Goal: Task Accomplishment & Management: Manage account settings

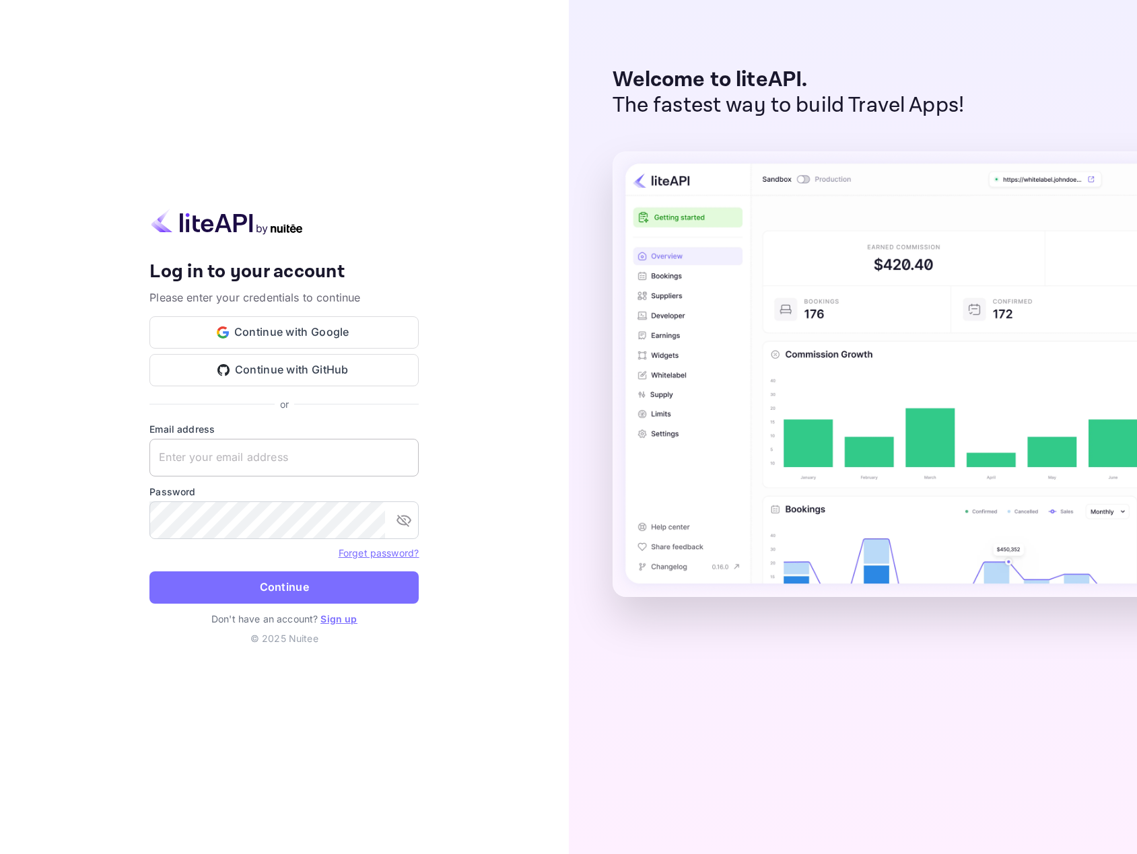
click at [250, 458] on input "text" at bounding box center [283, 458] width 269 height 38
type input "yariv@multifunnels.com"
click at [149, 571] on button "Continue" at bounding box center [283, 587] width 269 height 32
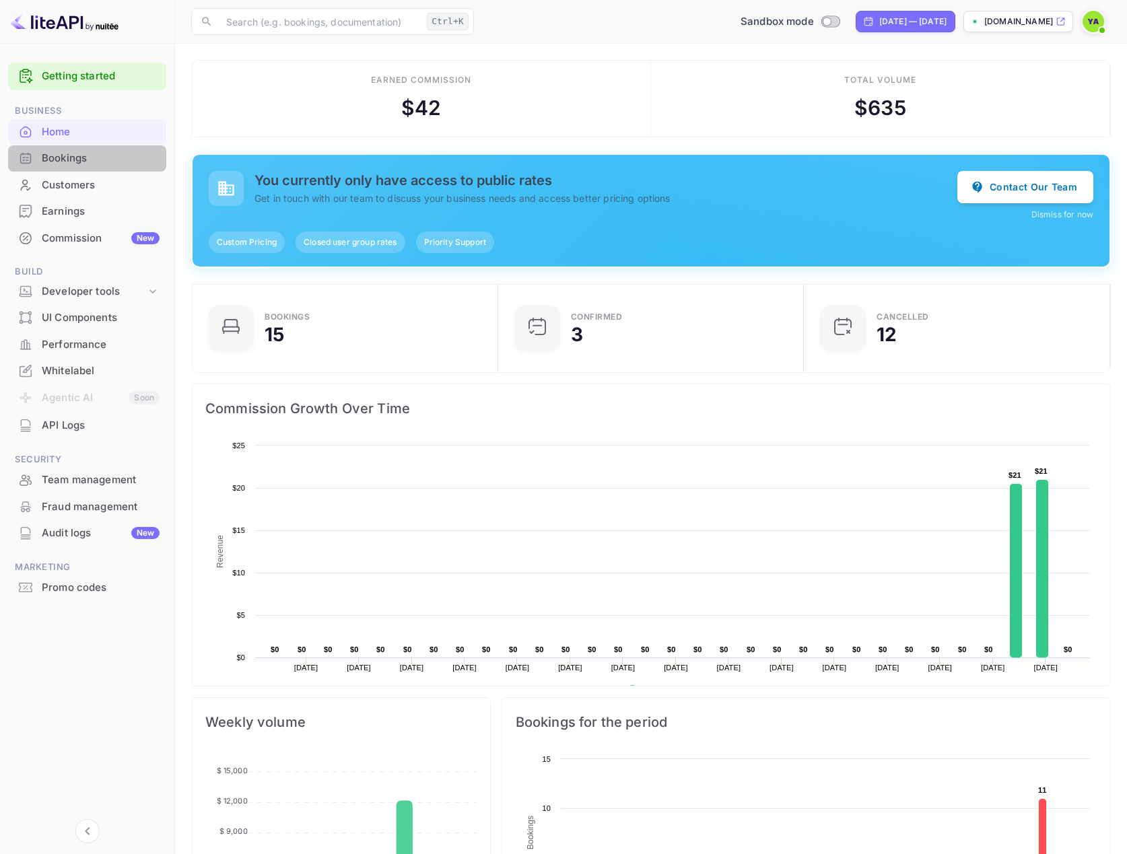
click at [64, 160] on div "Bookings" at bounding box center [101, 158] width 118 height 15
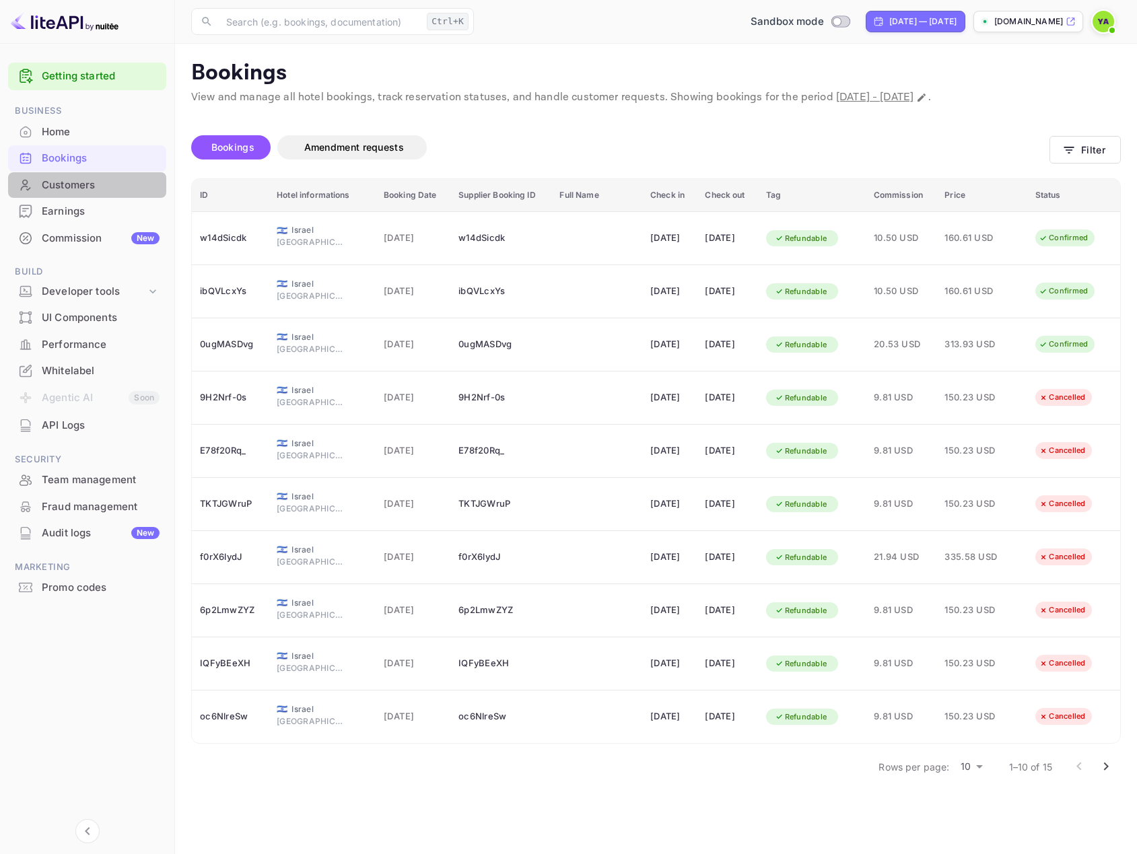
click at [61, 185] on div "Customers" at bounding box center [101, 185] width 118 height 15
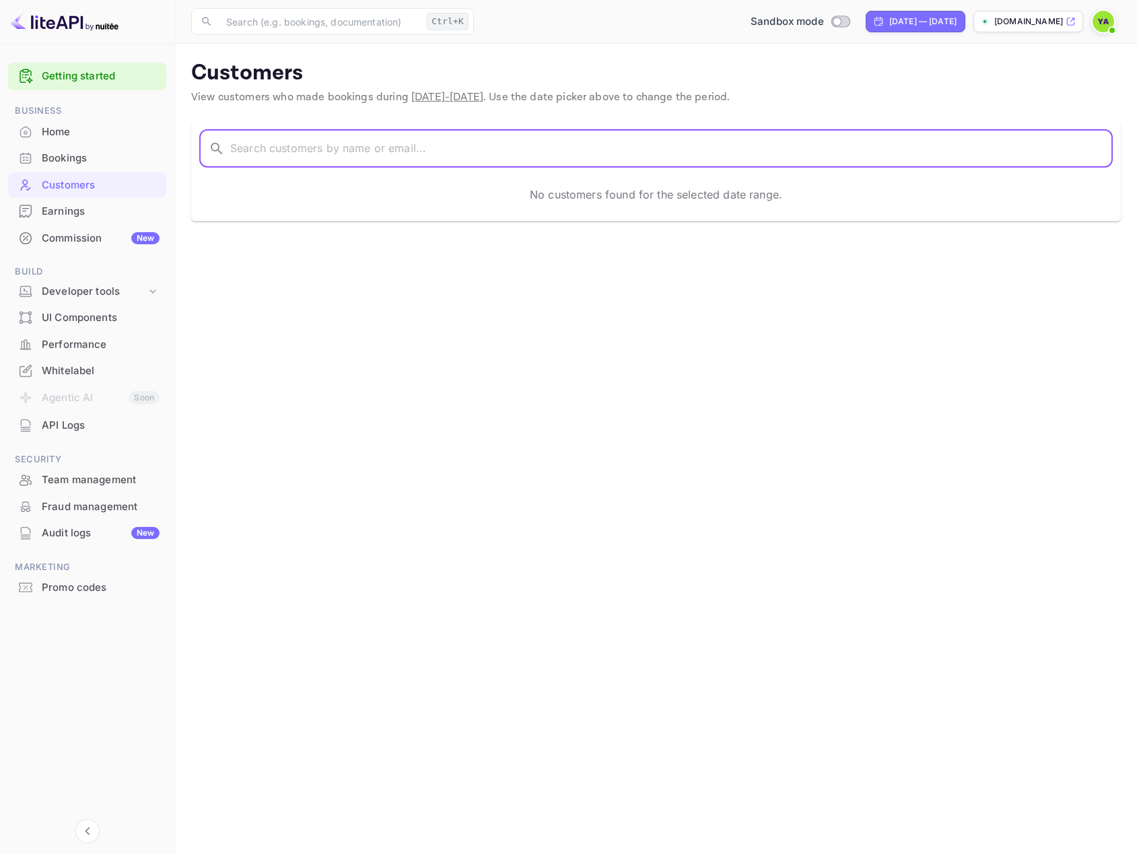
click at [274, 158] on input "text" at bounding box center [671, 149] width 882 height 38
type input "yarivadin@gmail.com"
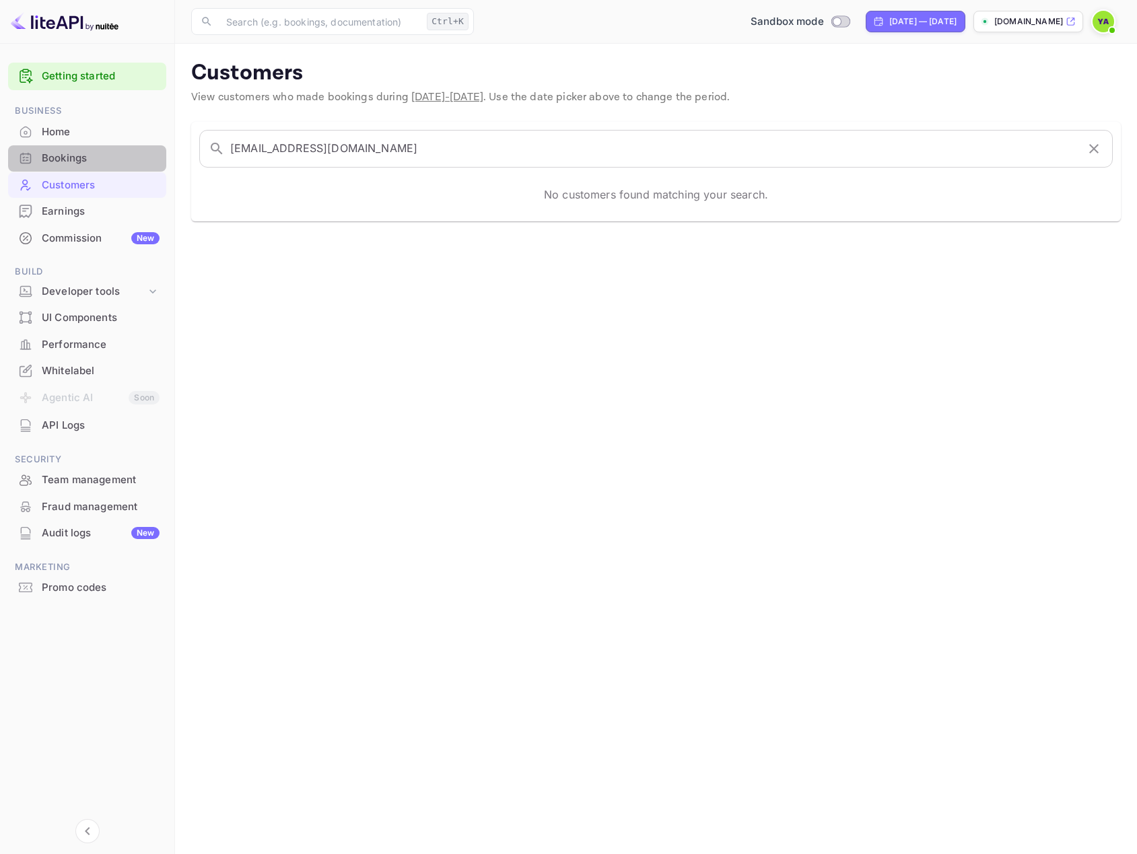
click at [69, 150] on div "Bookings" at bounding box center [87, 158] width 158 height 26
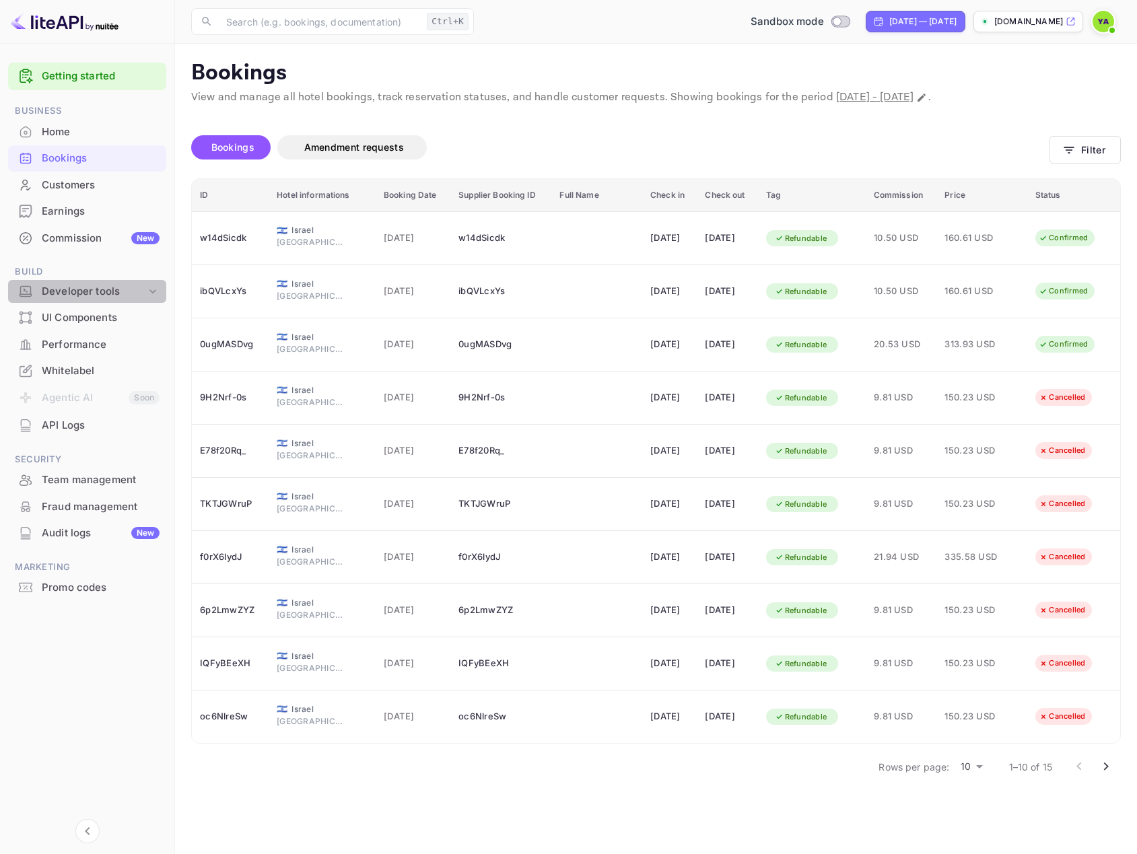
click at [119, 293] on div "Developer tools" at bounding box center [94, 291] width 104 height 15
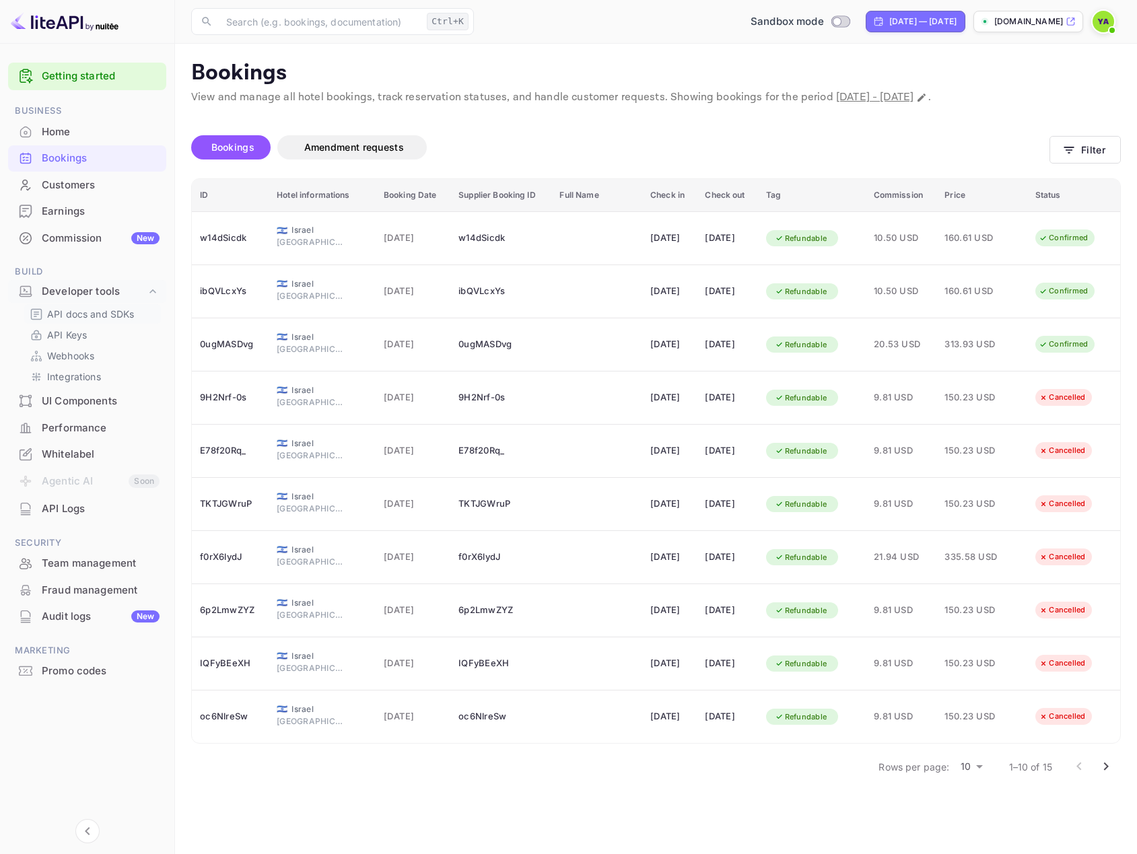
click at [98, 318] on p "API docs and SDKs" at bounding box center [91, 314] width 88 height 14
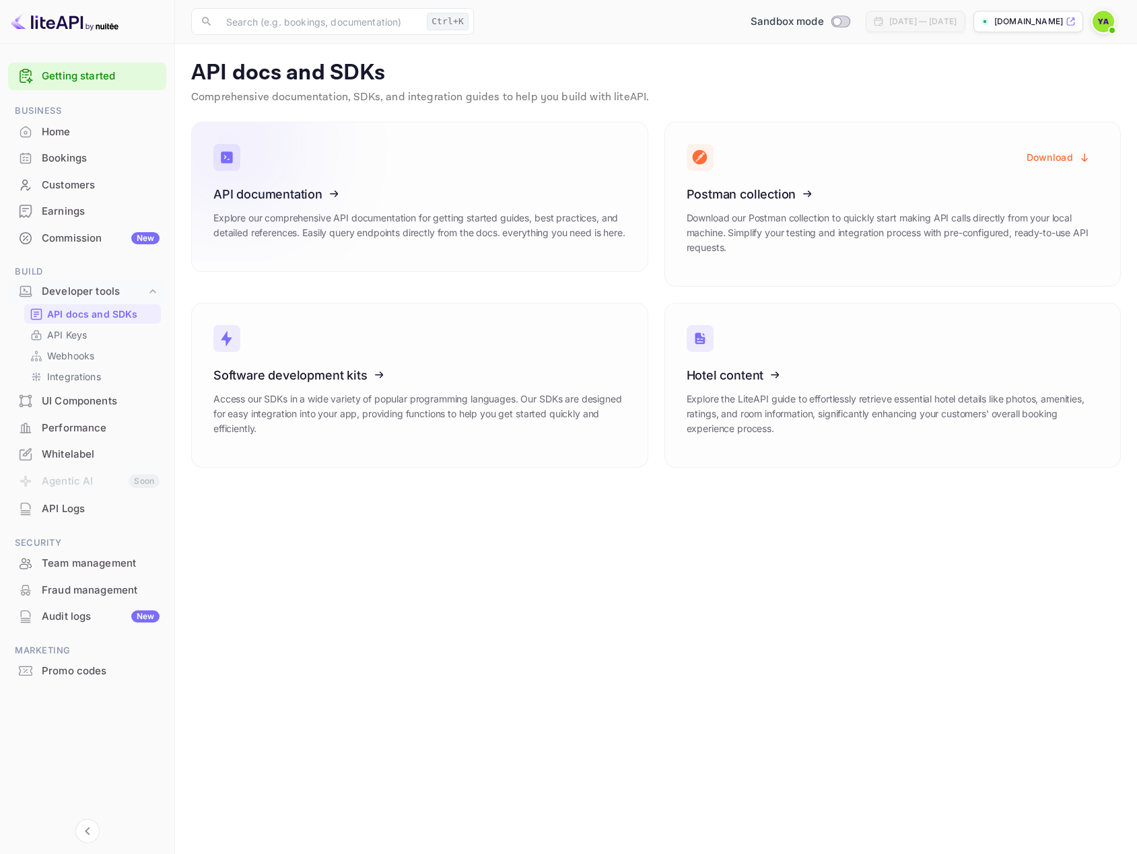
click at [290, 202] on icon at bounding box center [296, 192] width 209 height 139
click at [72, 378] on p "Integrations" at bounding box center [74, 377] width 54 height 14
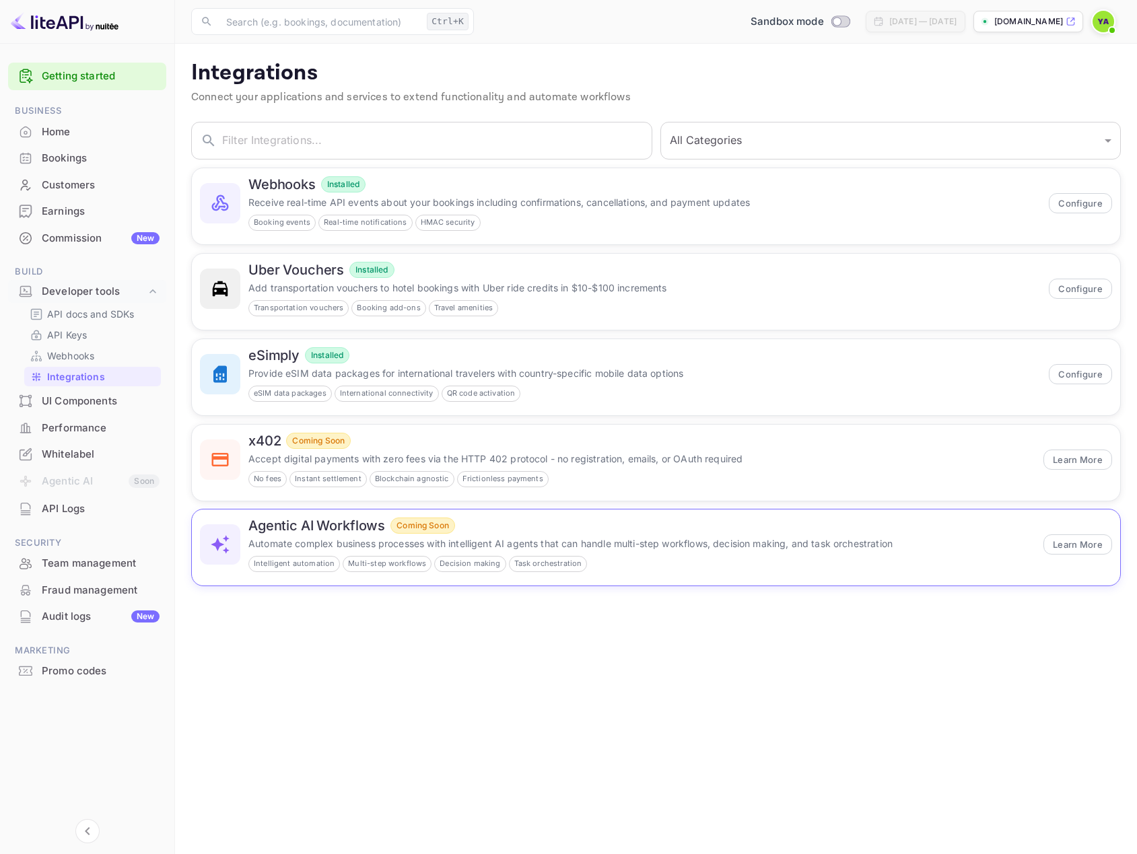
click at [298, 567] on span "Intelligent automation" at bounding box center [294, 563] width 90 height 11
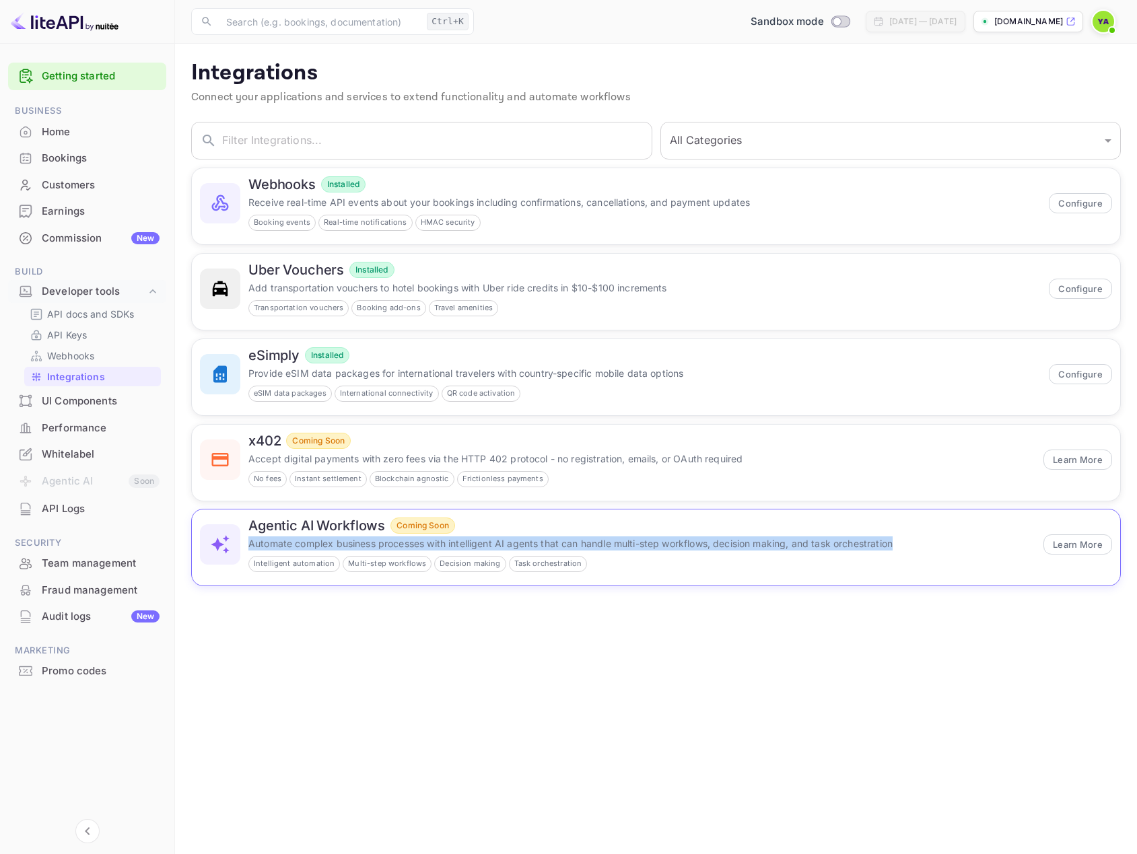
drag, startPoint x: 915, startPoint y: 545, endPoint x: 250, endPoint y: 548, distance: 664.4
click at [250, 548] on p "Automate complex business processes with intelligent AI agents that can handle …" at bounding box center [641, 543] width 787 height 14
click at [80, 351] on p "Webhooks" at bounding box center [70, 356] width 47 height 14
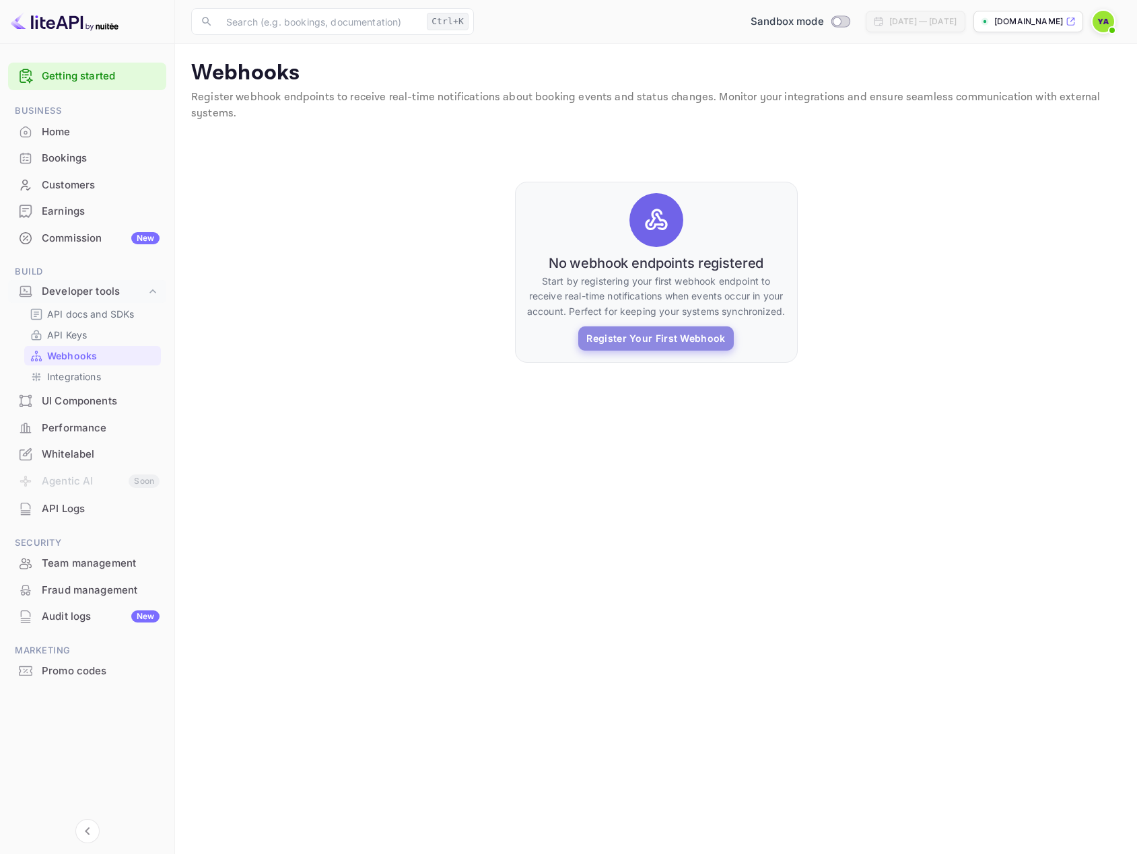
click at [658, 341] on button "Register Your First Webhook" at bounding box center [655, 338] width 155 height 24
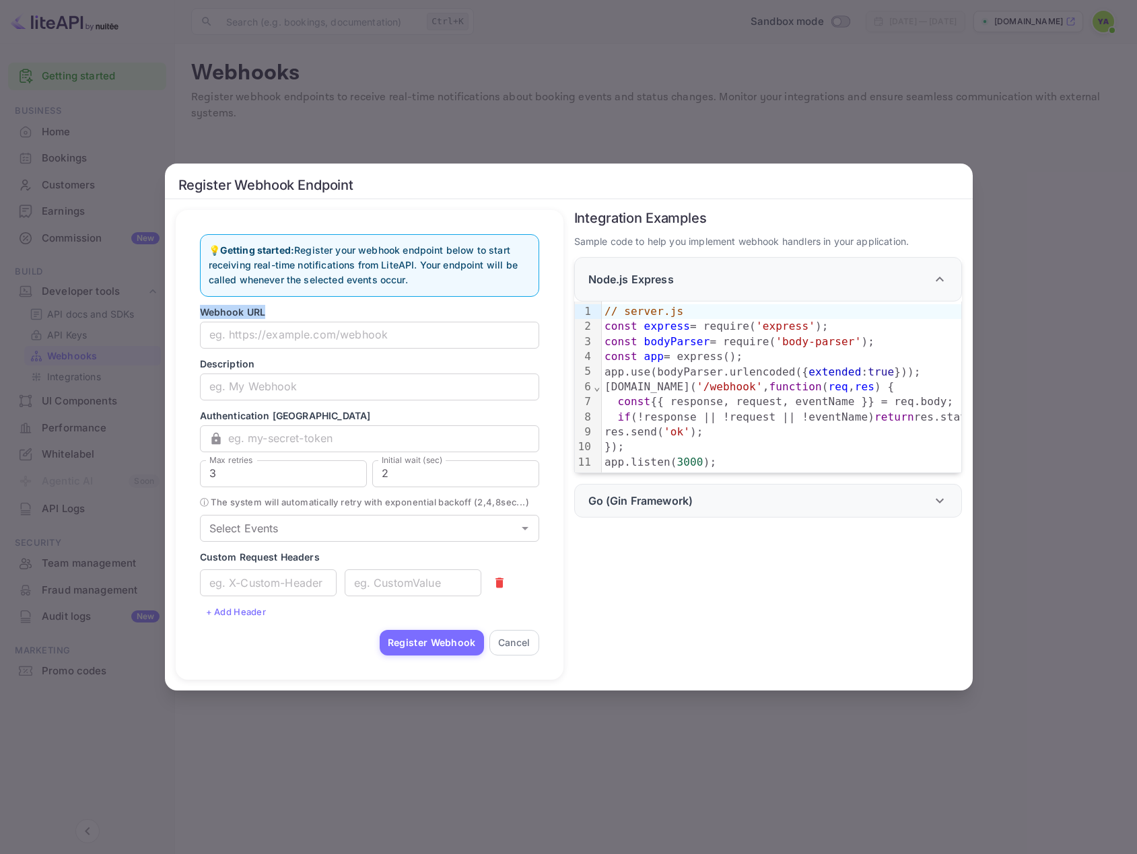
drag, startPoint x: 310, startPoint y: 300, endPoint x: 188, endPoint y: 309, distance: 122.2
click at [188, 309] on div "💡 Getting started: Register your webhook endpoint below to start receiving real…" at bounding box center [369, 445] width 366 height 449
copy p "Webhook URL"
click at [446, 336] on input "text" at bounding box center [369, 335] width 339 height 27
click at [471, 258] on p "💡 Getting started: Register your webhook endpoint below to start receiving real…" at bounding box center [370, 265] width 322 height 45
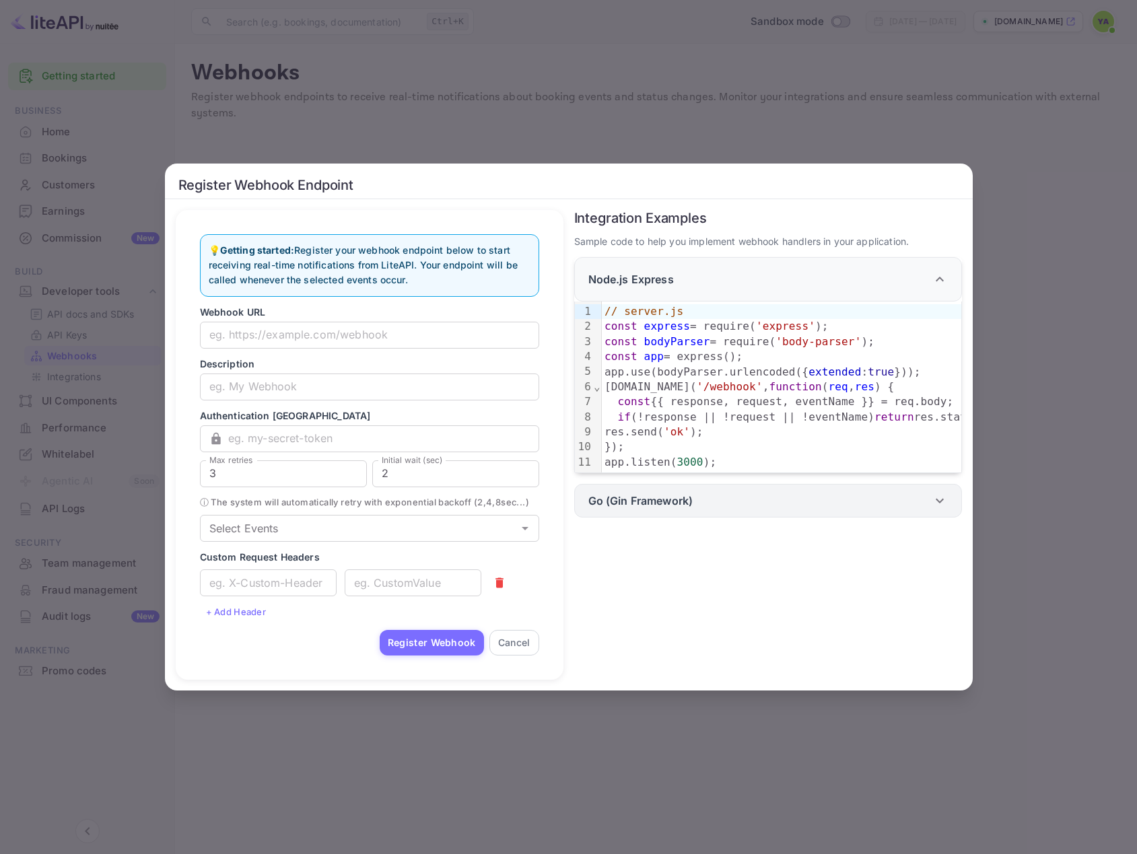
click at [678, 505] on p "Go (Gin Framework)" at bounding box center [640, 501] width 105 height 16
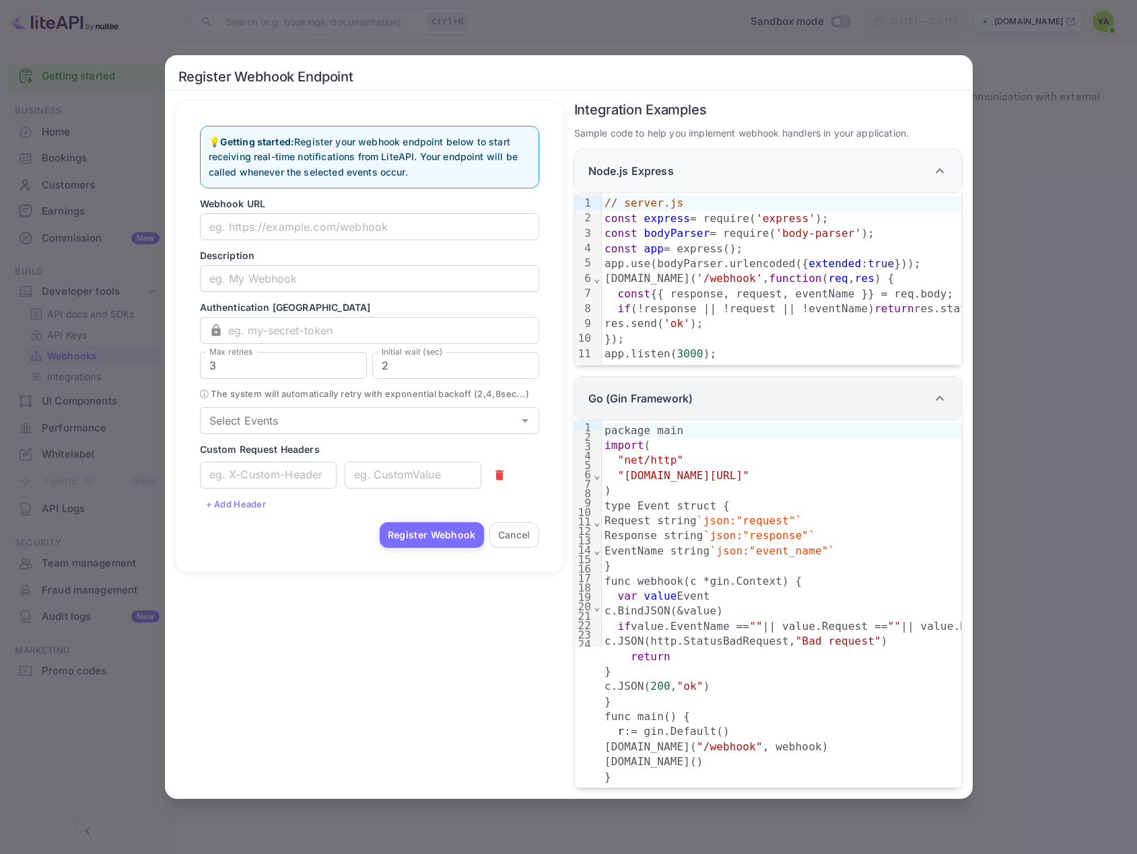
click at [712, 392] on div "Go (Gin Framework)" at bounding box center [759, 398] width 343 height 16
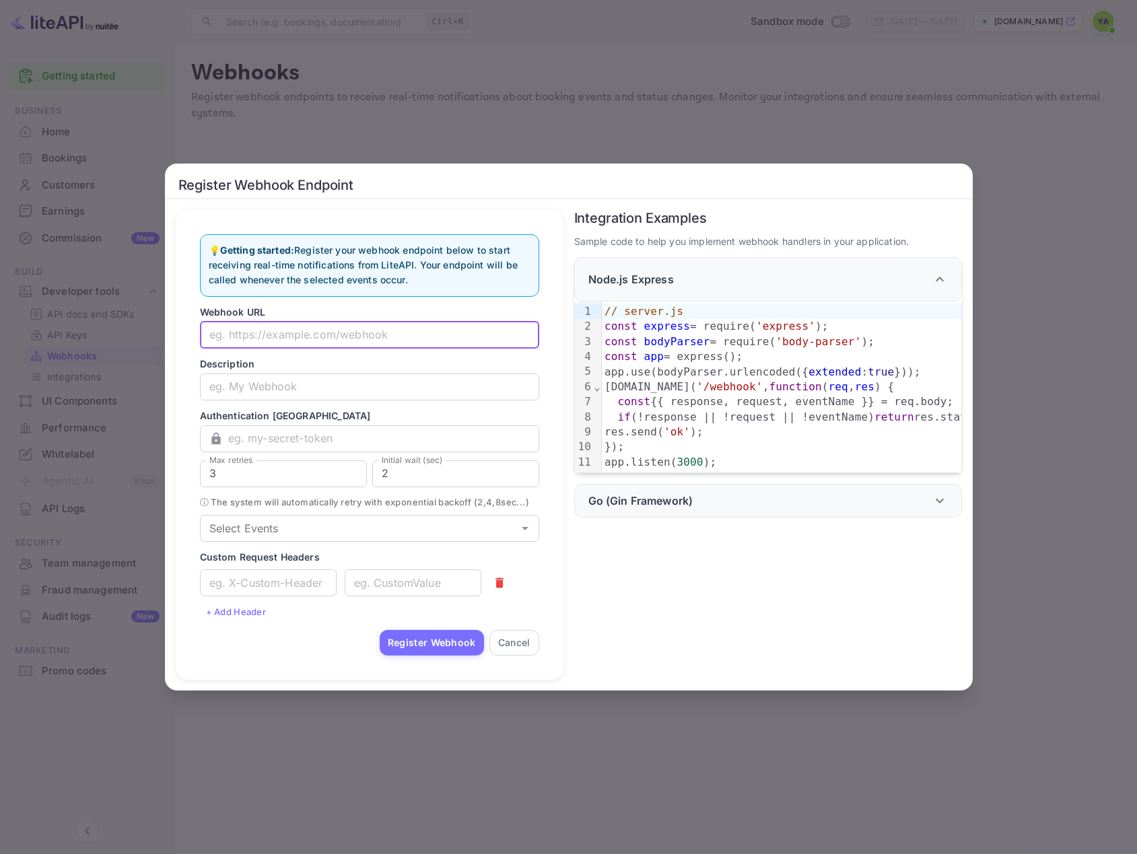
click at [388, 328] on input "text" at bounding box center [369, 335] width 339 height 27
click at [380, 384] on input "text" at bounding box center [369, 387] width 339 height 27
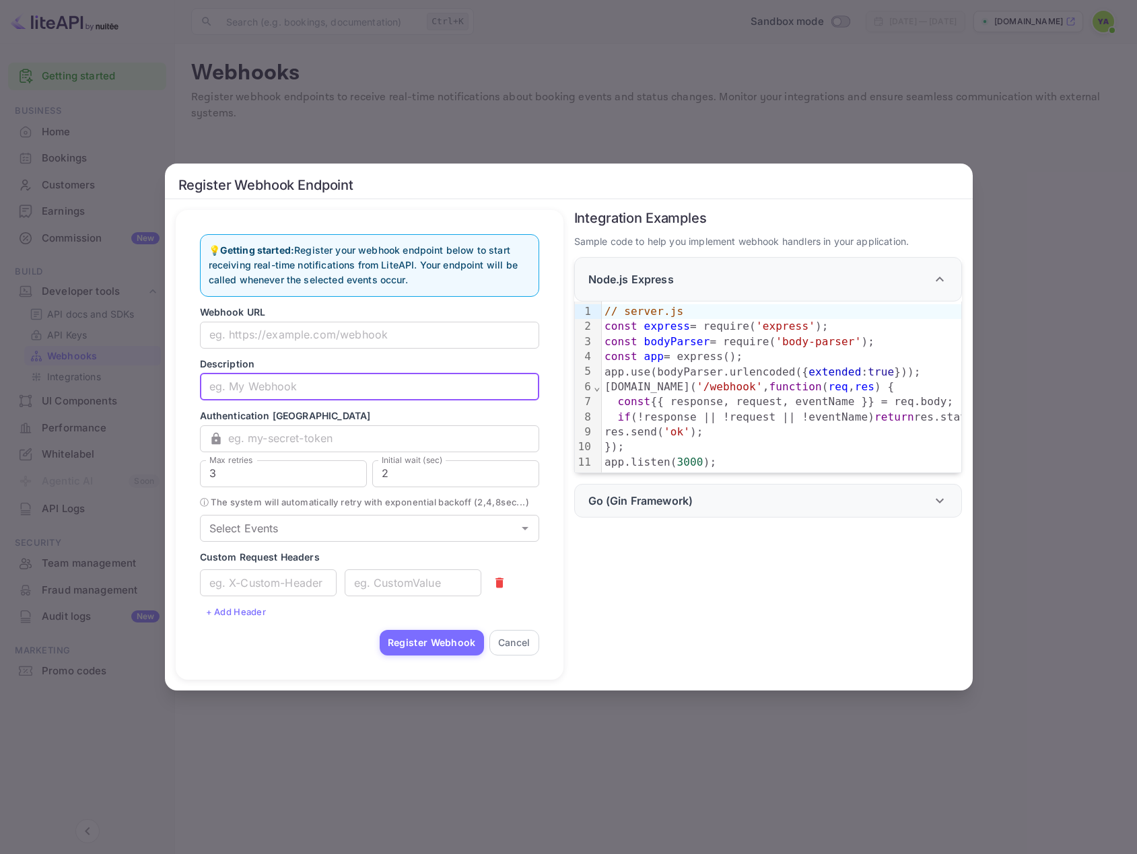
click at [419, 374] on input "text" at bounding box center [369, 387] width 339 height 27
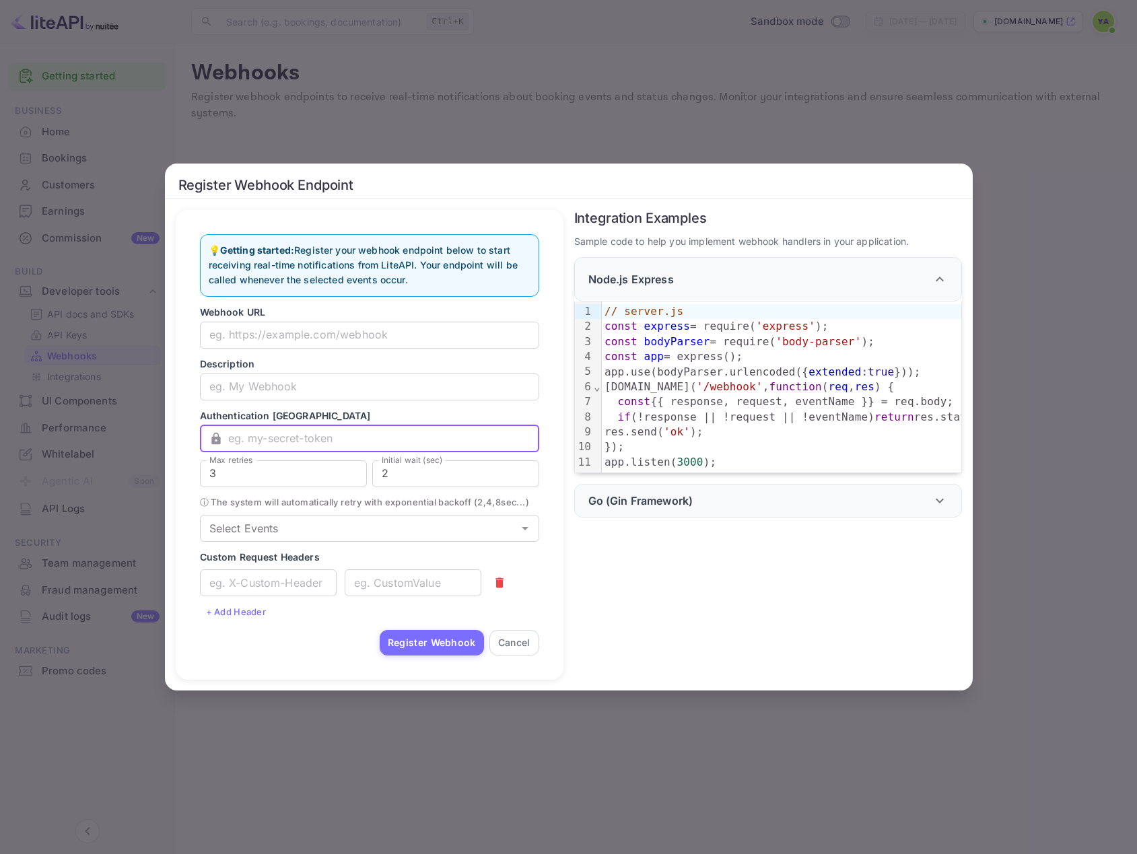
click at [408, 425] on input "text" at bounding box center [383, 438] width 311 height 27
click at [408, 428] on input "text" at bounding box center [383, 438] width 311 height 27
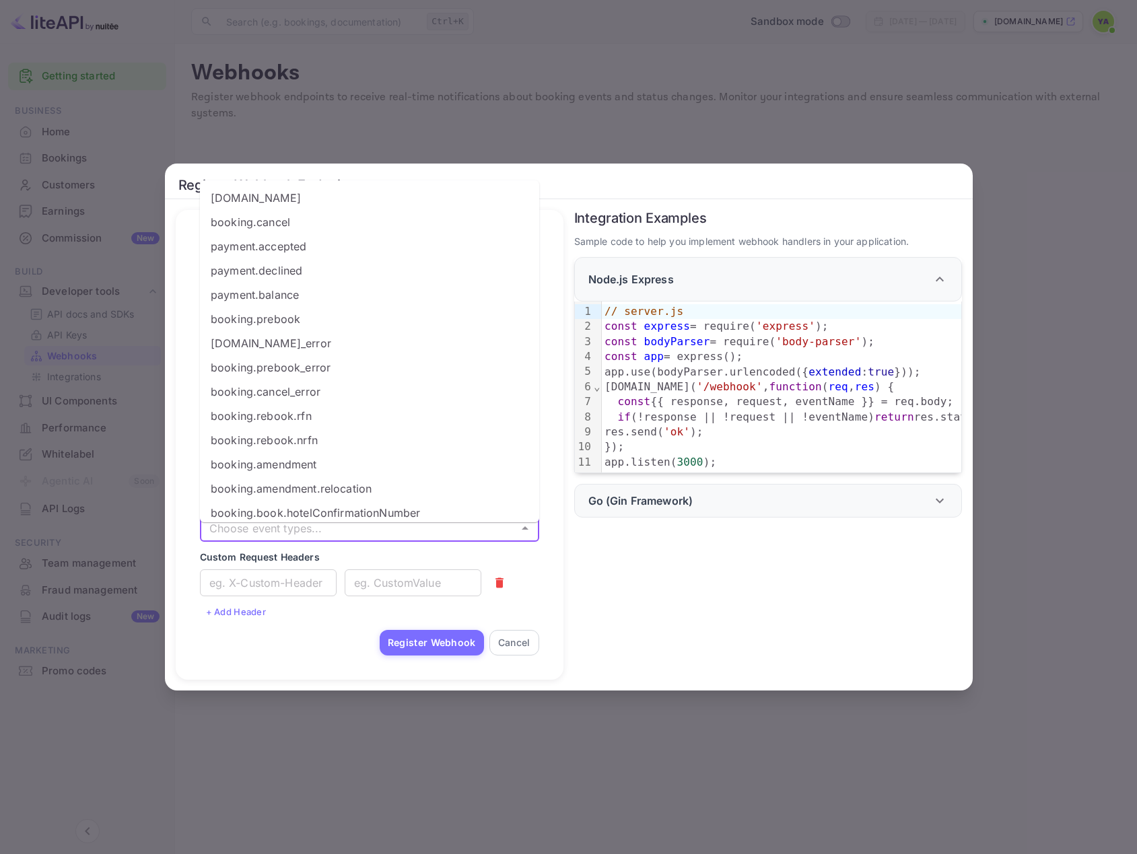
click at [391, 534] on input "Select Events" at bounding box center [358, 528] width 309 height 19
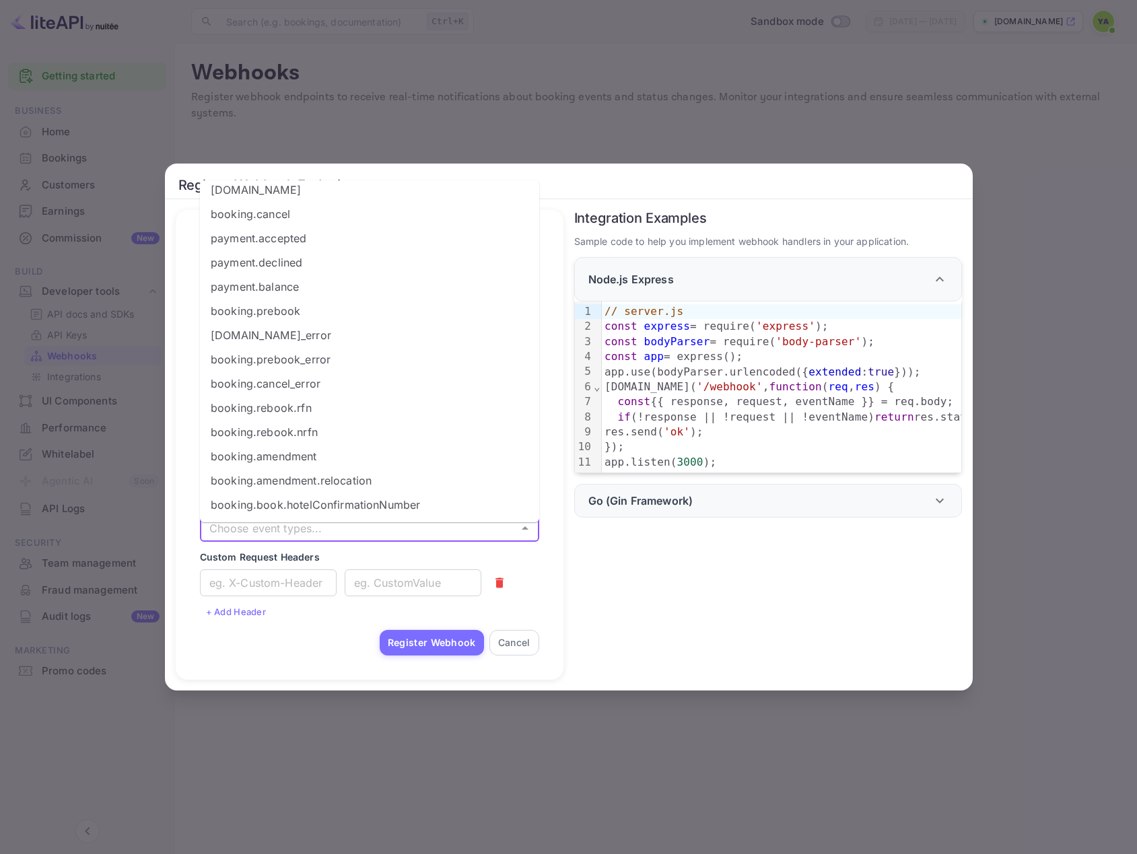
drag, startPoint x: 433, startPoint y: 508, endPoint x: 378, endPoint y: 276, distance: 238.0
click at [378, 276] on ul "booking.book booking.cancel payment.accepted payment.declined payment.balance b…" at bounding box center [369, 351] width 339 height 342
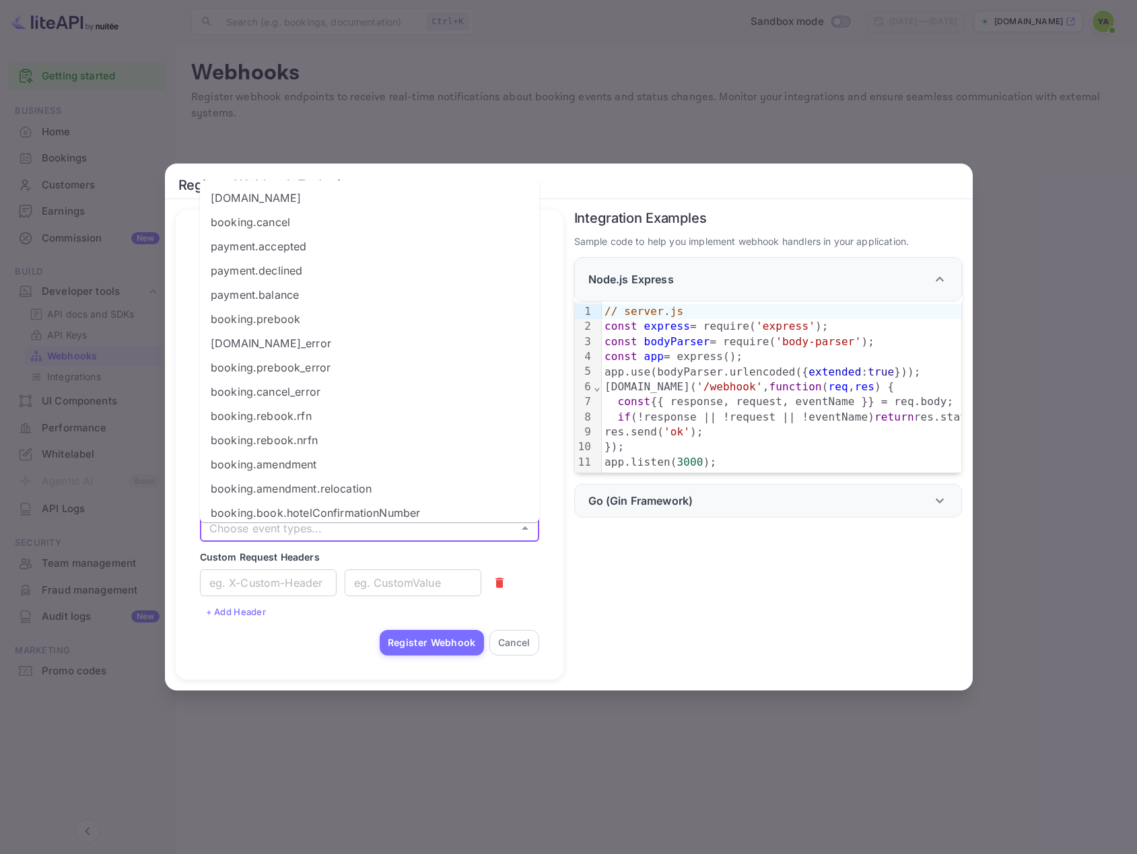
drag, startPoint x: 210, startPoint y: 194, endPoint x: 293, endPoint y: 436, distance: 256.1
click at [291, 438] on ul "booking.book booking.cancel payment.accepted payment.declined payment.balance b…" at bounding box center [369, 351] width 339 height 342
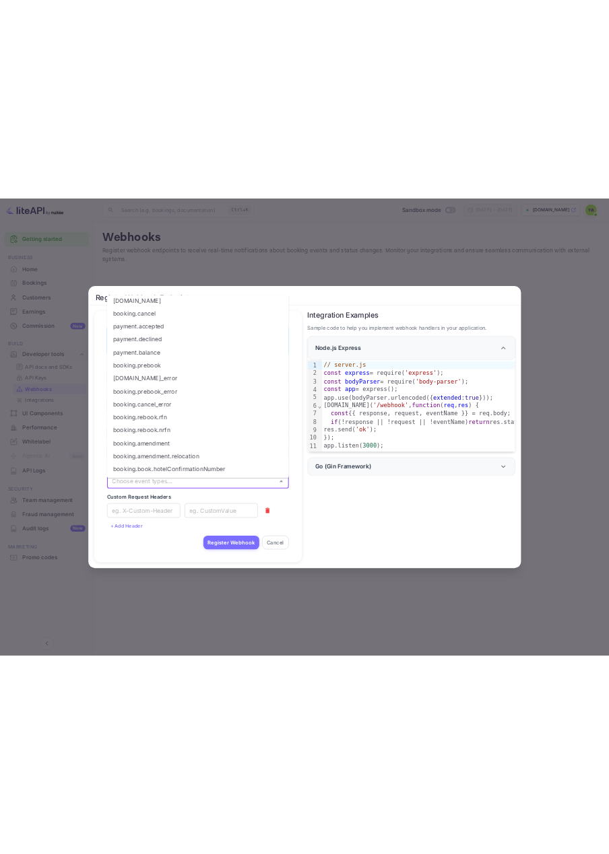
scroll to position [8, 0]
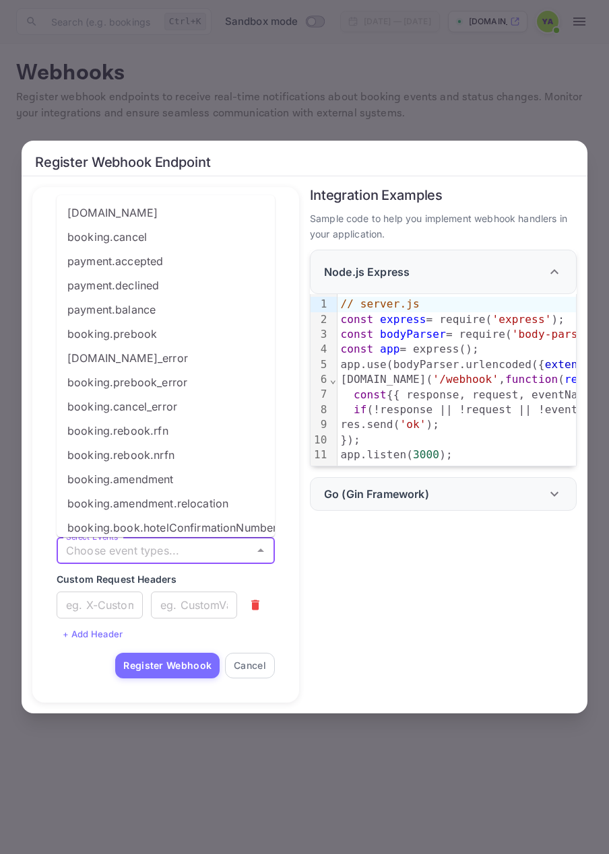
click at [196, 552] on input "Select Events" at bounding box center [155, 550] width 188 height 19
click at [173, 554] on input "Select Events" at bounding box center [155, 550] width 188 height 19
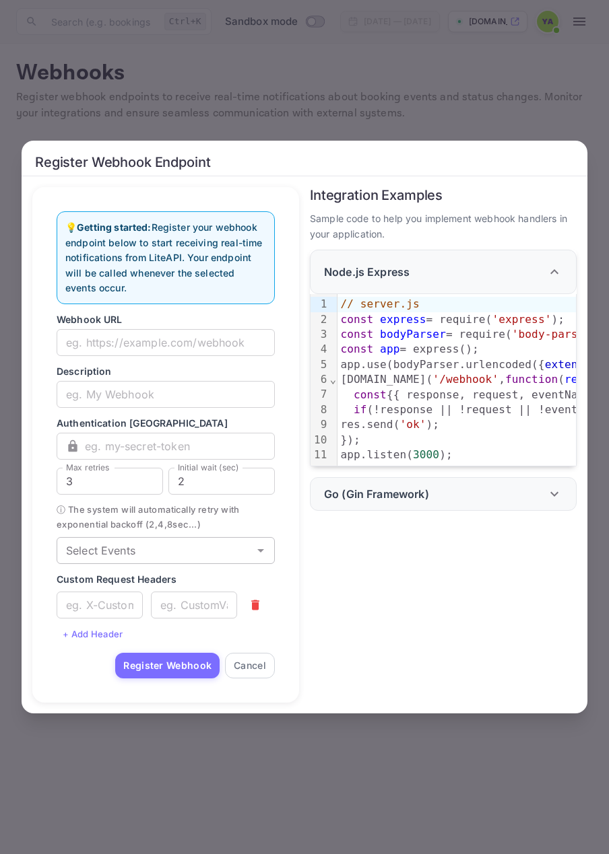
click at [257, 553] on icon "Open" at bounding box center [260, 551] width 16 height 16
click at [257, 555] on icon "Open" at bounding box center [260, 551] width 16 height 16
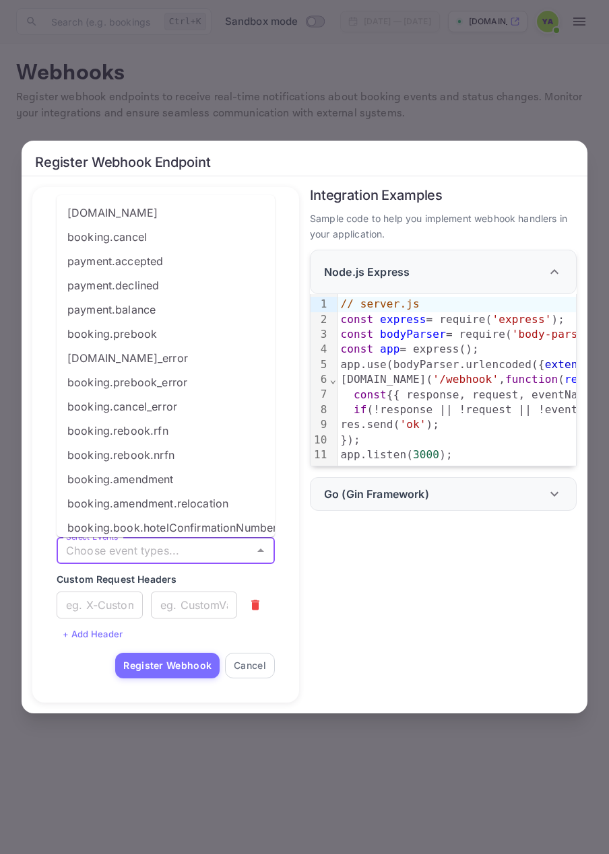
click at [184, 456] on li "booking.rebook.nrfn" at bounding box center [166, 455] width 218 height 24
click at [180, 454] on li "booking.rebook.nrfn" at bounding box center [166, 455] width 218 height 24
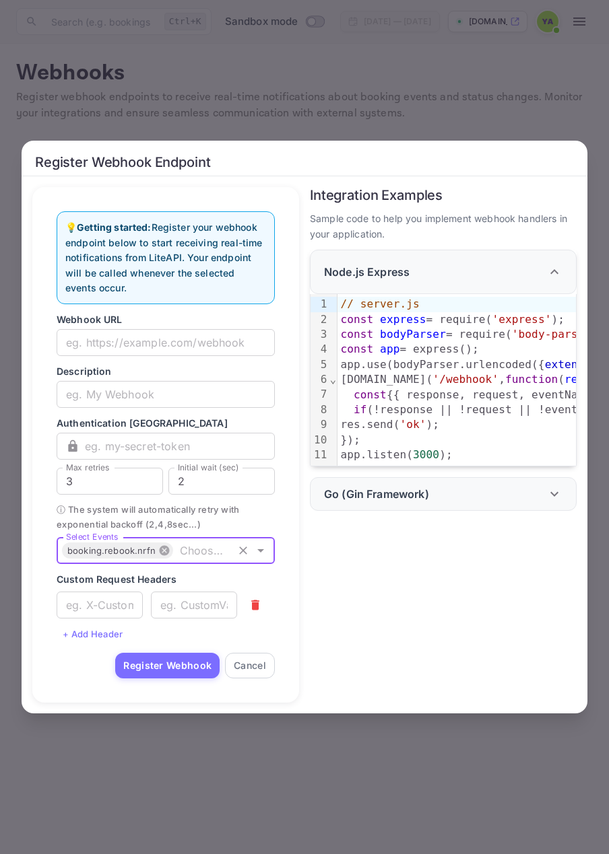
click at [164, 554] on icon at bounding box center [164, 551] width 10 height 10
click at [258, 549] on icon "Open" at bounding box center [260, 551] width 16 height 16
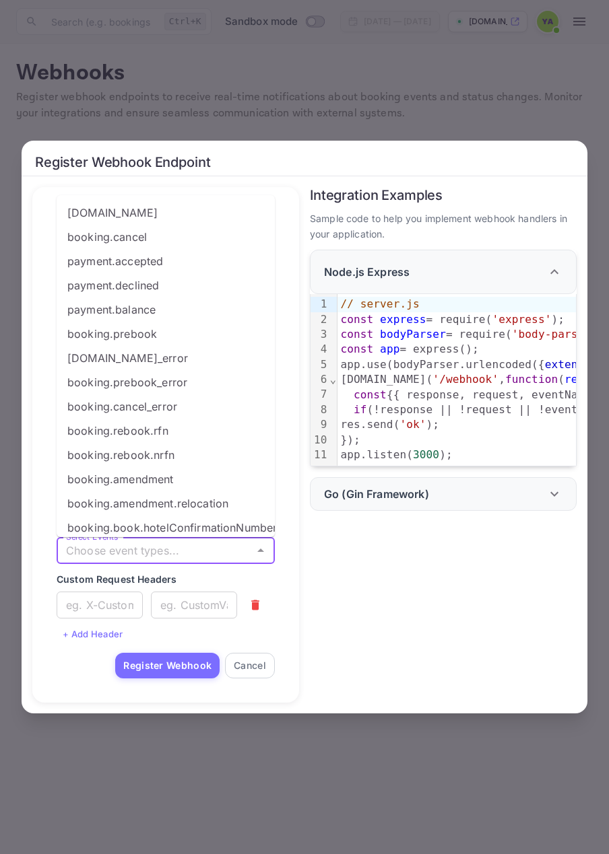
click at [142, 207] on li "booking.book" at bounding box center [166, 213] width 218 height 24
click at [146, 236] on li "booking.cancel" at bounding box center [166, 237] width 218 height 24
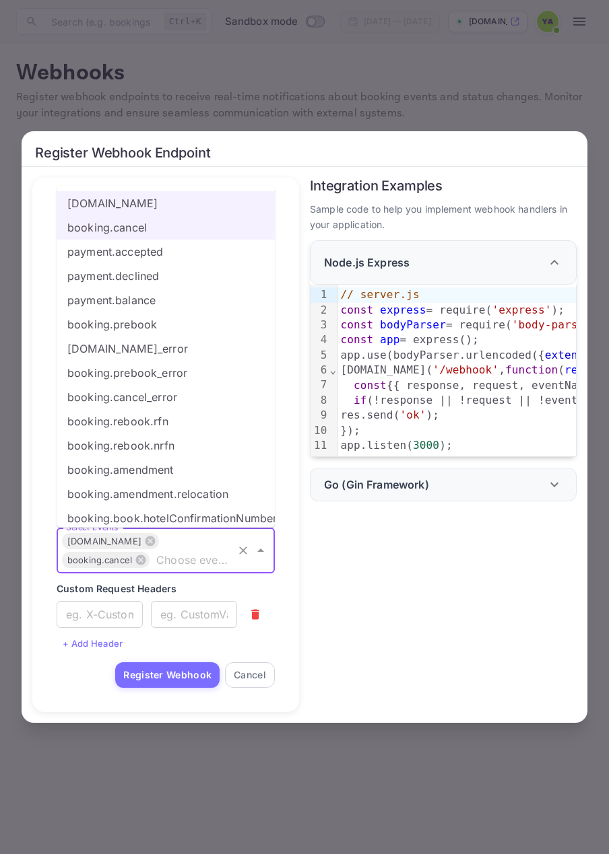
click at [127, 251] on li "payment.accepted" at bounding box center [166, 252] width 218 height 24
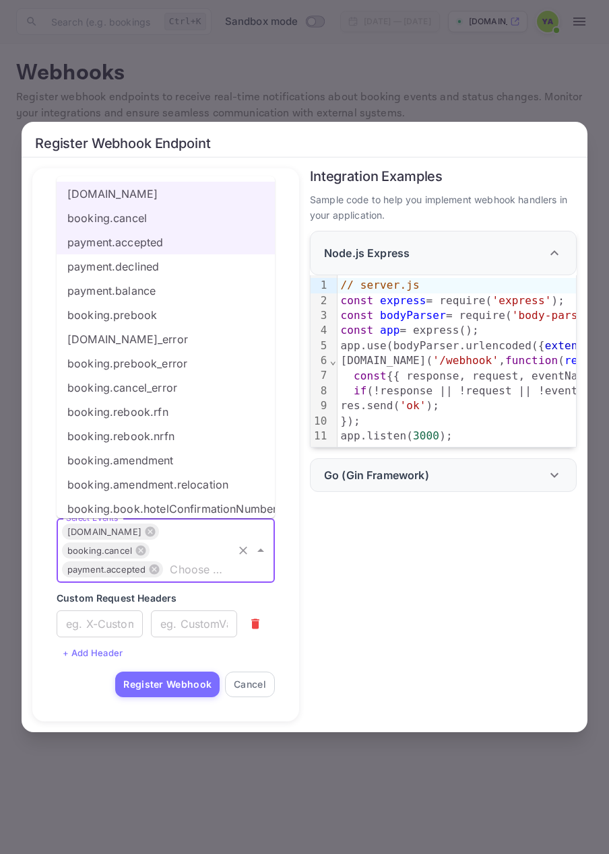
click at [129, 271] on li "payment.declined" at bounding box center [166, 266] width 218 height 24
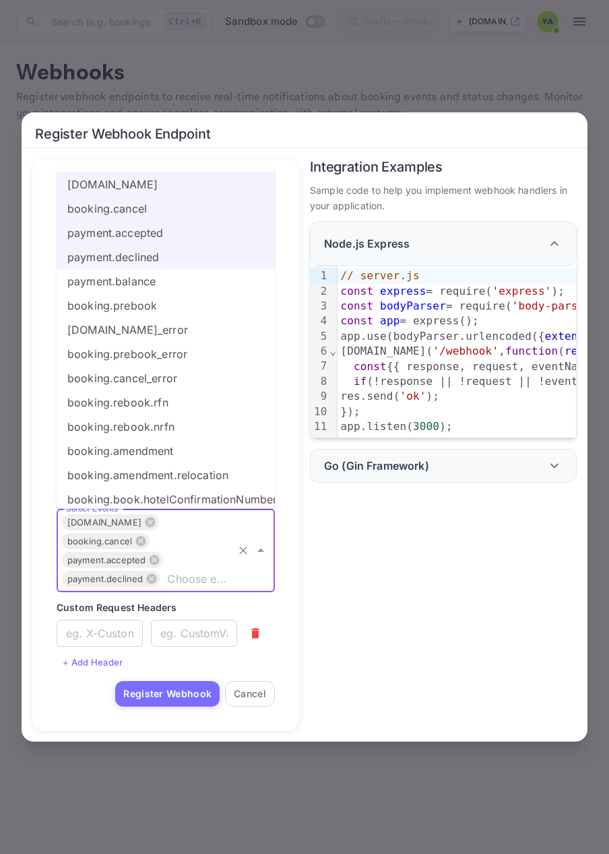
click at [133, 285] on li "payment.balance" at bounding box center [166, 281] width 218 height 24
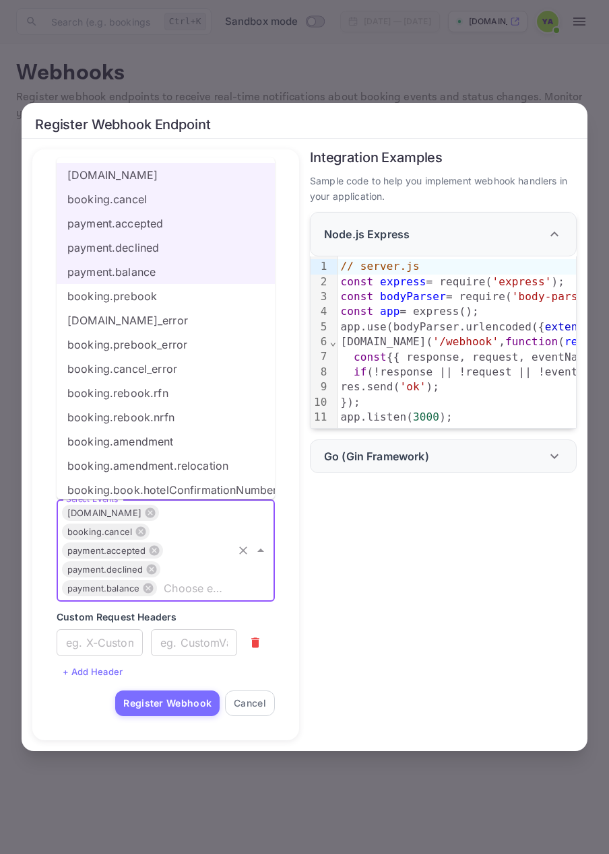
click at [137, 310] on li "booking.book_error" at bounding box center [166, 320] width 218 height 24
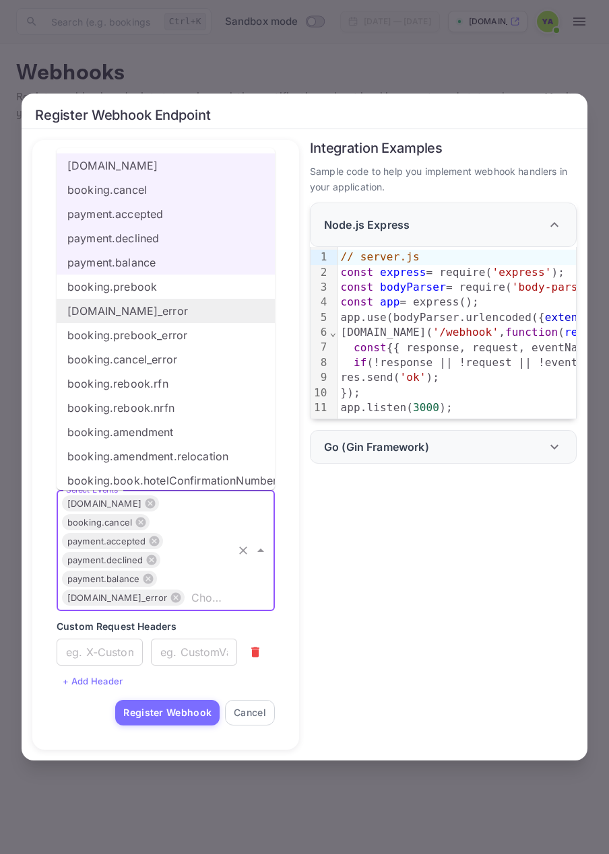
click at [136, 320] on li "booking.book_error" at bounding box center [166, 311] width 218 height 24
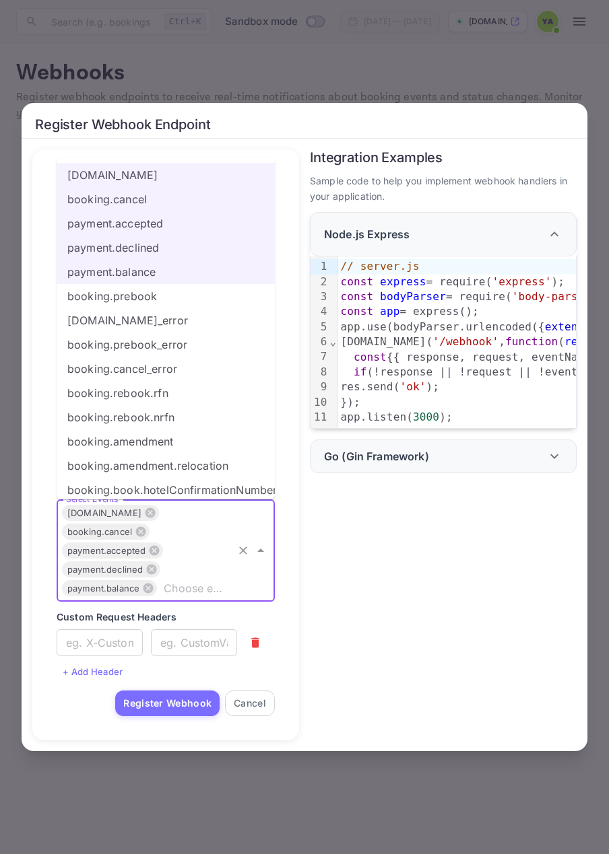
click at [129, 301] on li "booking.prebook" at bounding box center [166, 296] width 218 height 24
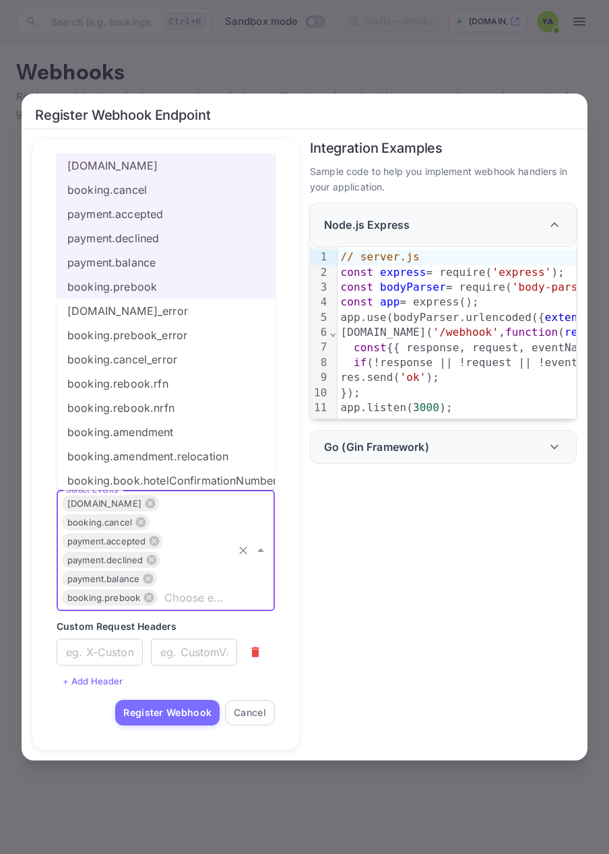
click at [133, 318] on li "booking.book_error" at bounding box center [166, 311] width 218 height 24
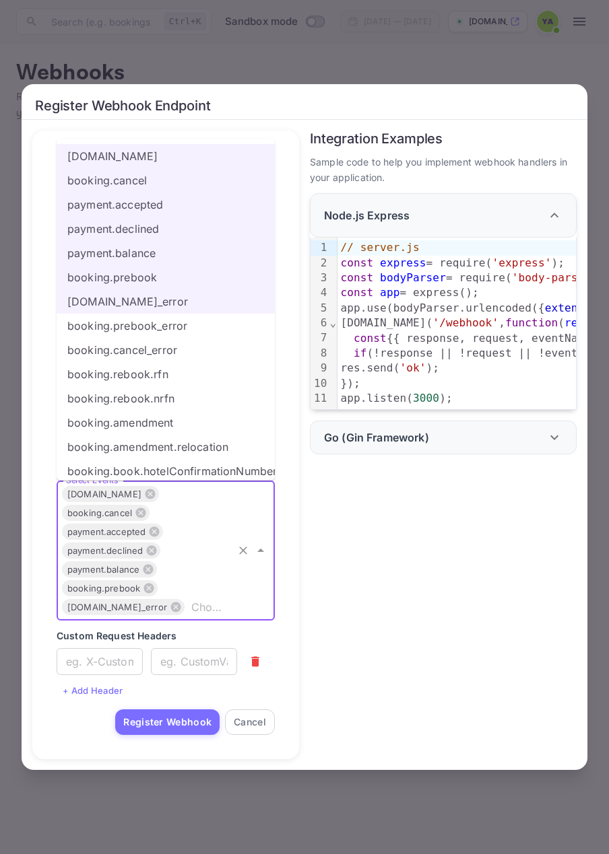
click at [135, 326] on li "booking.prebook_error" at bounding box center [166, 326] width 218 height 24
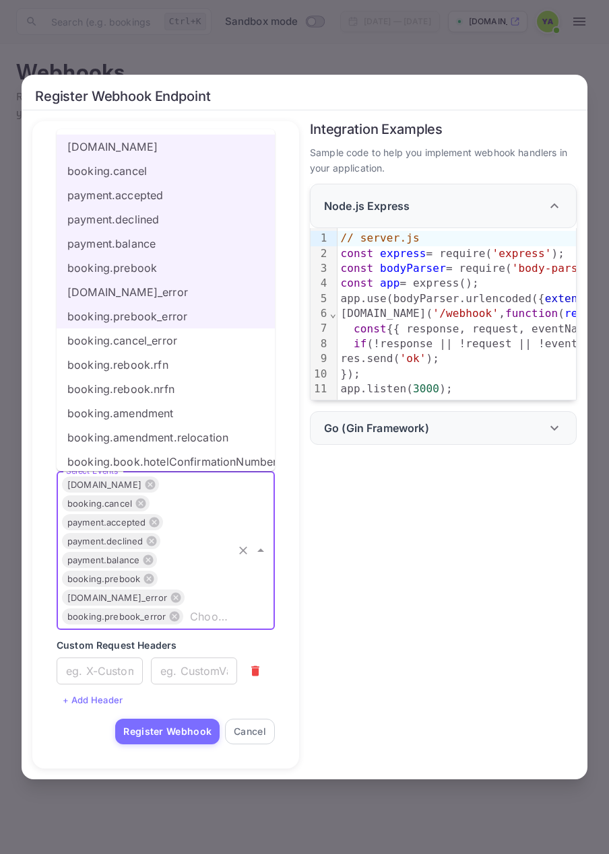
click at [138, 343] on li "booking.cancel_error" at bounding box center [166, 340] width 218 height 24
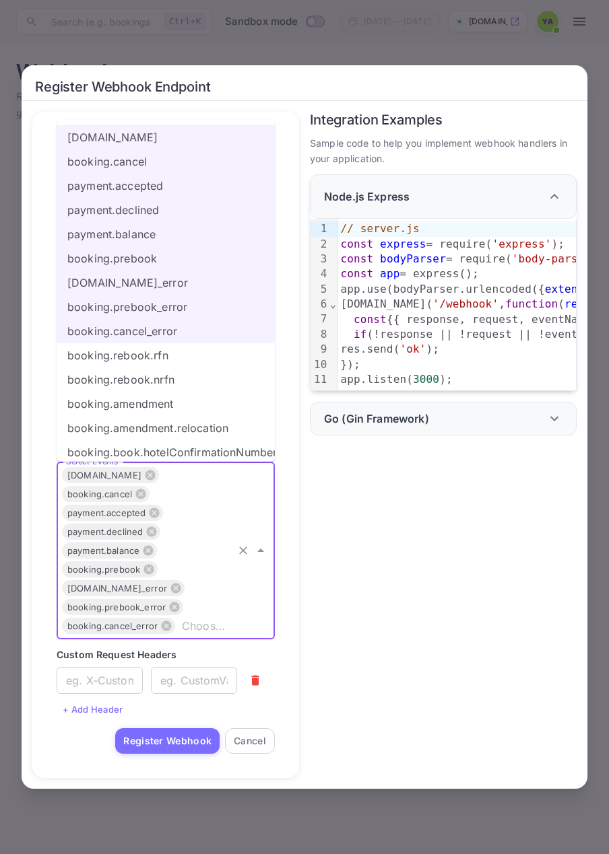
click at [140, 354] on li "booking.rebook.rfn" at bounding box center [166, 355] width 218 height 24
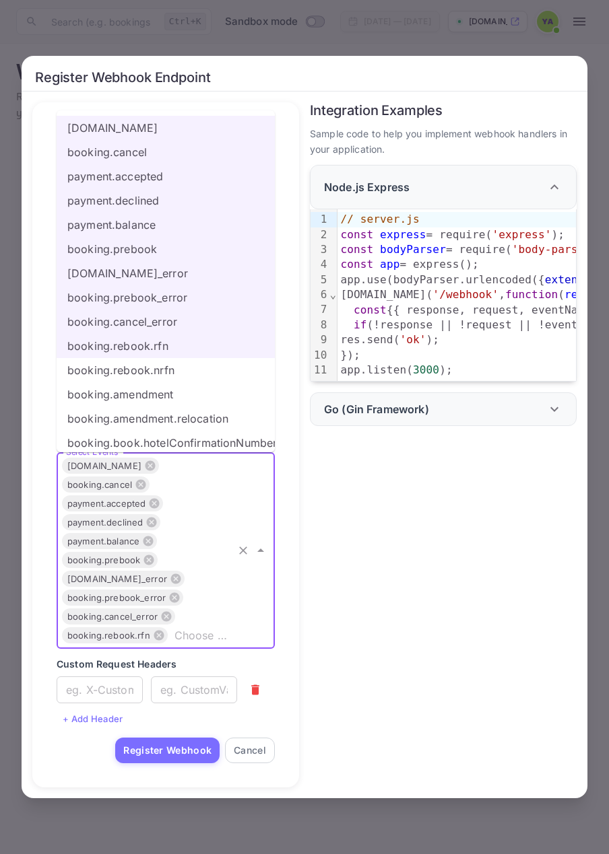
click at [137, 374] on li "booking.rebook.nrfn" at bounding box center [166, 370] width 218 height 24
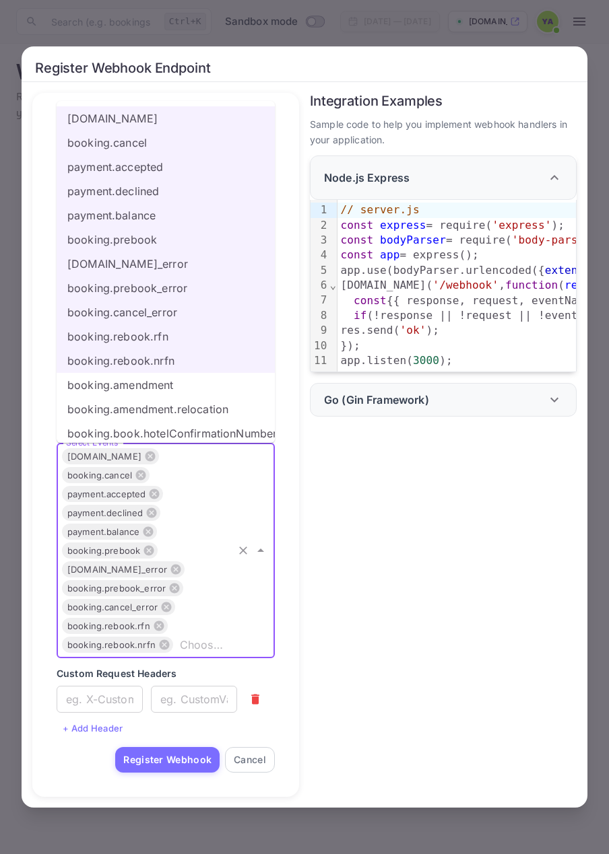
click at [137, 387] on li "booking.amendment" at bounding box center [166, 385] width 218 height 24
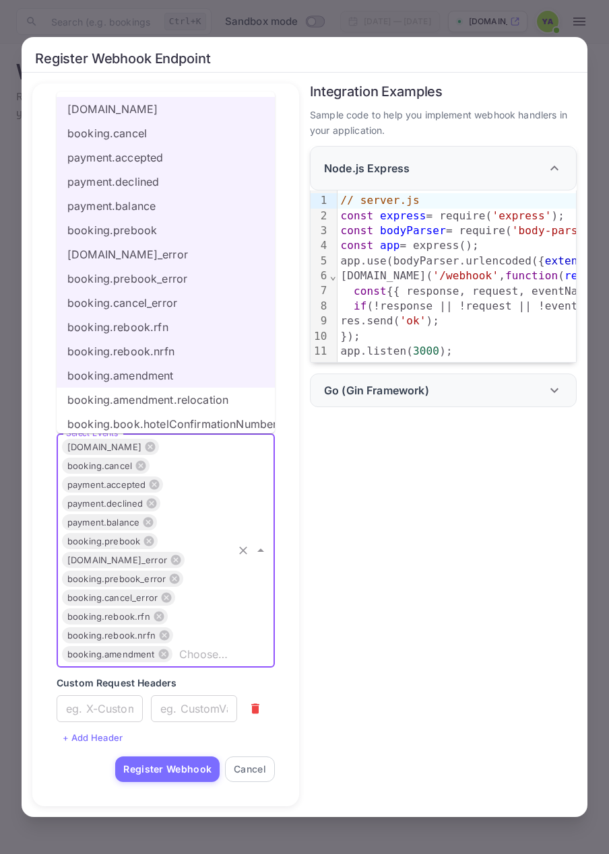
click at [140, 398] on li "booking.amendment.relocation" at bounding box center [166, 400] width 218 height 24
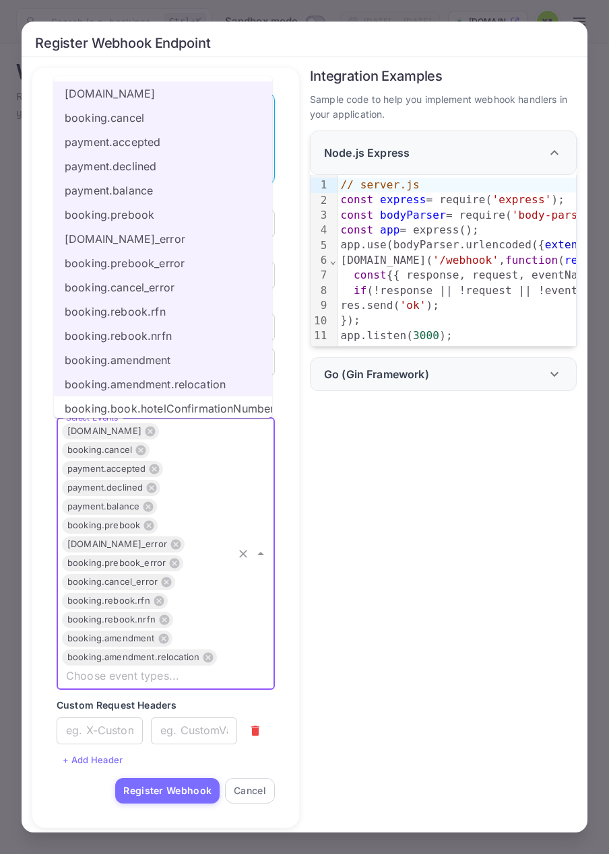
click at [139, 407] on li "booking.book.hotelConfirmationNumber" at bounding box center [163, 408] width 218 height 24
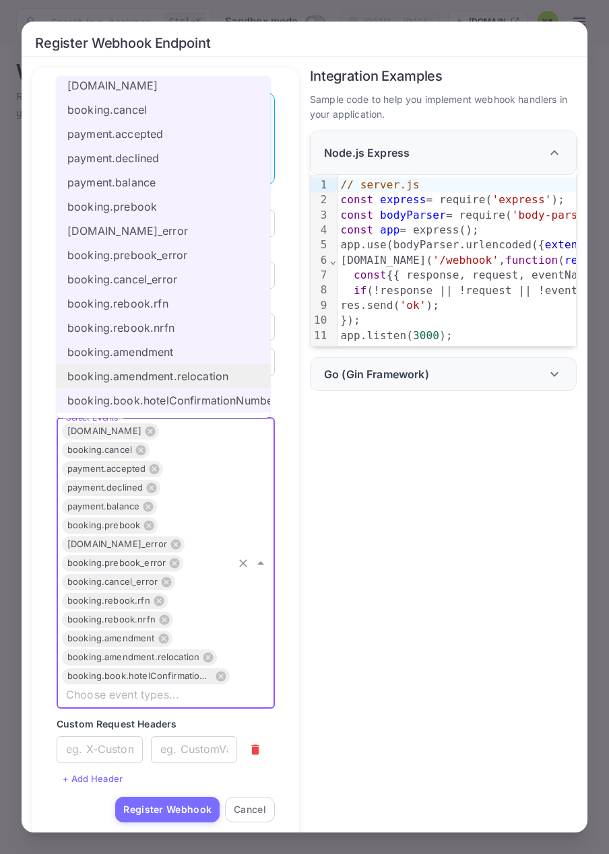
click at [146, 384] on li "booking.amendment.relocation" at bounding box center [163, 376] width 213 height 24
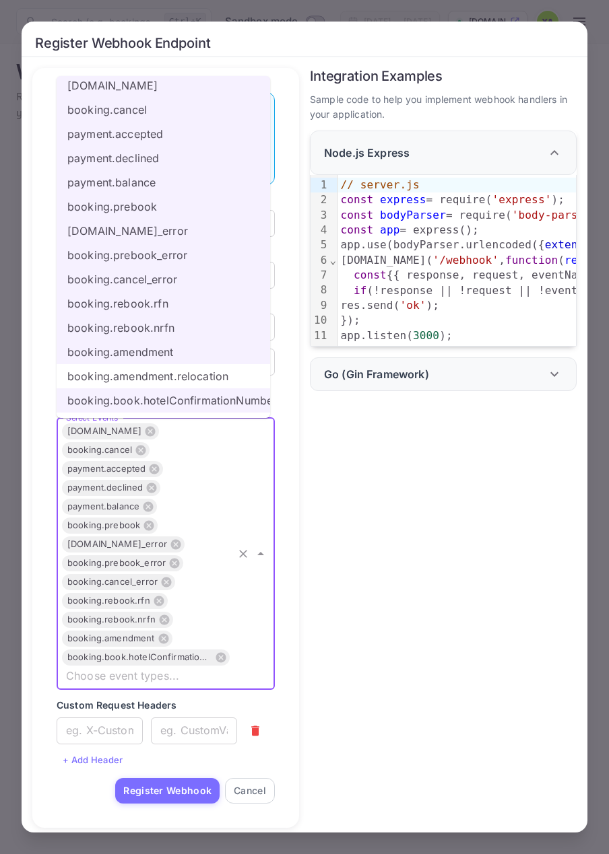
click at [139, 379] on li "booking.amendment.relocation" at bounding box center [163, 376] width 213 height 24
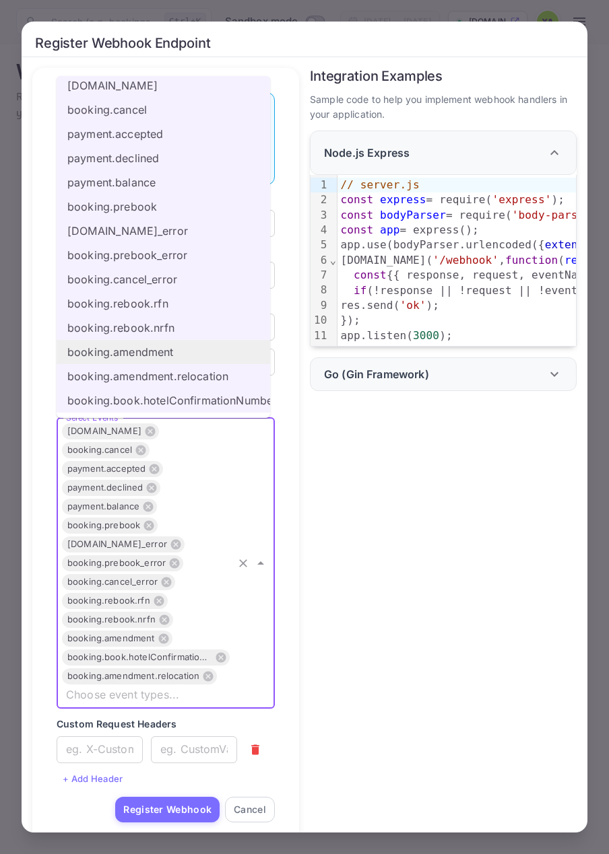
scroll to position [0, 0]
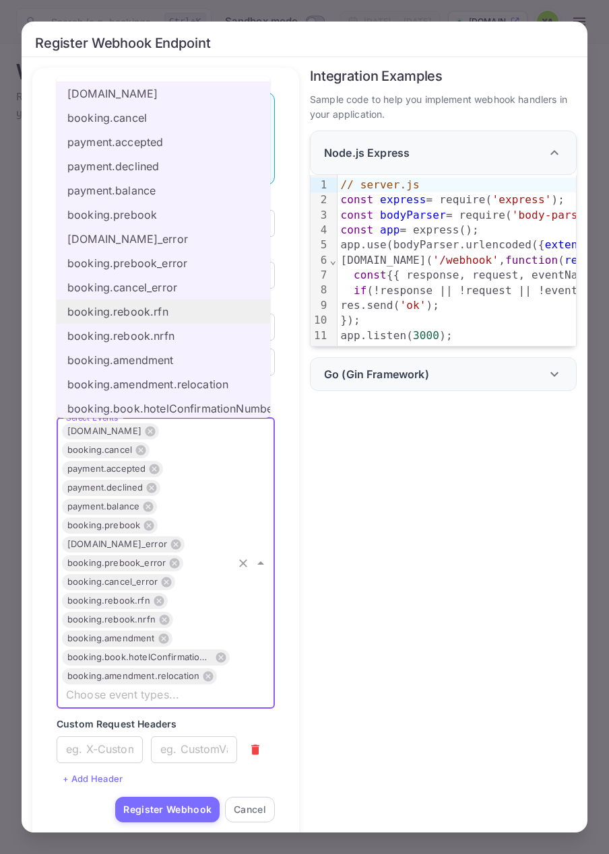
click at [358, 438] on div "Integration Examples Sample code to help you implement webhook handlers in your…" at bounding box center [437, 452] width 277 height 790
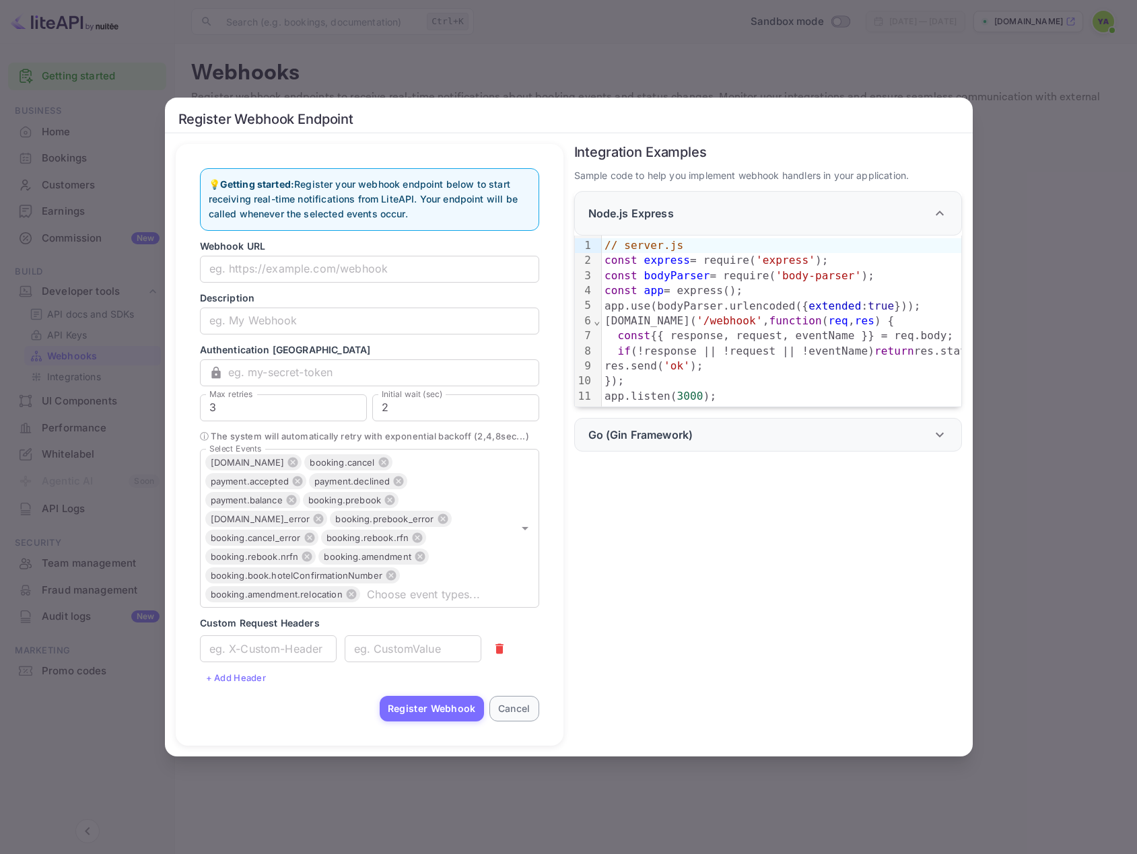
click at [530, 718] on button "Cancel" at bounding box center [514, 709] width 50 height 26
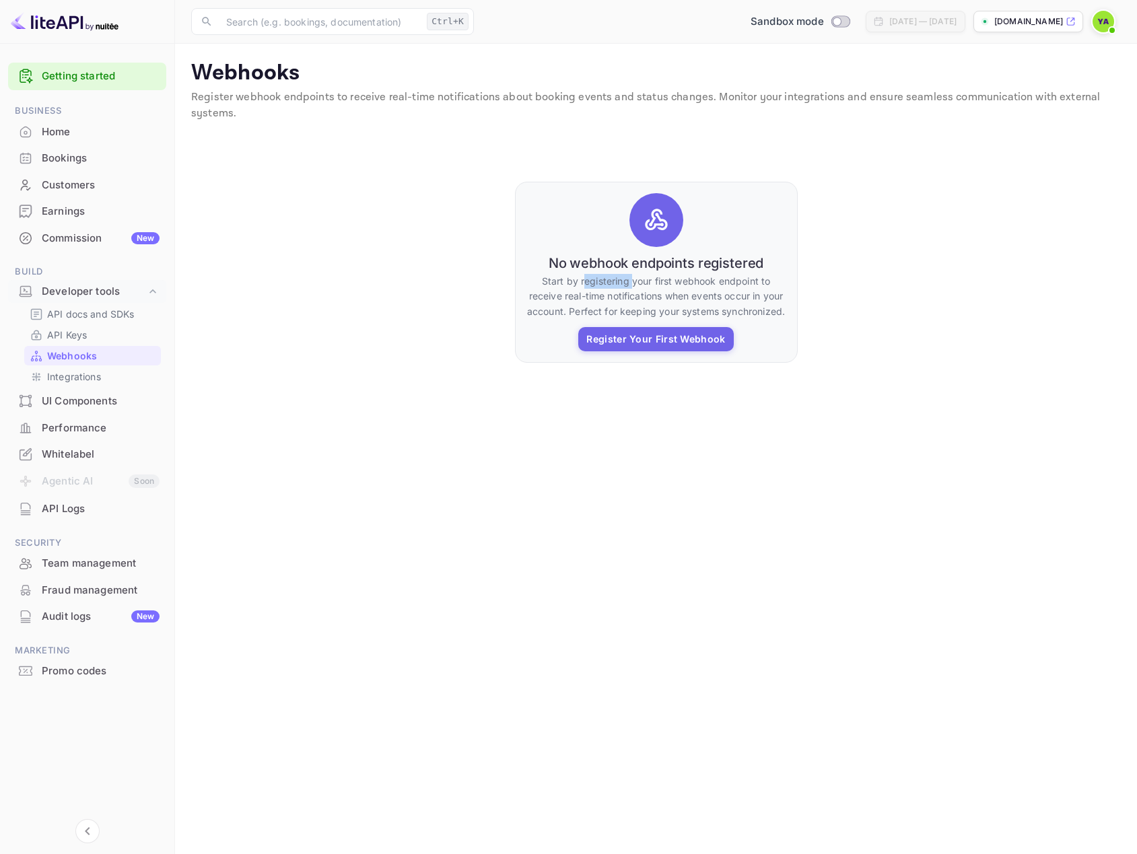
drag, startPoint x: 584, startPoint y: 283, endPoint x: 611, endPoint y: 284, distance: 27.6
click at [632, 285] on p "Start by registering your first webhook endpoint to receive real-time notificat…" at bounding box center [656, 296] width 260 height 45
click at [611, 284] on p "Start by registering your first webhook endpoint to receive real-time notificat…" at bounding box center [656, 296] width 260 height 45
click at [680, 277] on p "Start by registering your first webhook endpoint to receive real-time notificat…" at bounding box center [656, 296] width 260 height 45
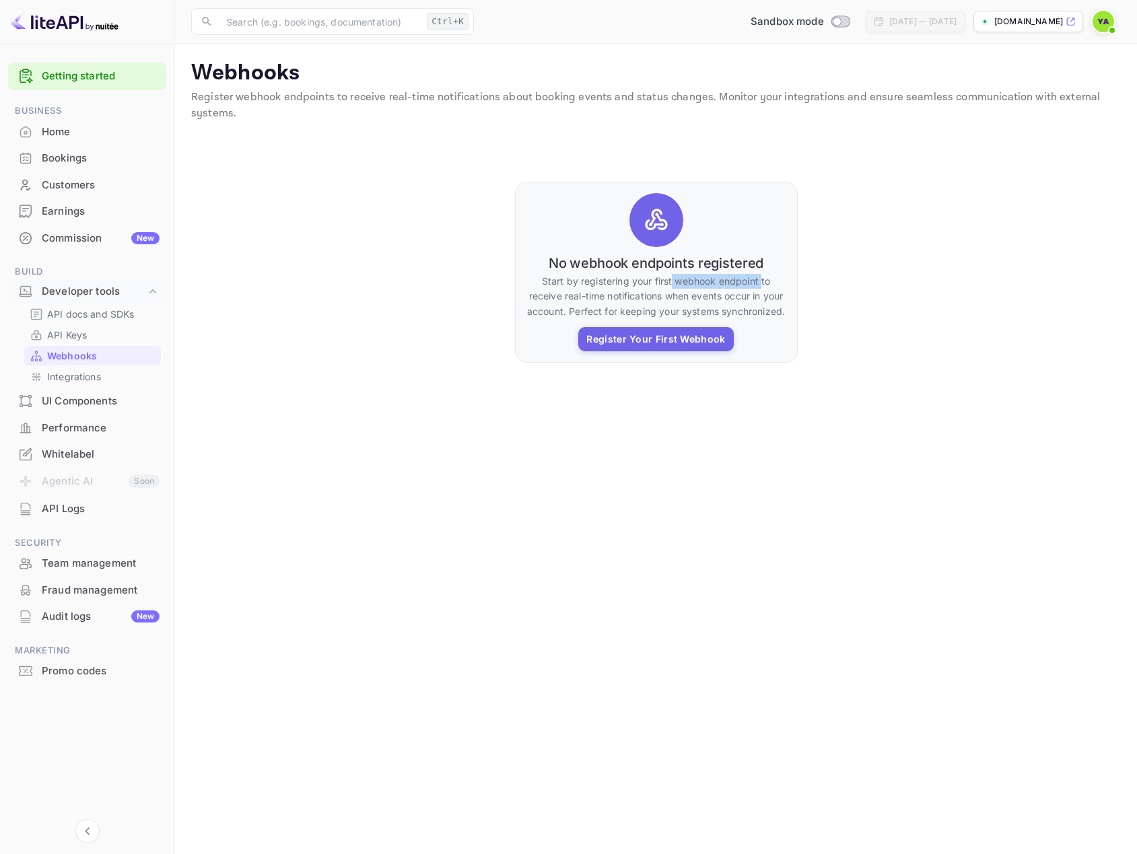
drag, startPoint x: 673, startPoint y: 279, endPoint x: 761, endPoint y: 280, distance: 88.2
click at [761, 280] on p "Start by registering your first webhook endpoint to receive real-time notificat…" at bounding box center [656, 296] width 260 height 45
copy p "webhook endpoint"
click at [674, 338] on button "Register Your First Webhook" at bounding box center [655, 338] width 155 height 24
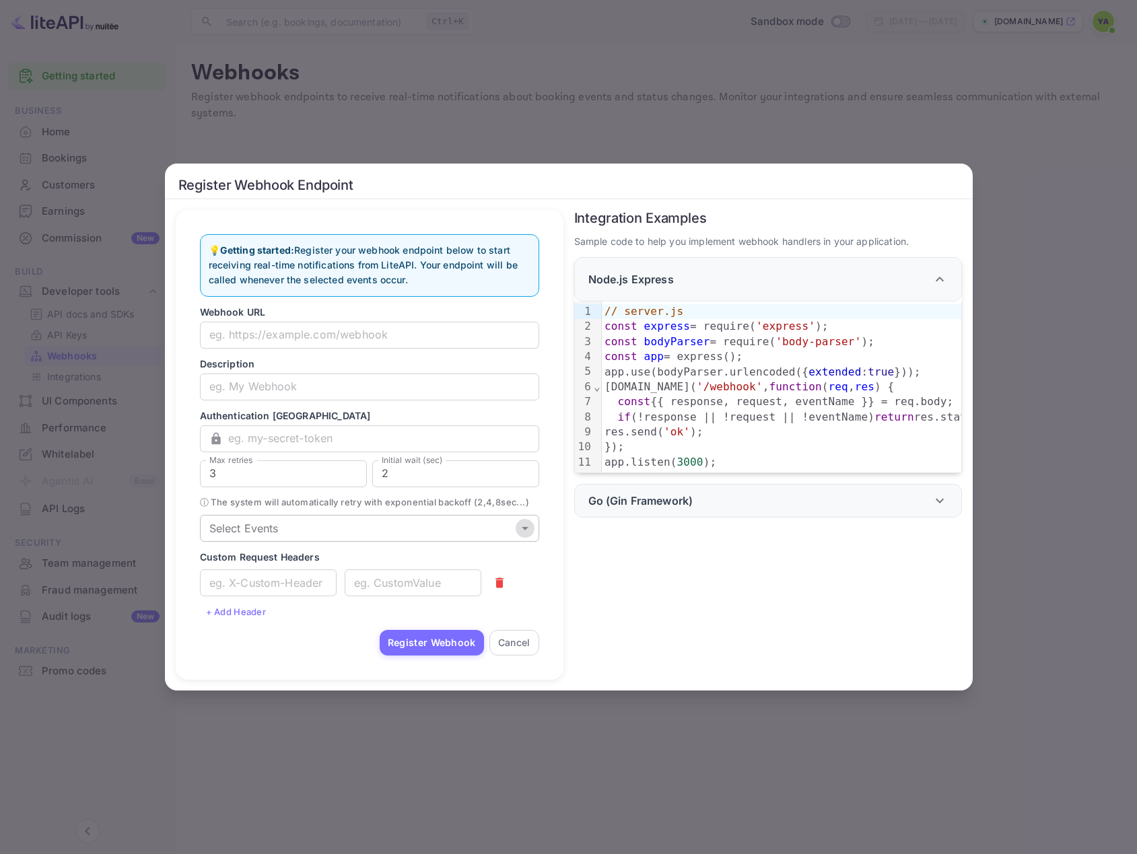
click at [527, 530] on icon "Open" at bounding box center [525, 528] width 7 height 3
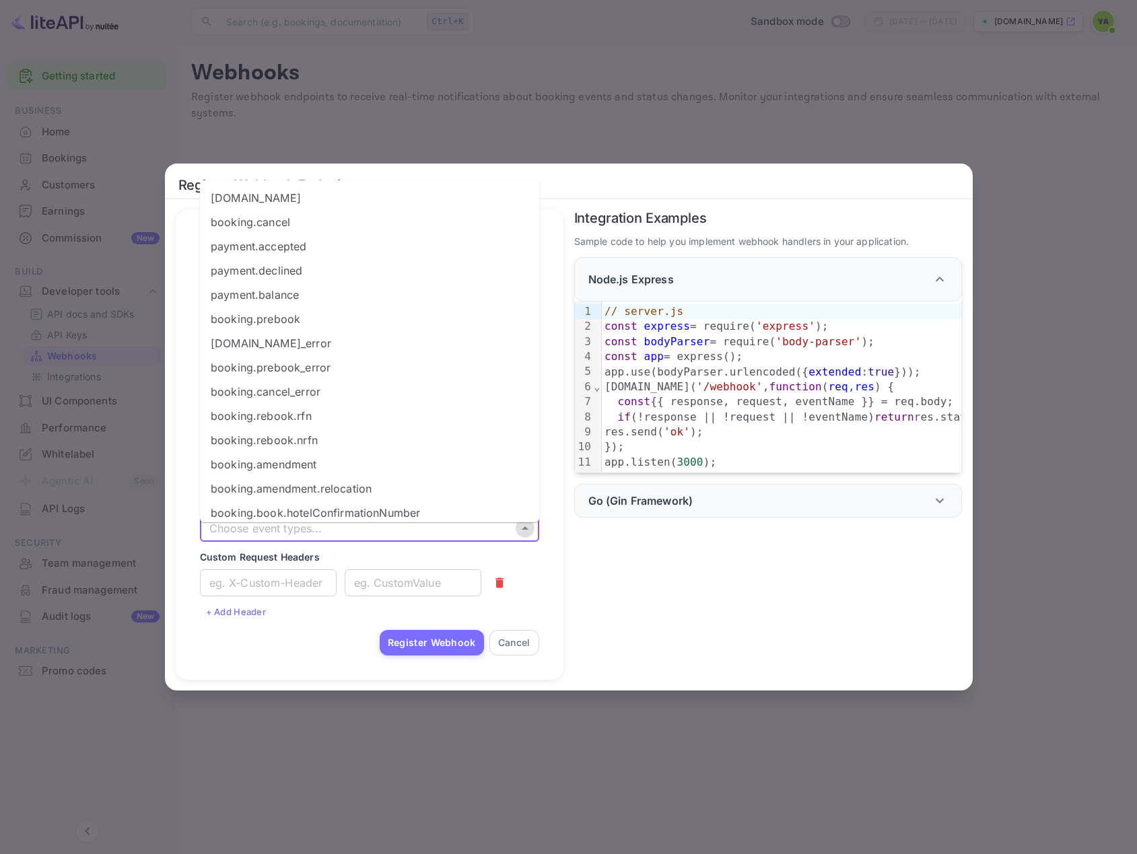
click at [527, 534] on icon "Close" at bounding box center [525, 528] width 16 height 16
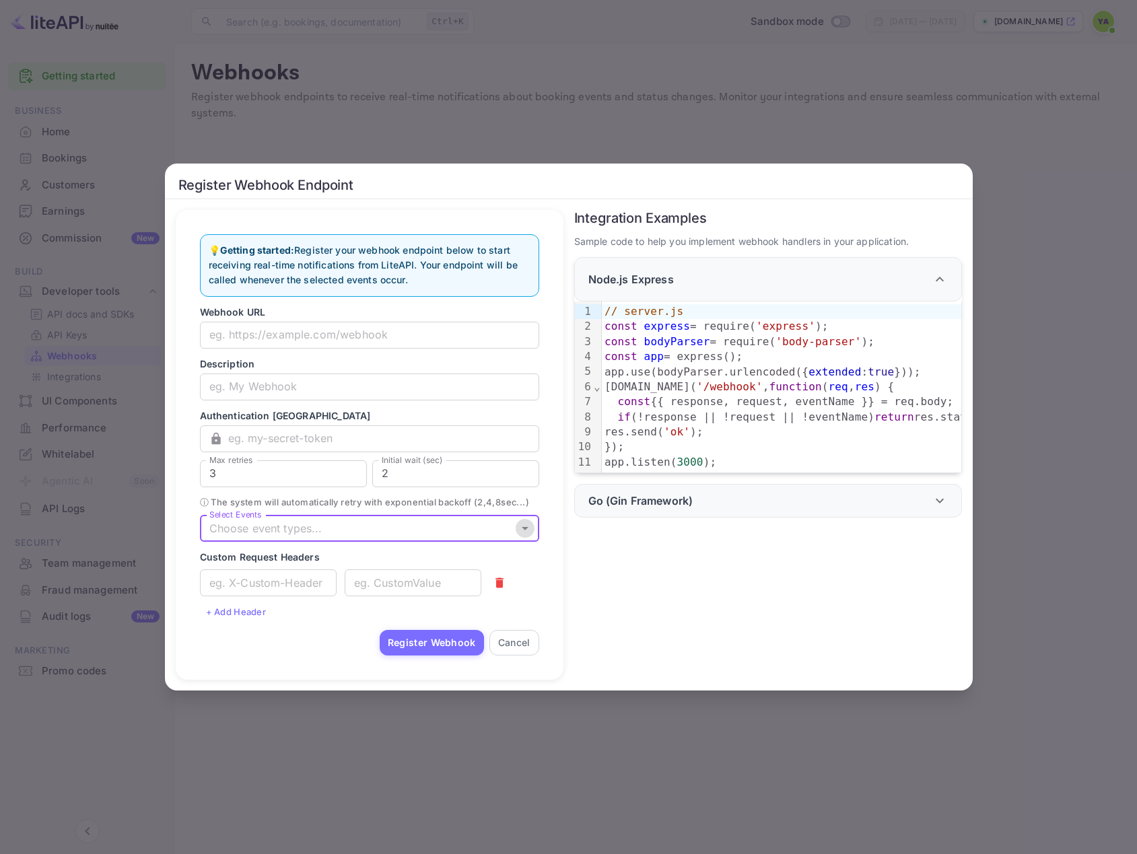
click at [530, 536] on icon "Open" at bounding box center [525, 528] width 16 height 16
click at [593, 573] on div "Integration Examples Sample code to help you implement webhook handlers in your…" at bounding box center [762, 439] width 399 height 481
click at [648, 516] on div "Go (Gin Framework)" at bounding box center [768, 501] width 388 height 34
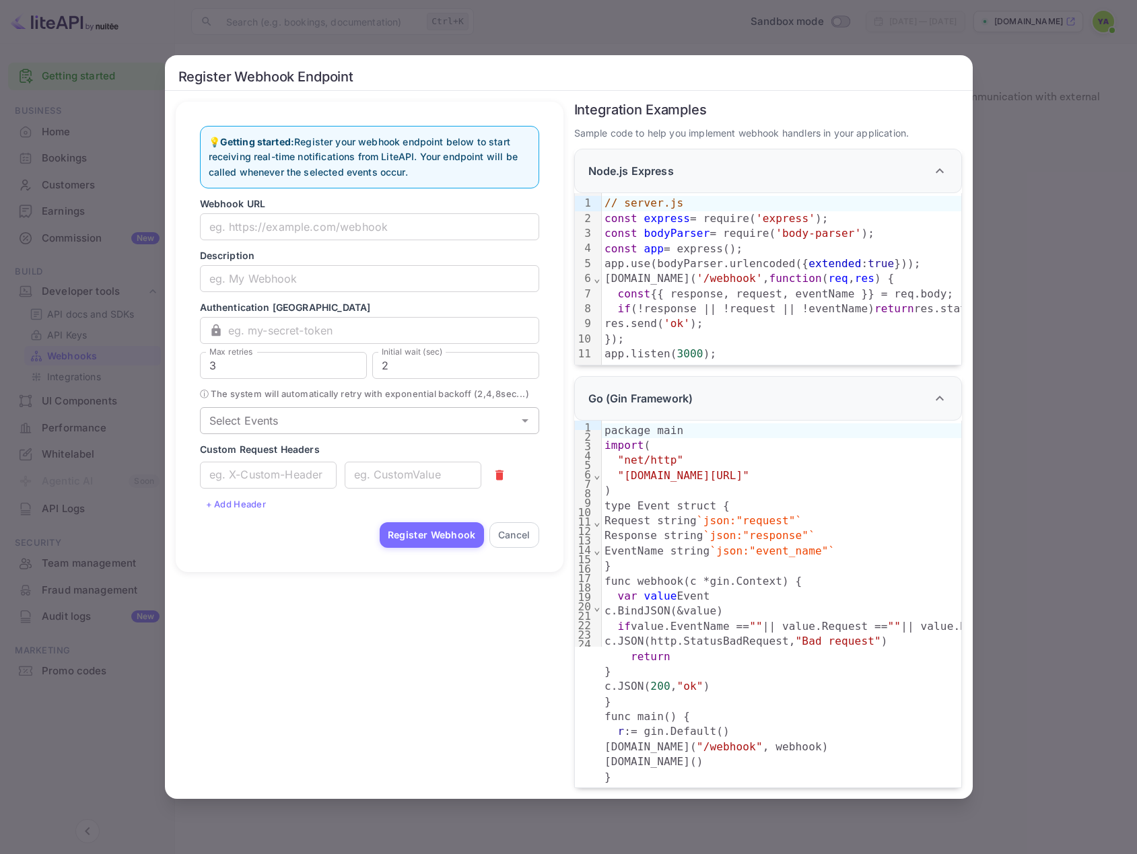
click at [389, 430] on input "Select Events" at bounding box center [358, 420] width 309 height 19
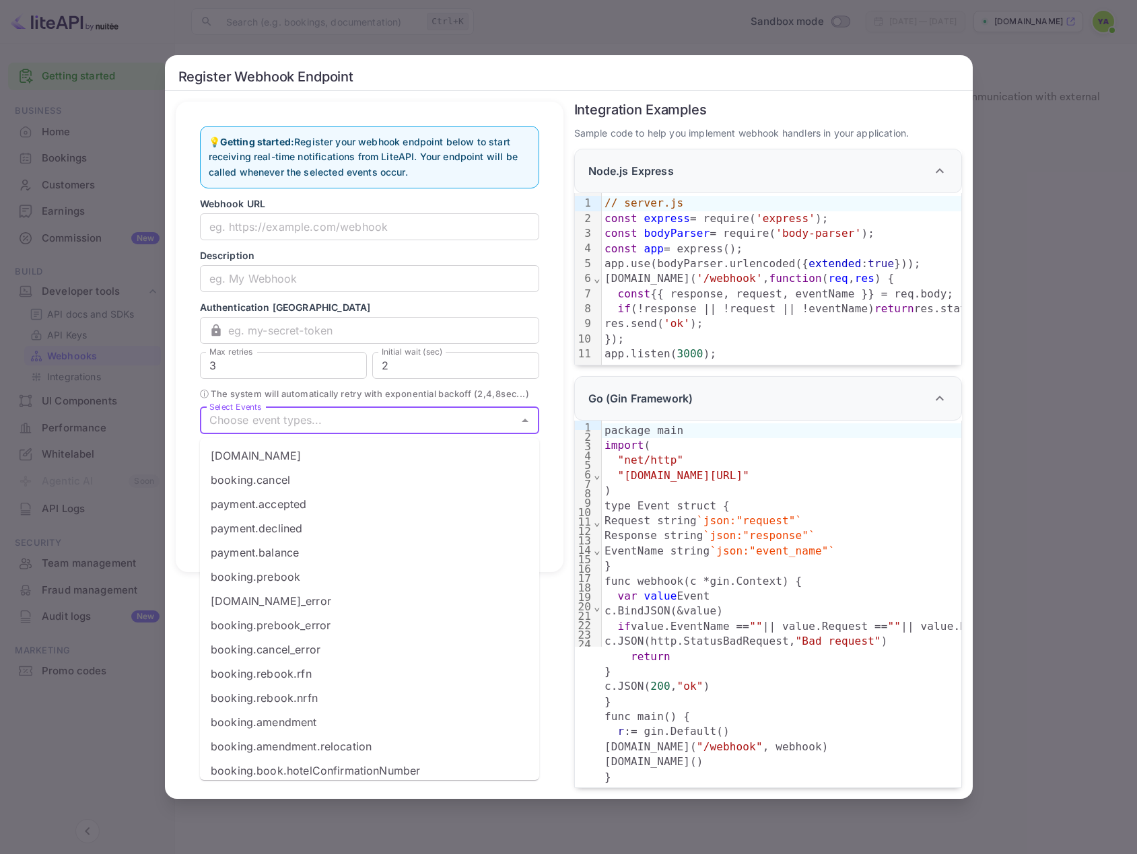
click at [300, 473] on li "booking.cancel" at bounding box center [369, 480] width 339 height 24
click at [285, 496] on li "payment.accepted" at bounding box center [369, 504] width 339 height 24
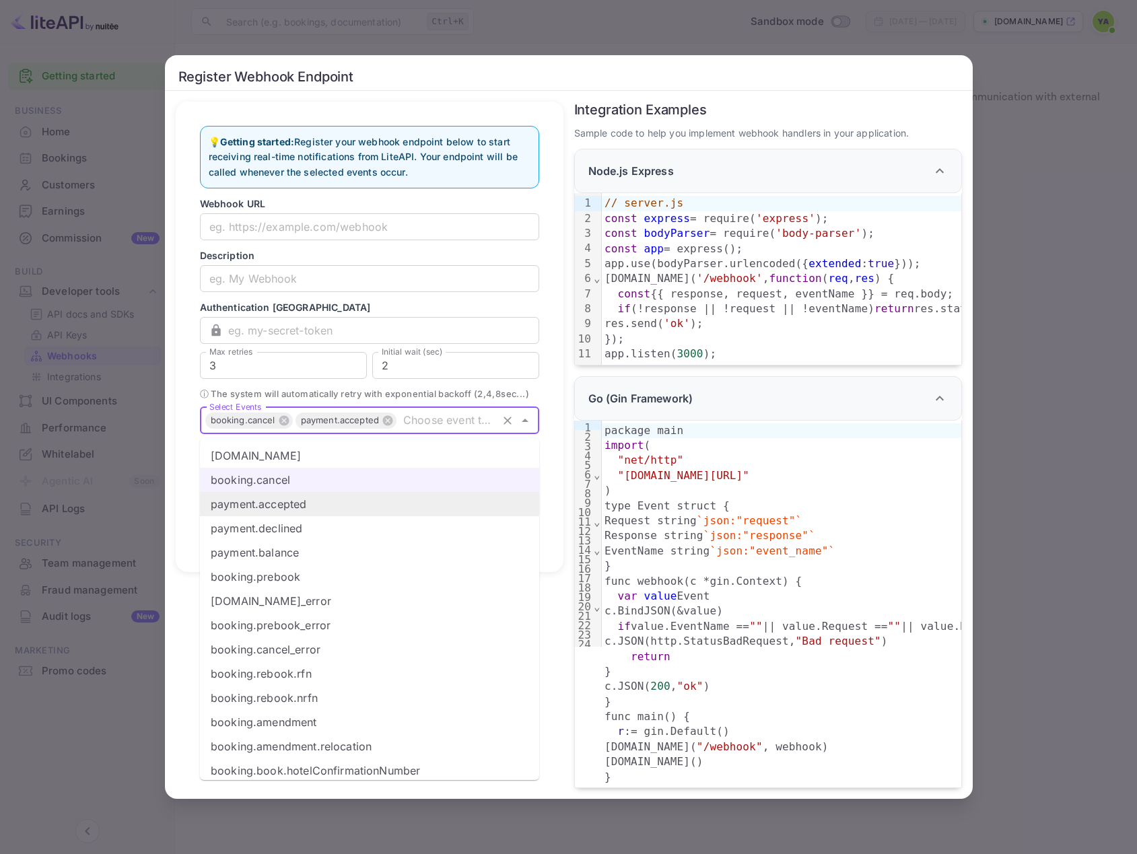
click at [285, 496] on li "payment.accepted" at bounding box center [369, 504] width 339 height 24
click at [274, 523] on li "payment.declined" at bounding box center [369, 528] width 339 height 24
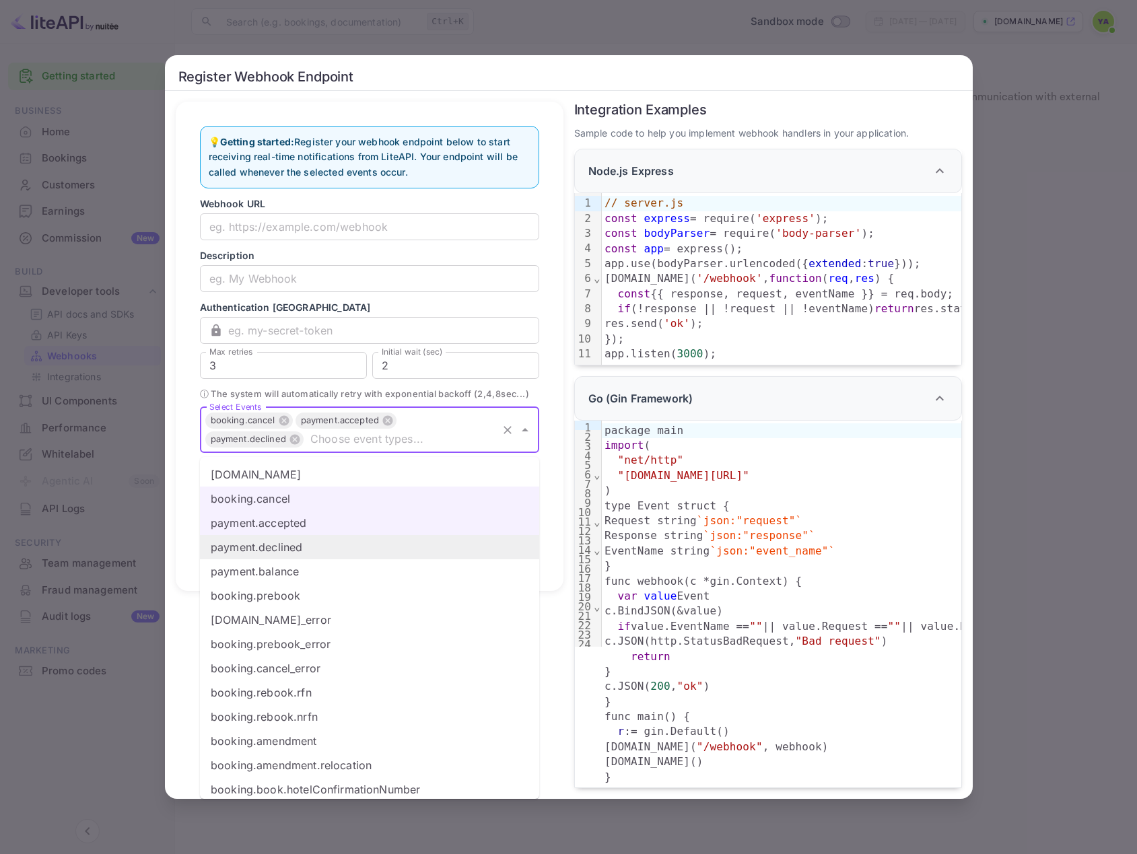
click at [274, 547] on li "payment.declined" at bounding box center [369, 547] width 339 height 24
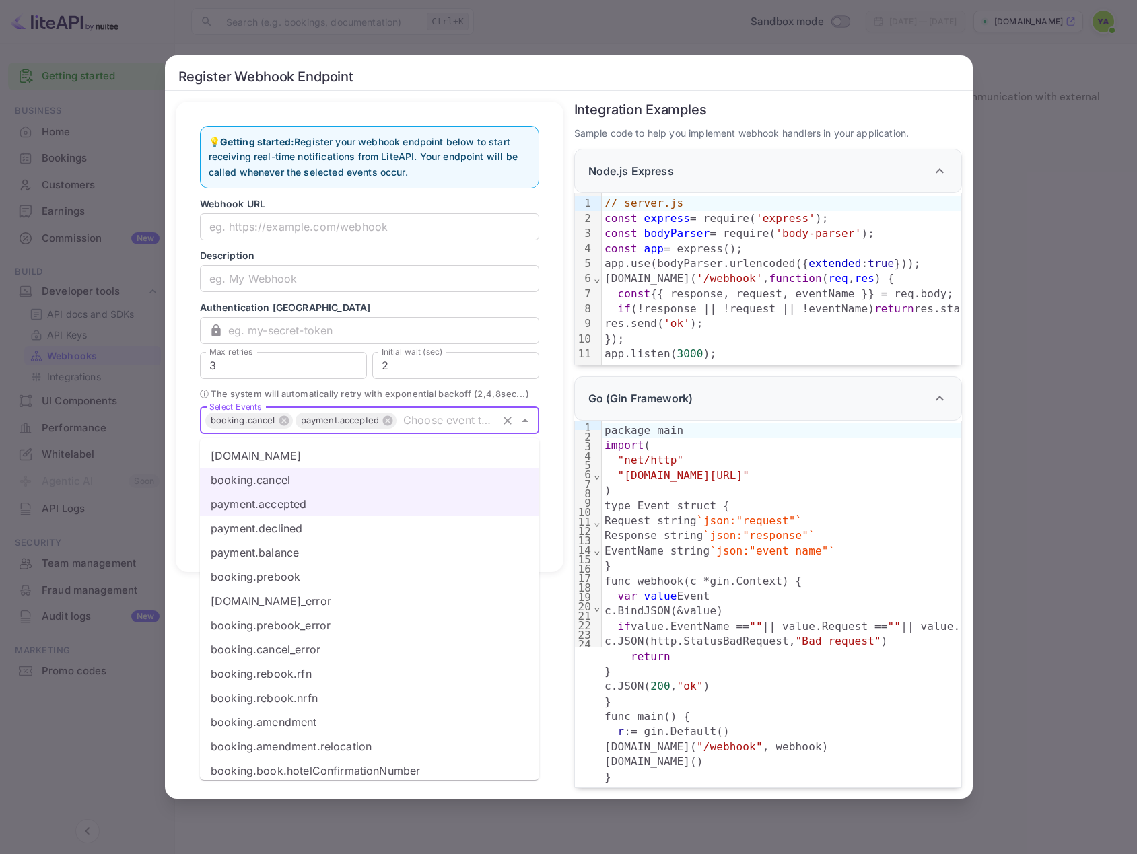
click at [274, 547] on li "payment.balance" at bounding box center [369, 553] width 339 height 24
click at [274, 541] on li "payment.declined" at bounding box center [369, 528] width 339 height 24
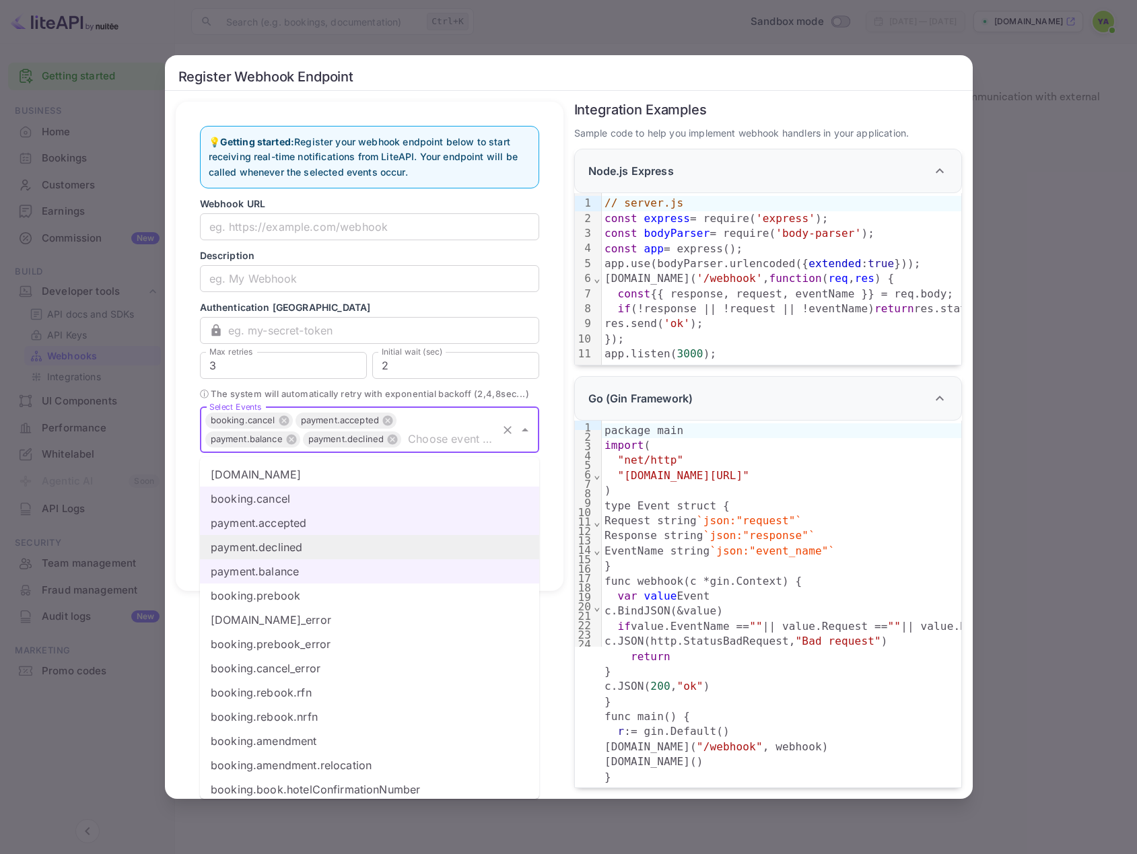
click at [274, 547] on li "payment.declined" at bounding box center [369, 547] width 339 height 24
click at [265, 575] on li "payment.balance" at bounding box center [369, 571] width 339 height 24
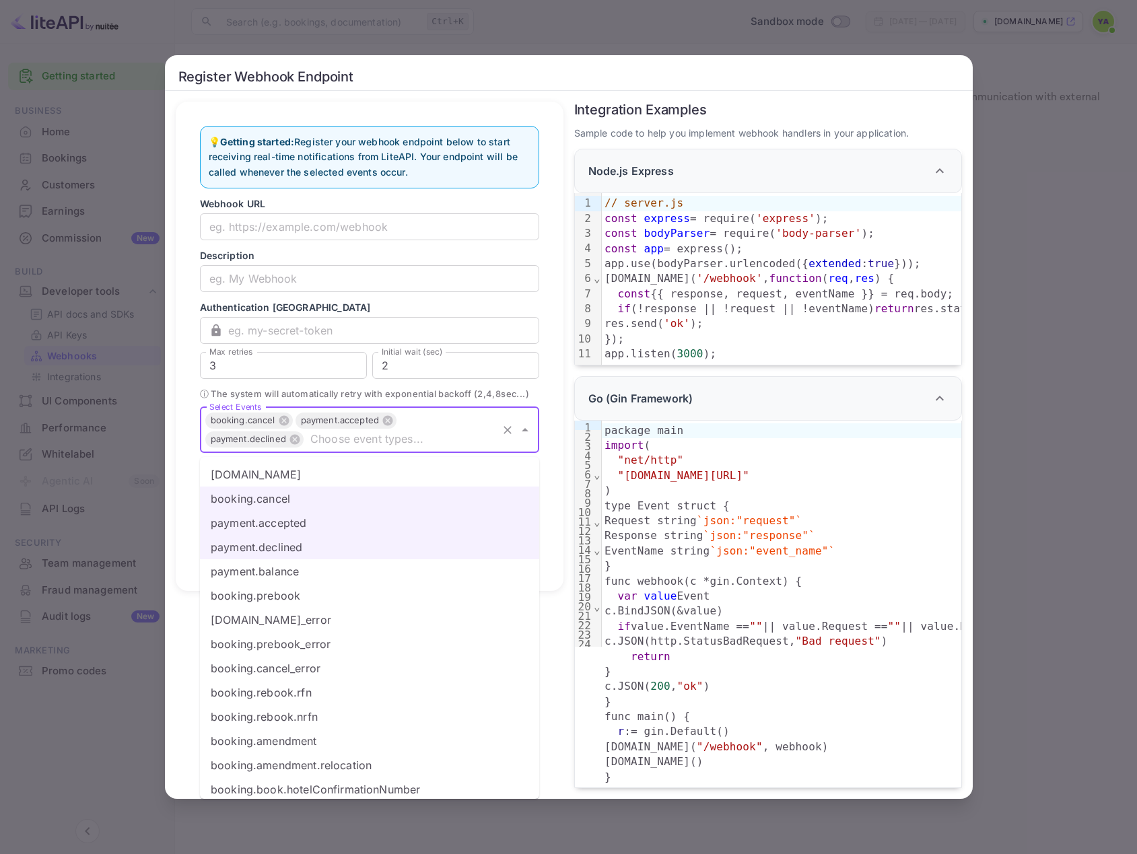
click at [262, 590] on li "booking.prebook" at bounding box center [369, 596] width 339 height 24
click at [261, 607] on li "booking.prebook" at bounding box center [369, 596] width 339 height 24
click at [267, 631] on li "booking.book_error" at bounding box center [369, 620] width 339 height 24
click at [510, 433] on icon "Clear" at bounding box center [507, 429] width 13 height 13
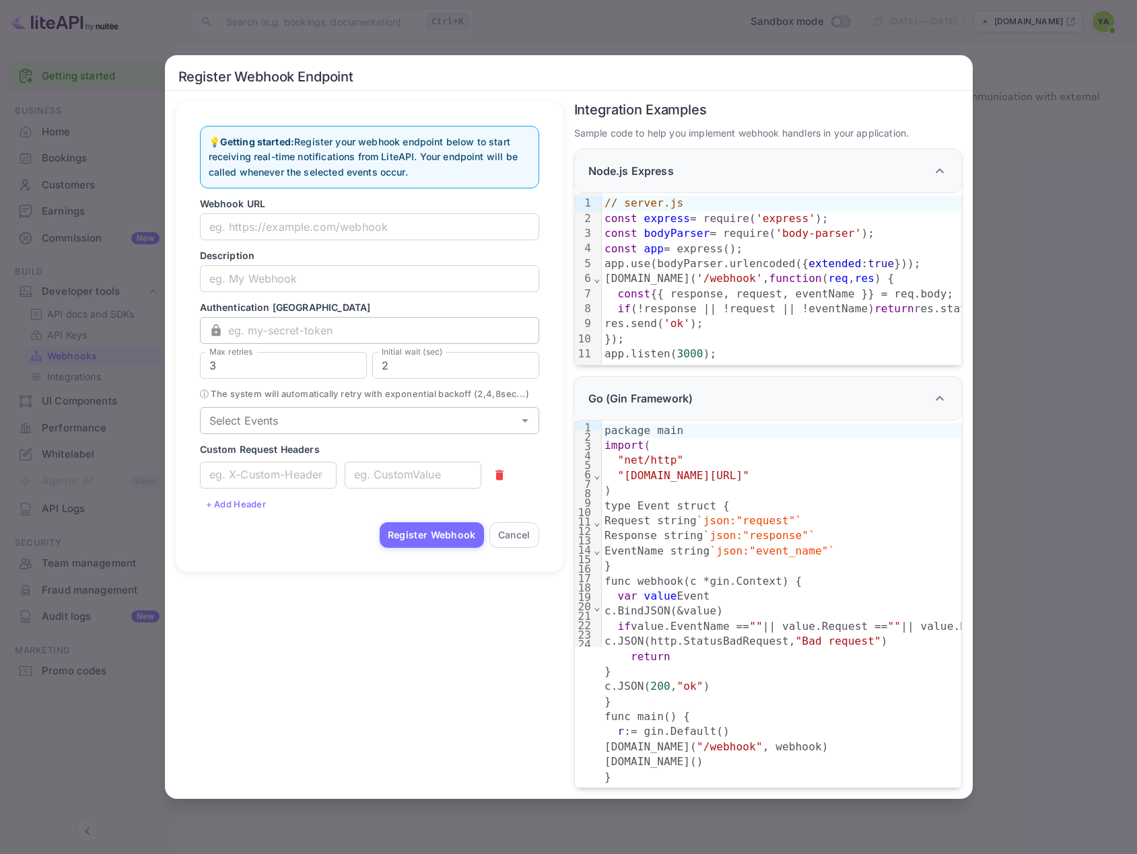
click at [491, 331] on input "text" at bounding box center [383, 330] width 311 height 27
click at [215, 326] on icon at bounding box center [215, 330] width 9 height 12
click at [214, 324] on icon at bounding box center [215, 330] width 9 height 12
click at [928, 259] on div "app.use(bodyParser.urlencoded({ extended : true }));" at bounding box center [877, 263] width 551 height 15
click at [1023, 402] on div "Register Webhook Endpoint 💡 Getting started: Register your webhook endpoint bel…" at bounding box center [568, 427] width 1137 height 854
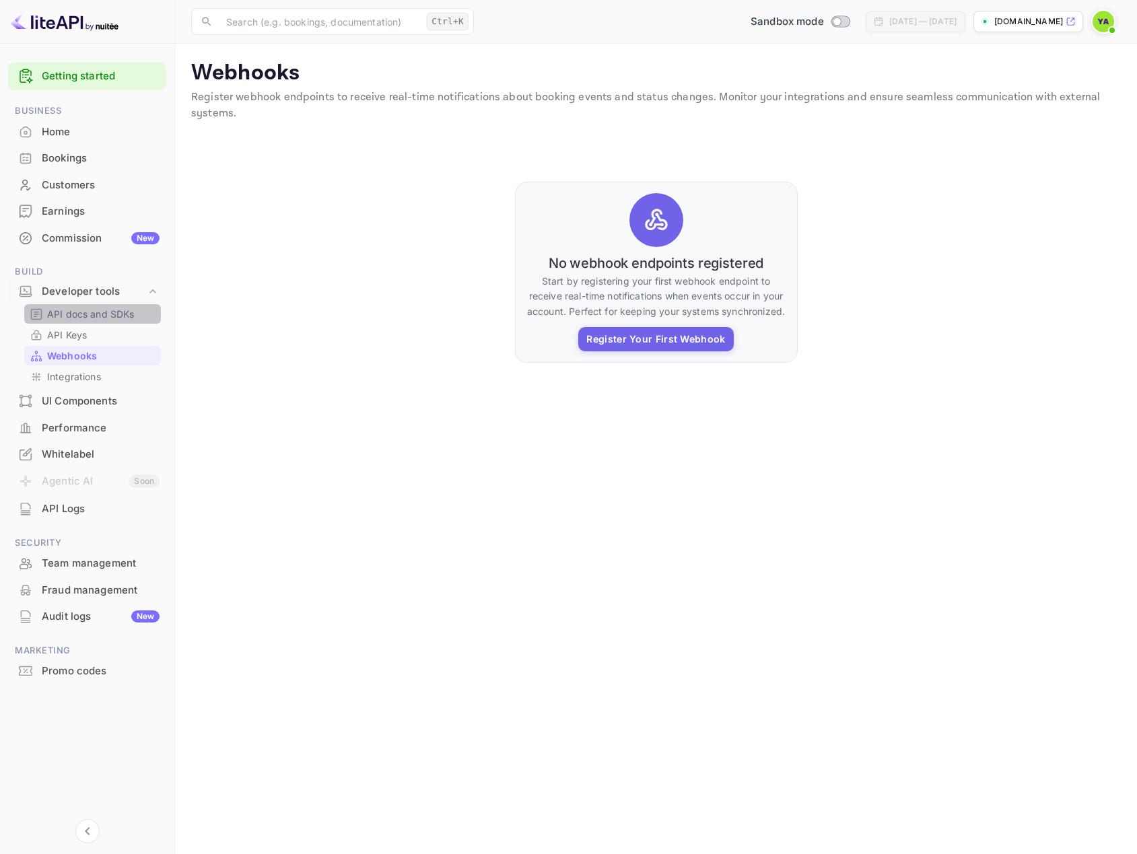
click at [89, 319] on p "API docs and SDKs" at bounding box center [91, 314] width 88 height 14
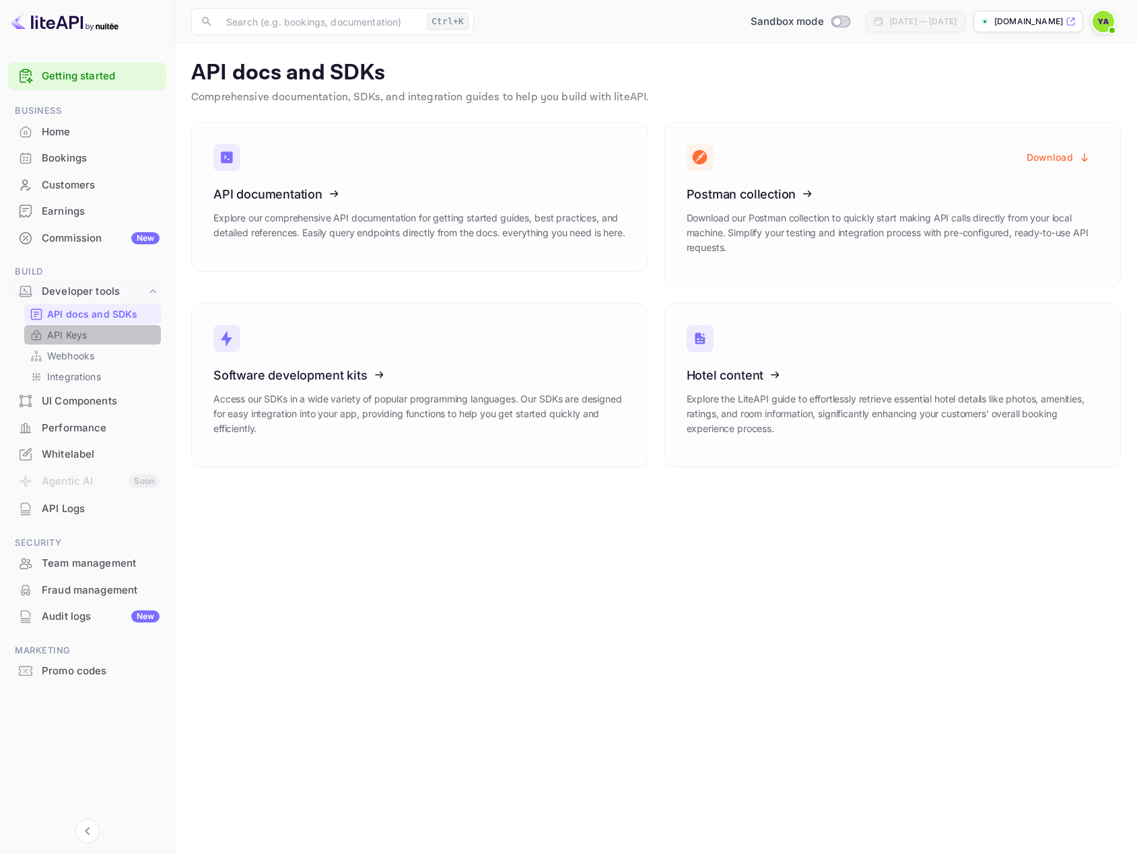
click at [68, 332] on p "API Keys" at bounding box center [67, 335] width 40 height 14
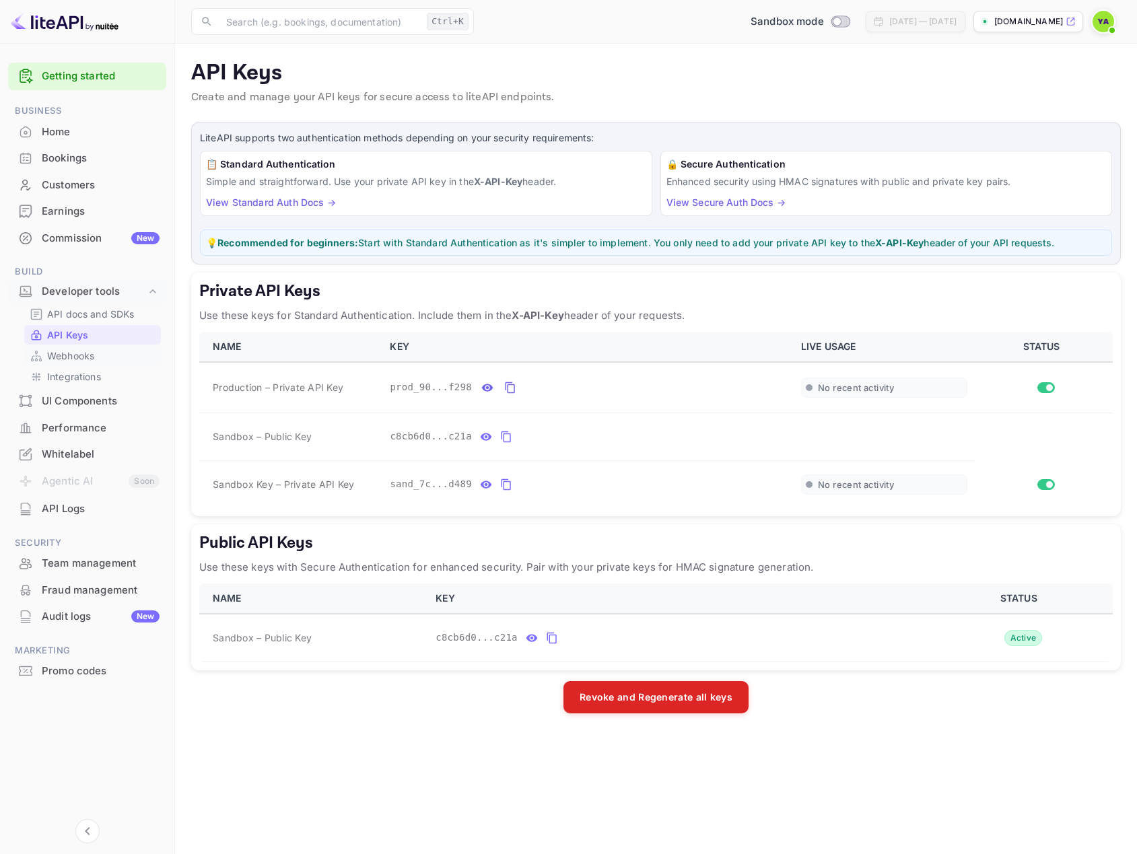
click at [69, 353] on p "Webhooks" at bounding box center [70, 356] width 47 height 14
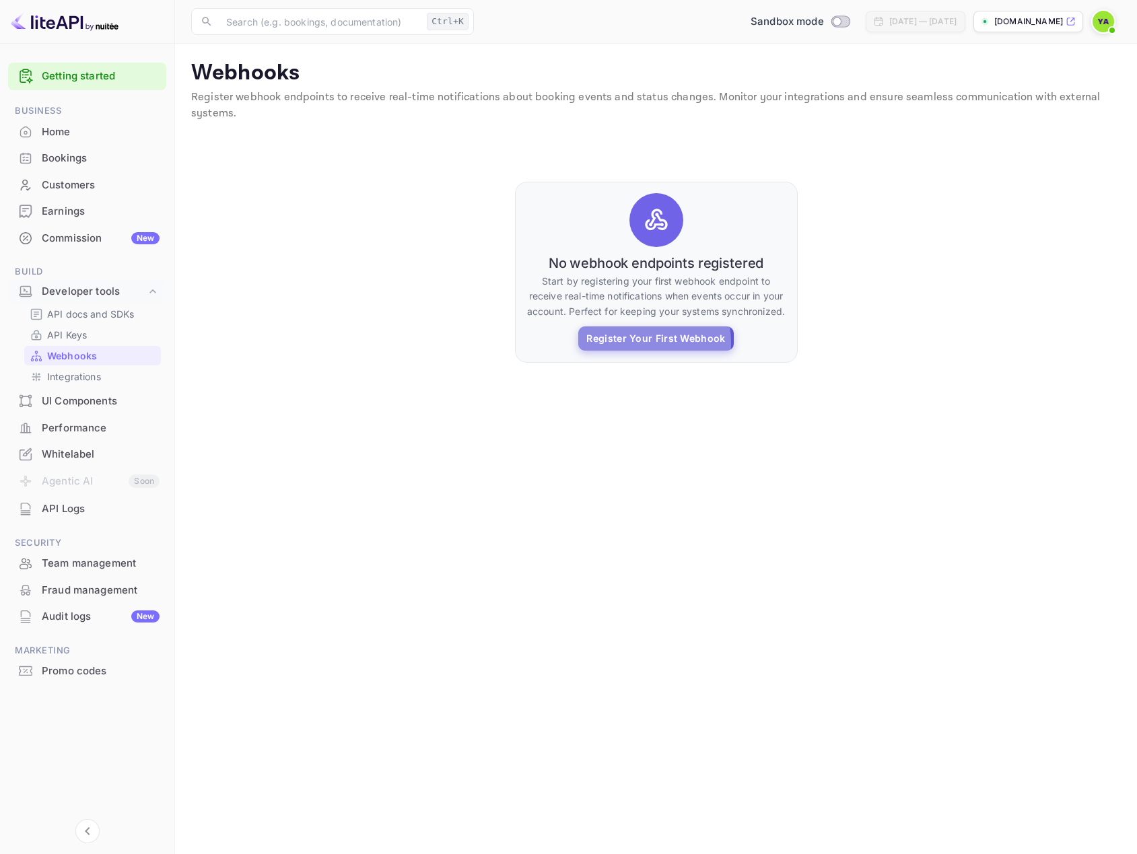
click at [626, 343] on button "Register Your First Webhook" at bounding box center [655, 338] width 155 height 24
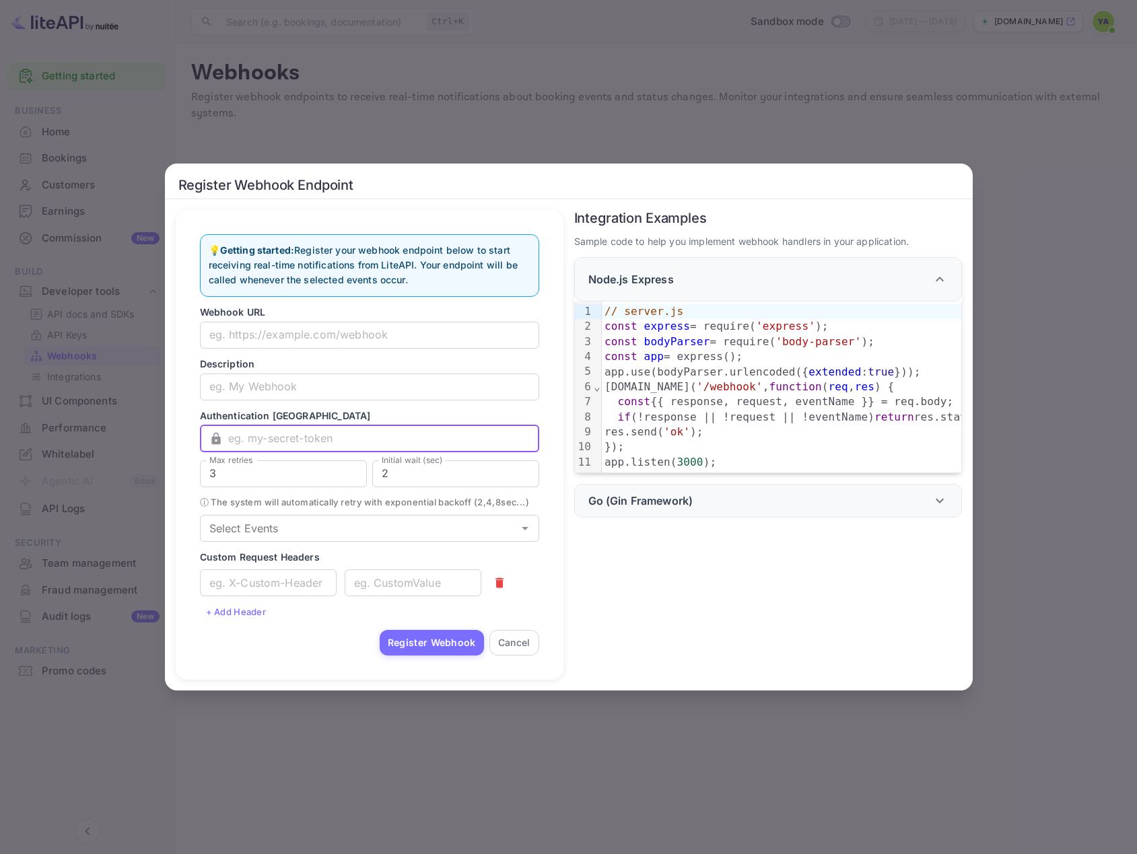
click at [285, 425] on input "text" at bounding box center [383, 438] width 311 height 27
click at [244, 328] on input "text" at bounding box center [369, 335] width 339 height 27
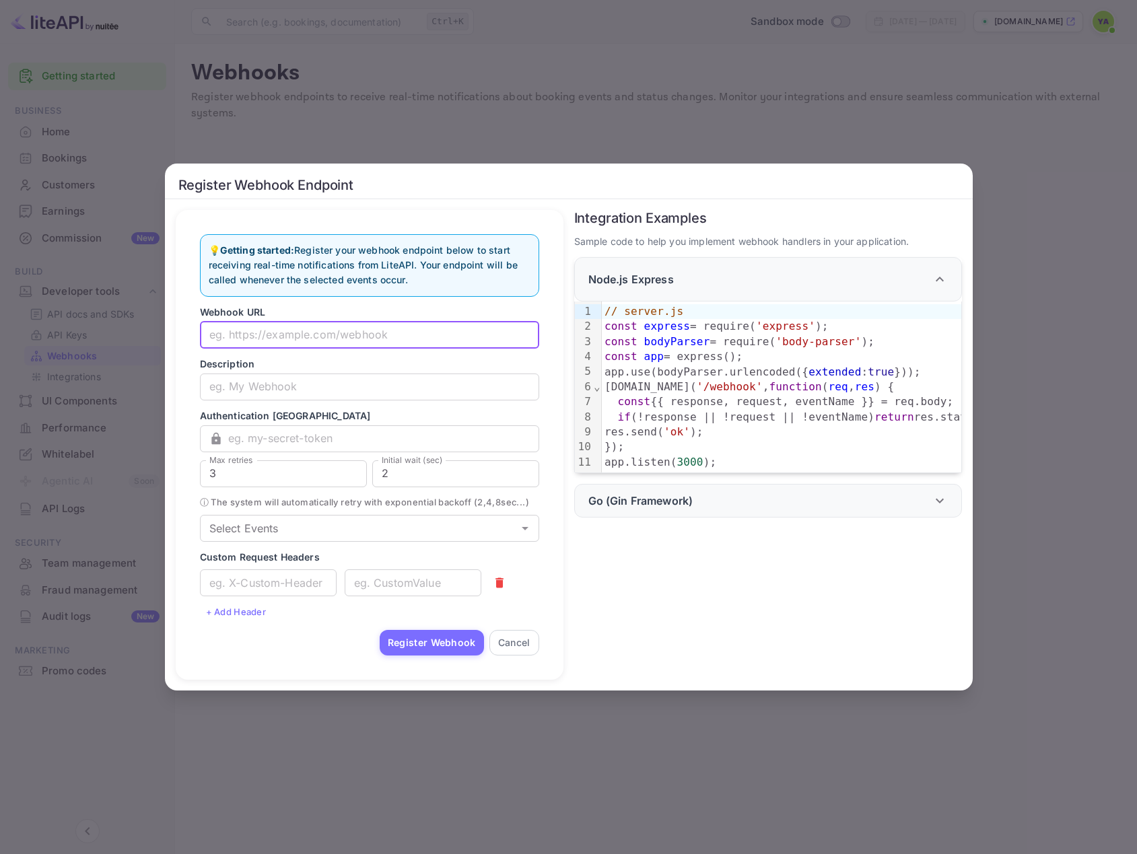
paste input "Webhook URL: https://smoovtzygmuyawliucef.supabase.co/functions/v1/booking-webh…"
drag, startPoint x: 329, startPoint y: 333, endPoint x: 118, endPoint y: 325, distance: 210.8
click at [79, 322] on div "Register Webhook Endpoint 💡 Getting started: Register your webhook endpoint bel…" at bounding box center [568, 427] width 1137 height 854
click at [284, 347] on form "Webhook URL Webhook URL: https://smoovtzygmuyawliucef.supabase.co/functions/v1/…" at bounding box center [369, 480] width 339 height 351
drag, startPoint x: 287, startPoint y: 330, endPoint x: 84, endPoint y: 313, distance: 204.0
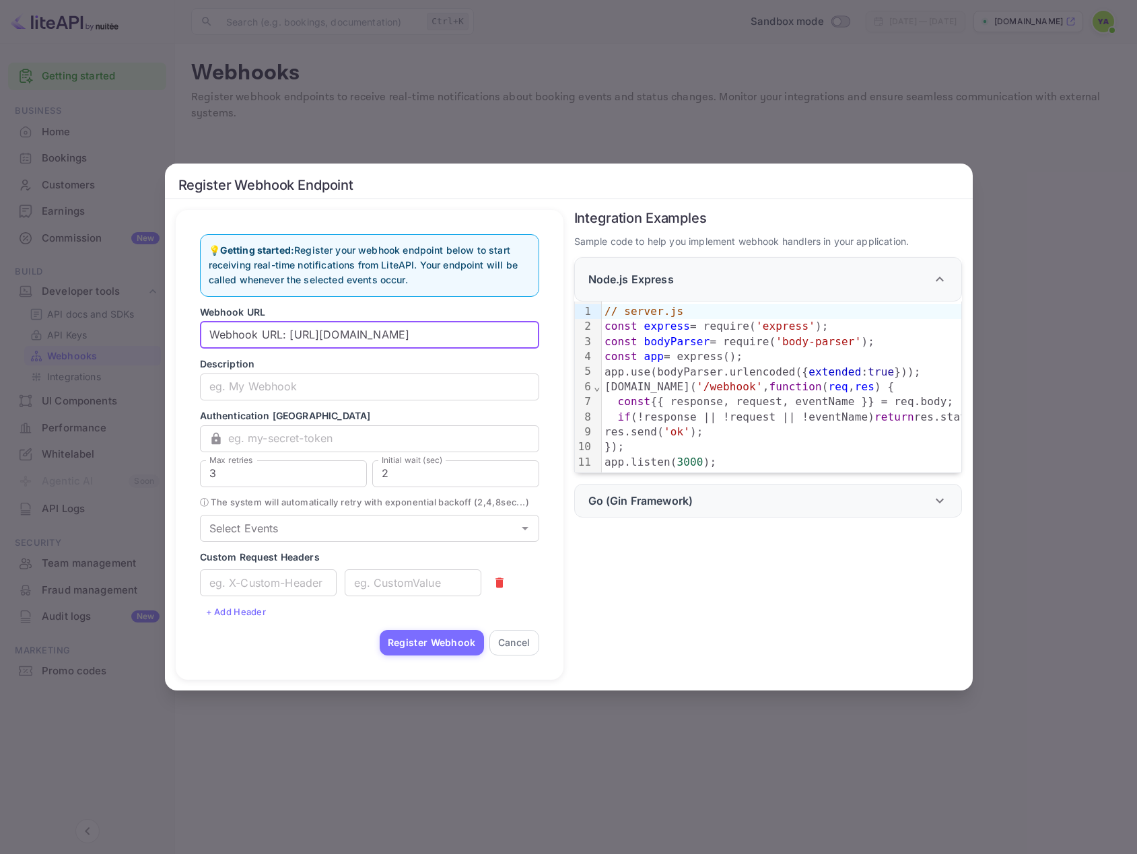
click at [84, 313] on div "Register Webhook Endpoint 💡 Getting started: Register your webhook endpoint bel…" at bounding box center [568, 427] width 1137 height 854
type input "https://smoovtzygmuyawliucef.supabase.co/functions/v1/booking-webhook"
click at [284, 438] on input "text" at bounding box center [383, 438] width 311 height 27
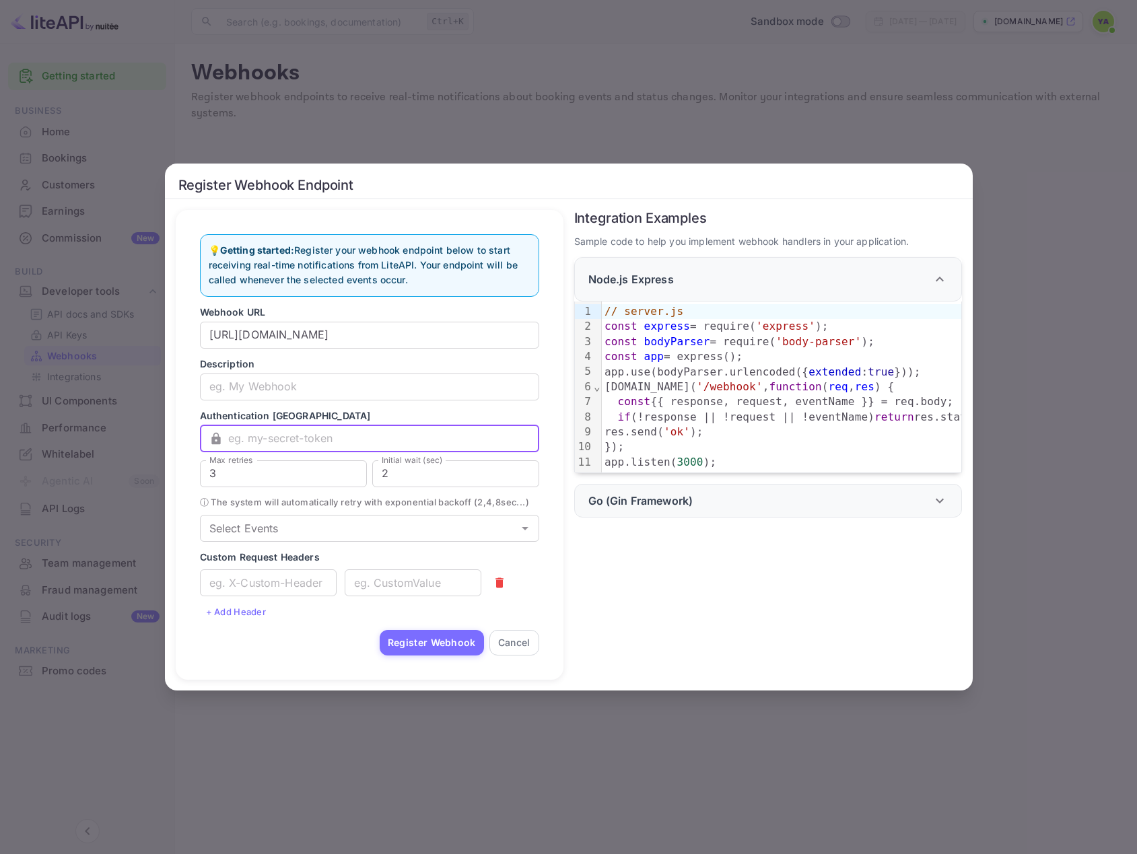
paste input "34fWhJbHpHpXZaDmaLH1ulPm0iJwy4YlK1o2rrwI5pDOQZ0jpWEYkL4m6fmlaBVu"
type input "34fWhJbHpHpXZaDmaLH1ulPm0iJwy4YlK1o2rrwI5pDOQZ0jpWEYkL4m6fmlaBVu"
click at [300, 464] on input "3" at bounding box center [283, 473] width 167 height 27
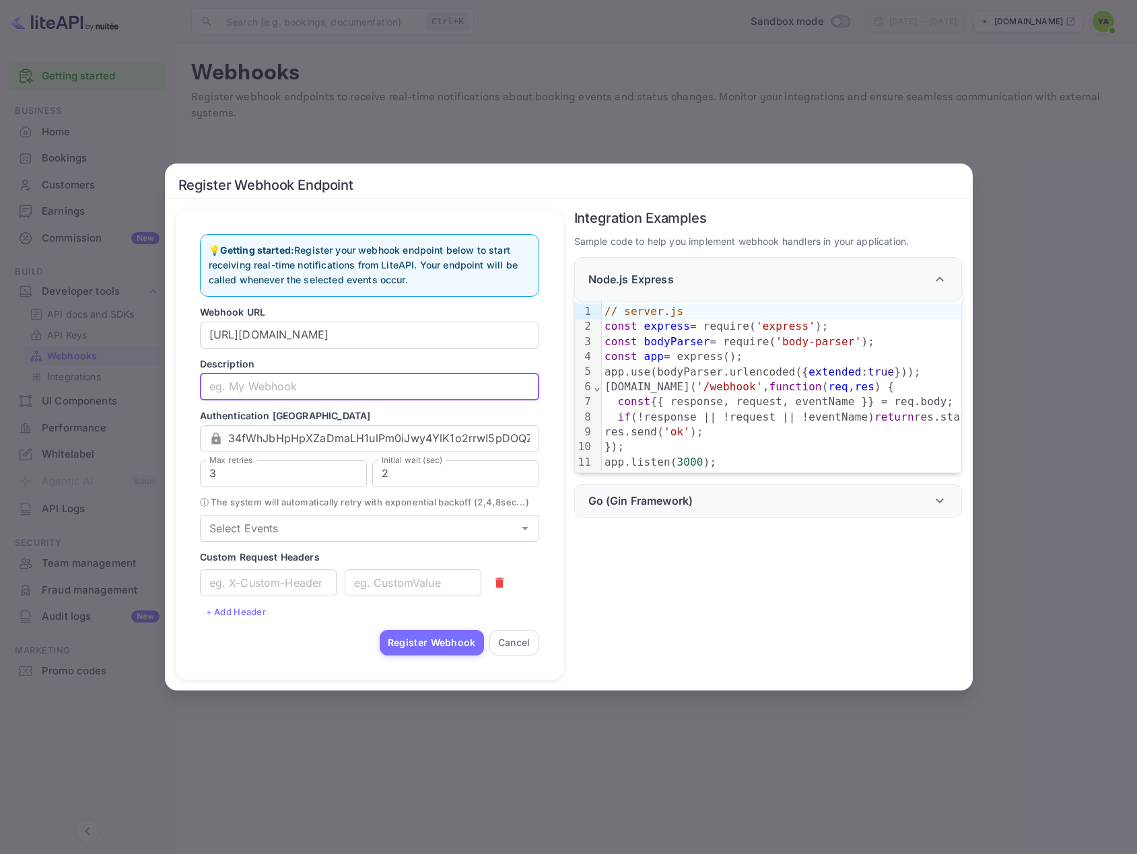
click at [295, 385] on input "text" at bounding box center [369, 387] width 339 height 27
type input "moodtrip"
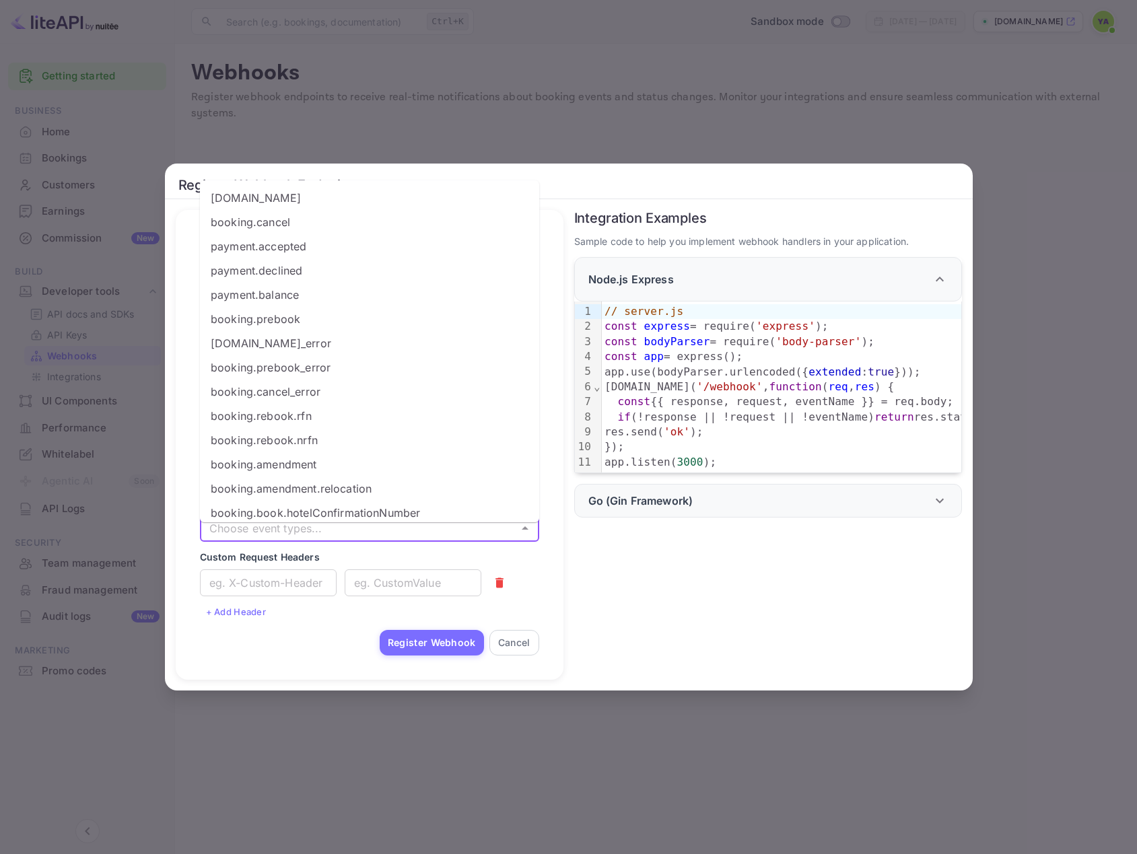
click at [469, 538] on input "Select Events" at bounding box center [358, 528] width 309 height 19
click at [268, 201] on li "booking.book" at bounding box center [369, 198] width 339 height 24
click at [289, 229] on li "booking.cancel" at bounding box center [369, 222] width 339 height 24
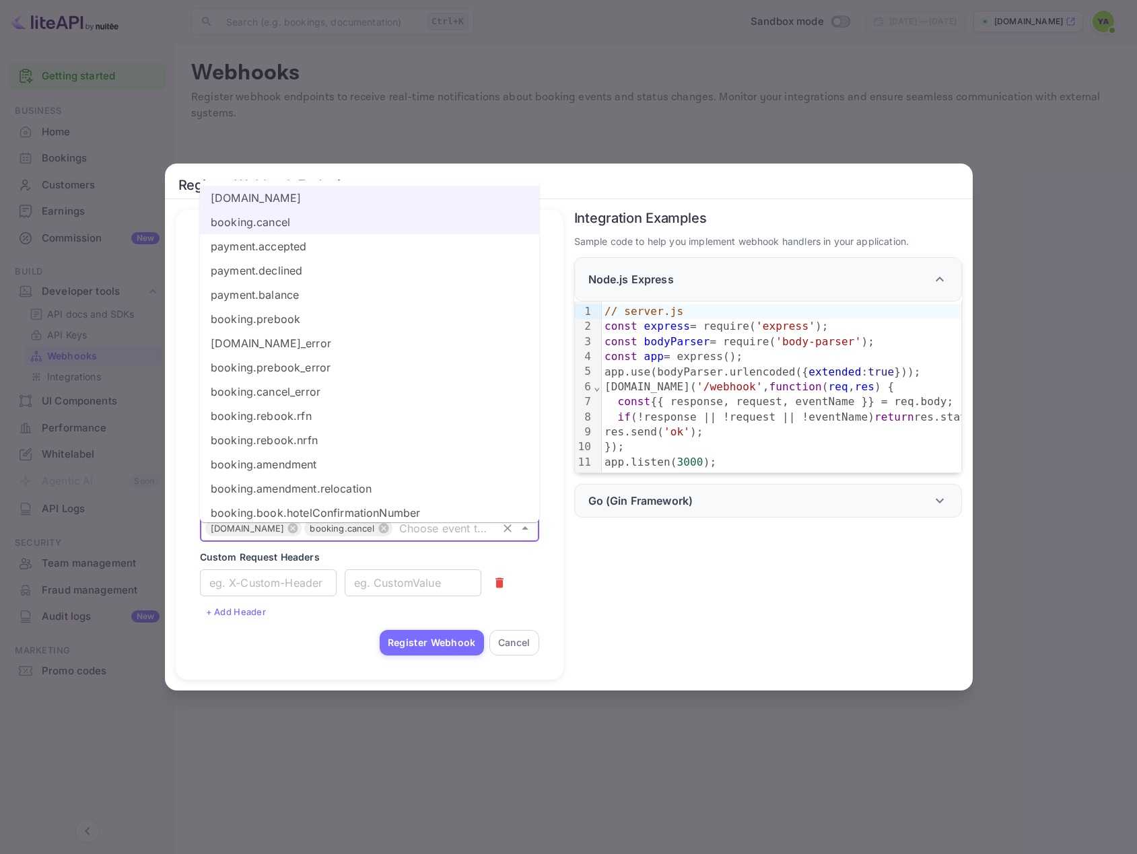
click at [297, 318] on li "booking.prebook" at bounding box center [369, 319] width 339 height 24
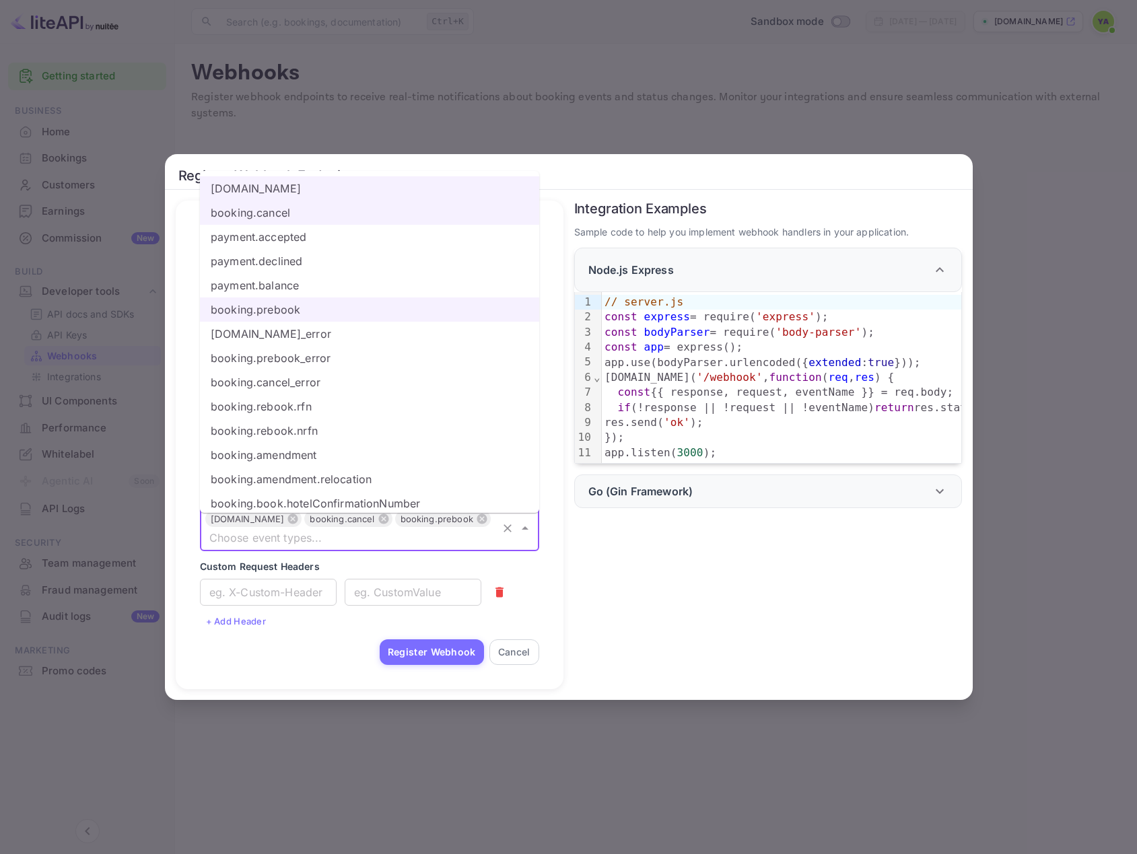
click at [291, 337] on li "booking.book_error" at bounding box center [369, 334] width 339 height 24
click at [326, 452] on li "booking.amendment" at bounding box center [369, 455] width 339 height 24
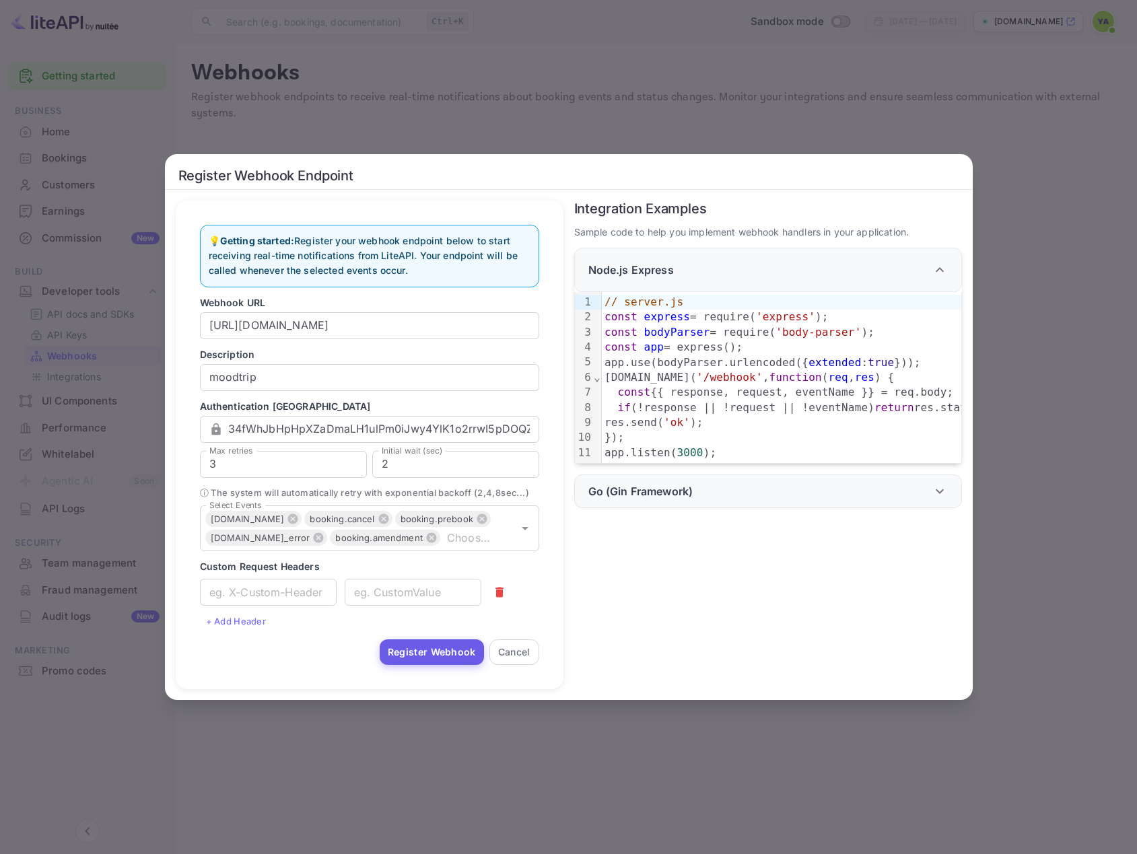
click at [436, 659] on button "Register Webhook" at bounding box center [432, 652] width 104 height 26
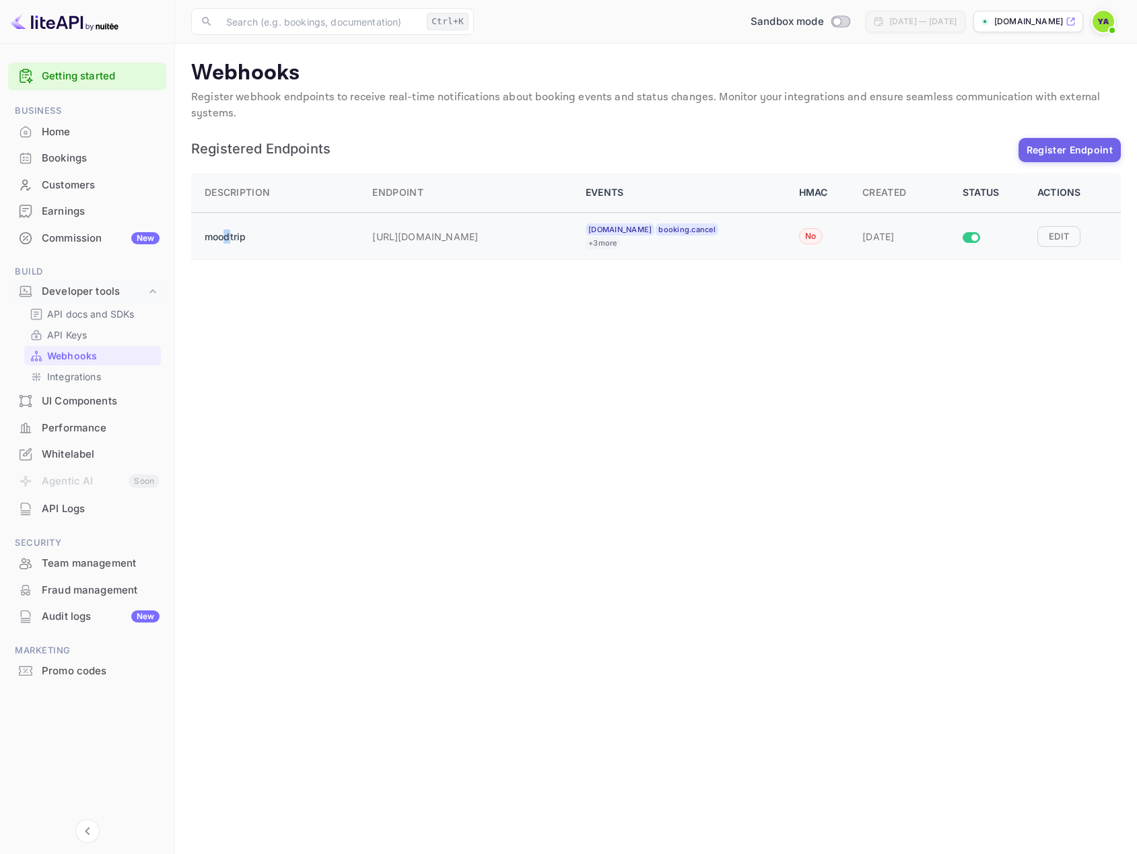
drag, startPoint x: 228, startPoint y: 234, endPoint x: 229, endPoint y: 242, distance: 8.1
click at [228, 241] on p "moodtrip" at bounding box center [255, 237] width 101 height 14
click at [1058, 238] on button "Edit" at bounding box center [1058, 236] width 43 height 20
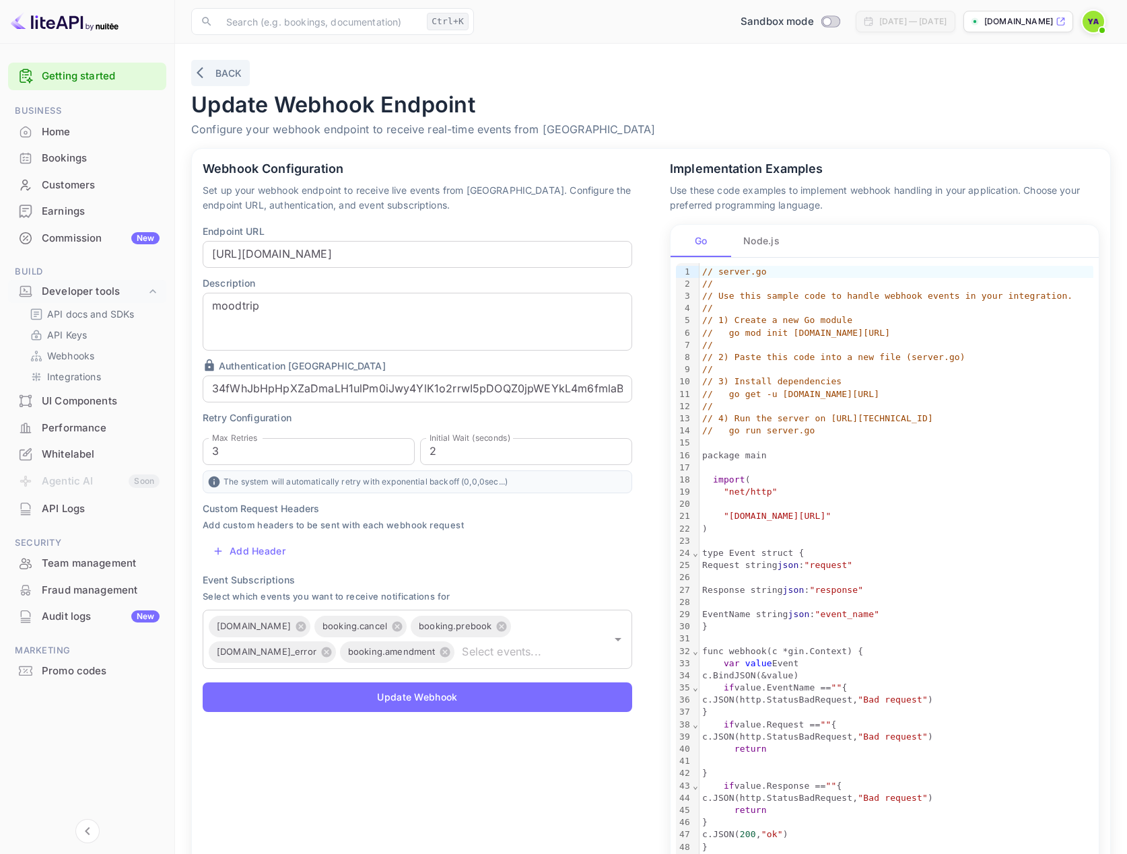
click at [204, 74] on icon "button" at bounding box center [203, 72] width 13 height 13
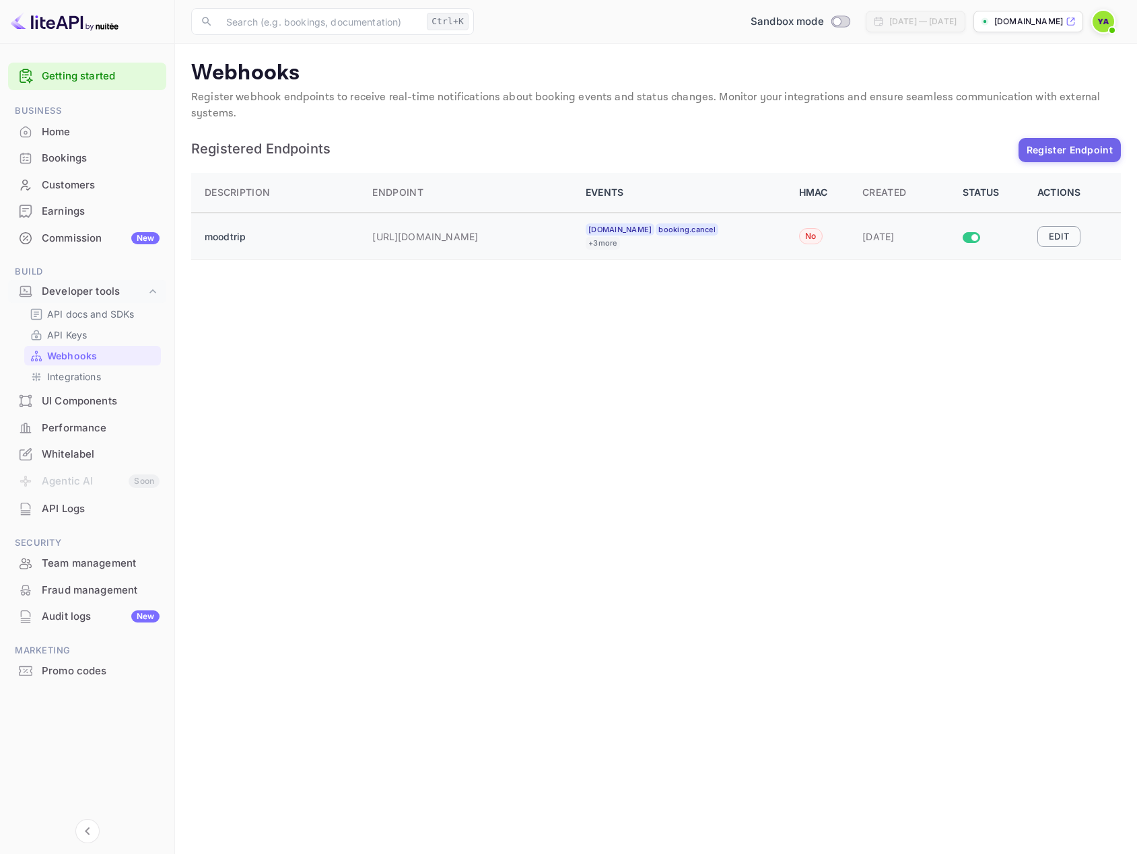
click at [1056, 237] on button "Edit" at bounding box center [1058, 236] width 43 height 20
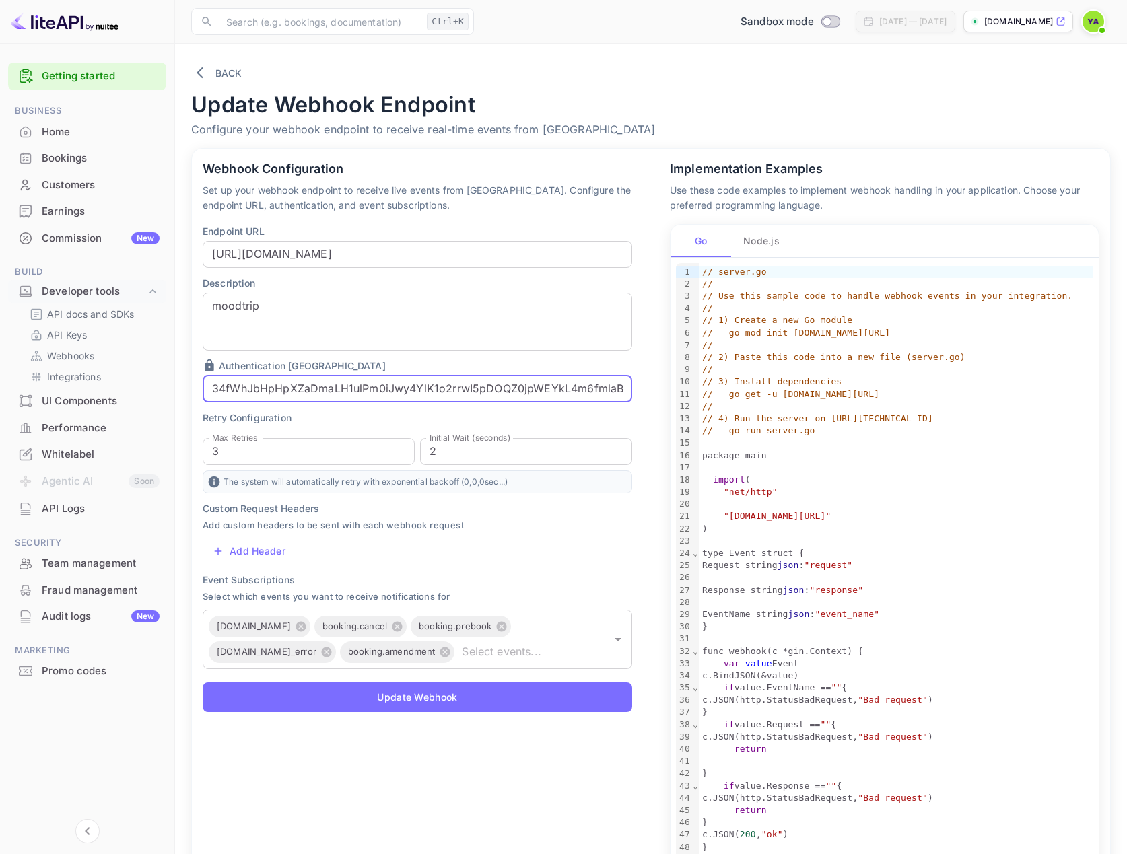
click at [214, 393] on input "34fWhJbHpHpXZaDmaLH1ulPm0iJwy4YlK1o2rrwI5pDOQZ0jpWEYkL4m6fmlaBVu" at bounding box center [417, 389] width 429 height 27
paste input "Bearer"
drag, startPoint x: 432, startPoint y: 396, endPoint x: 446, endPoint y: 394, distance: 14.3
click at [431, 396] on input "[AUTH_TOKEN]" at bounding box center [417, 389] width 429 height 27
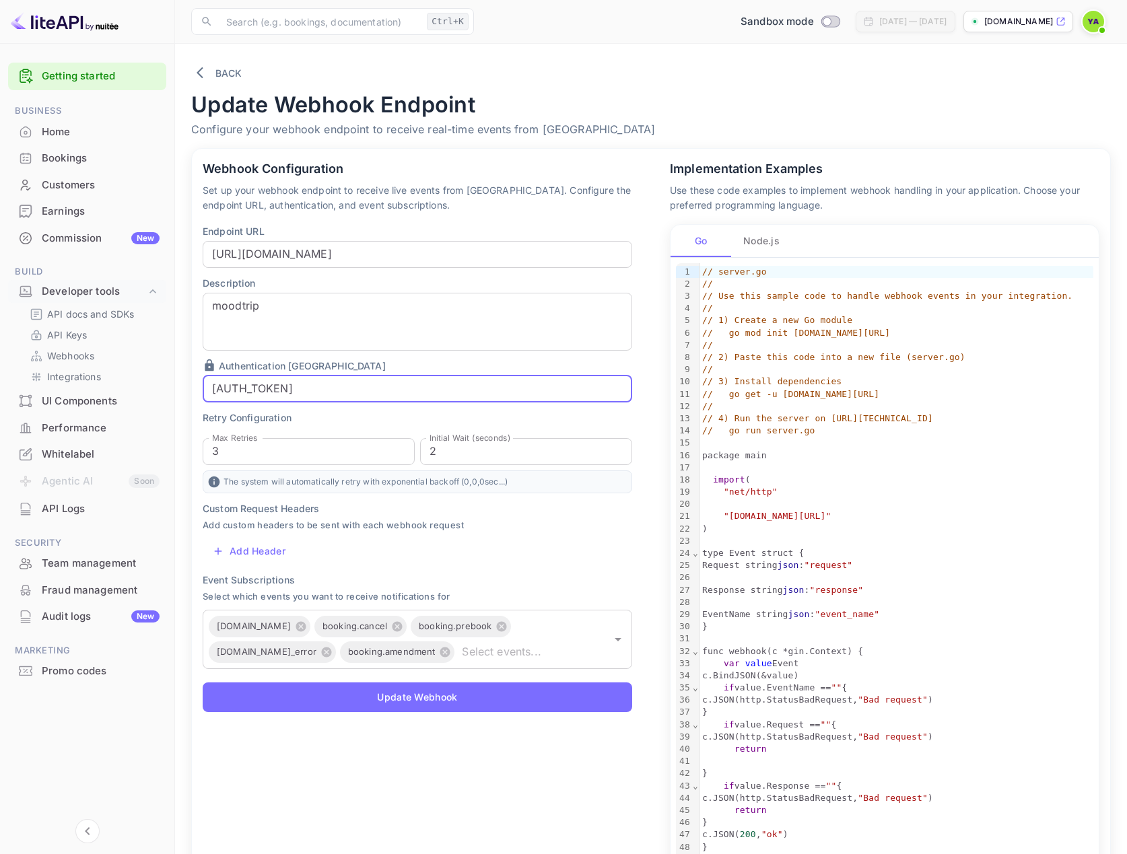
drag, startPoint x: 619, startPoint y: 391, endPoint x: 317, endPoint y: 379, distance: 301.8
click at [317, 379] on input "[AUTH_TOKEN]" at bounding box center [417, 389] width 429 height 27
drag, startPoint x: 259, startPoint y: 386, endPoint x: 244, endPoint y: 388, distance: 15.1
click at [259, 386] on input "[AUTH_TOKEN]" at bounding box center [417, 389] width 429 height 27
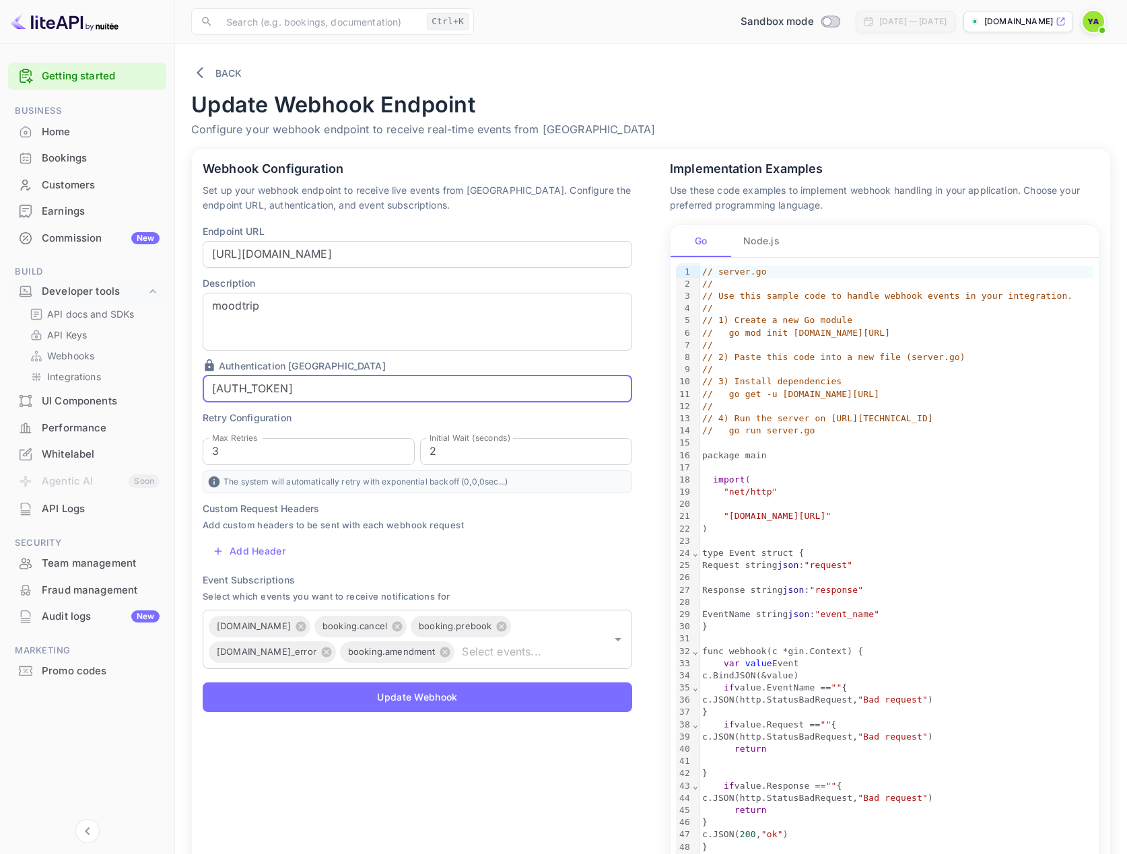
drag, startPoint x: 244, startPoint y: 388, endPoint x: 232, endPoint y: 390, distance: 12.9
click at [178, 394] on div "Webhook Configuration Set up your webhook endpoint to receive live events from …" at bounding box center [409, 547] width 467 height 829
click at [263, 390] on input "[AUTH_TOKEN]" at bounding box center [417, 389] width 429 height 27
drag, startPoint x: 249, startPoint y: 390, endPoint x: 258, endPoint y: 394, distance: 10.0
click at [250, 390] on input "[AUTH_TOKEN]" at bounding box center [417, 389] width 429 height 27
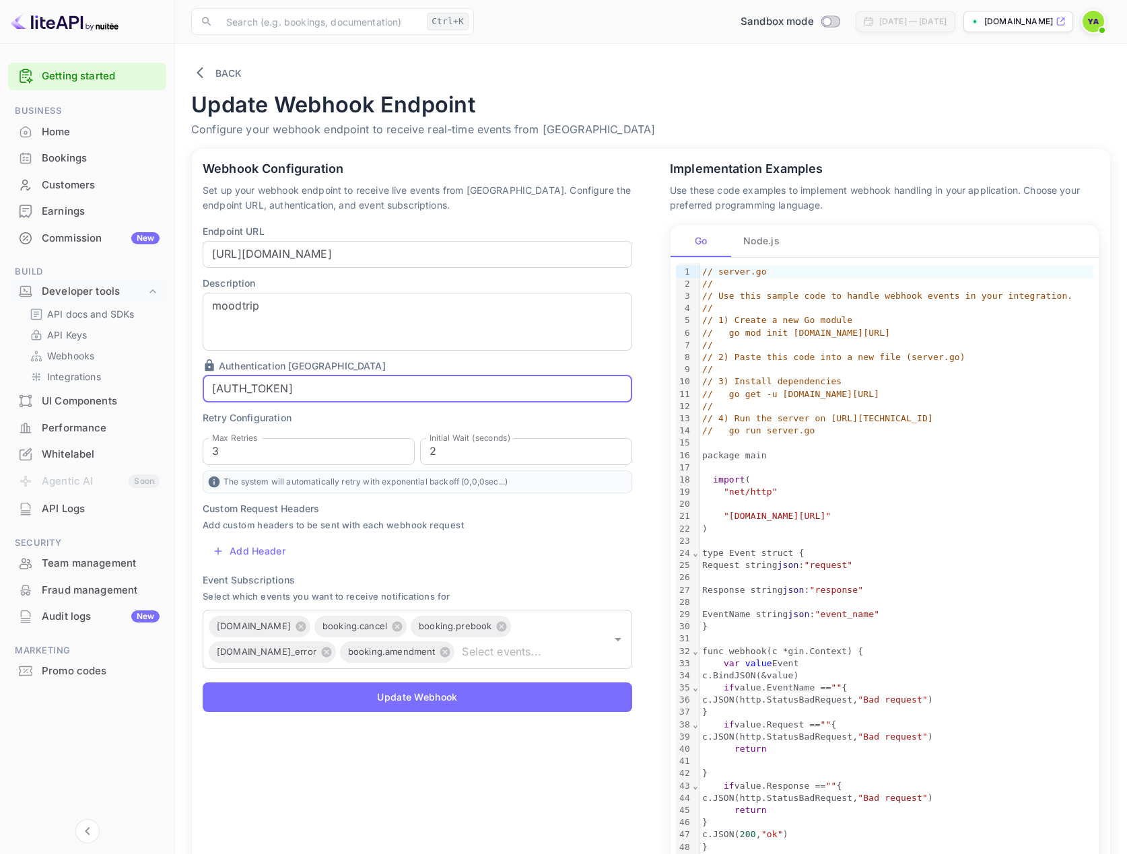
click at [248, 391] on input "[AUTH_TOKEN]" at bounding box center [417, 389] width 429 height 27
click at [250, 392] on input "[AUTH_TOKEN]" at bounding box center [417, 389] width 429 height 27
paste input "{"
drag, startPoint x: 272, startPoint y: 392, endPoint x: 753, endPoint y: 417, distance: 481.9
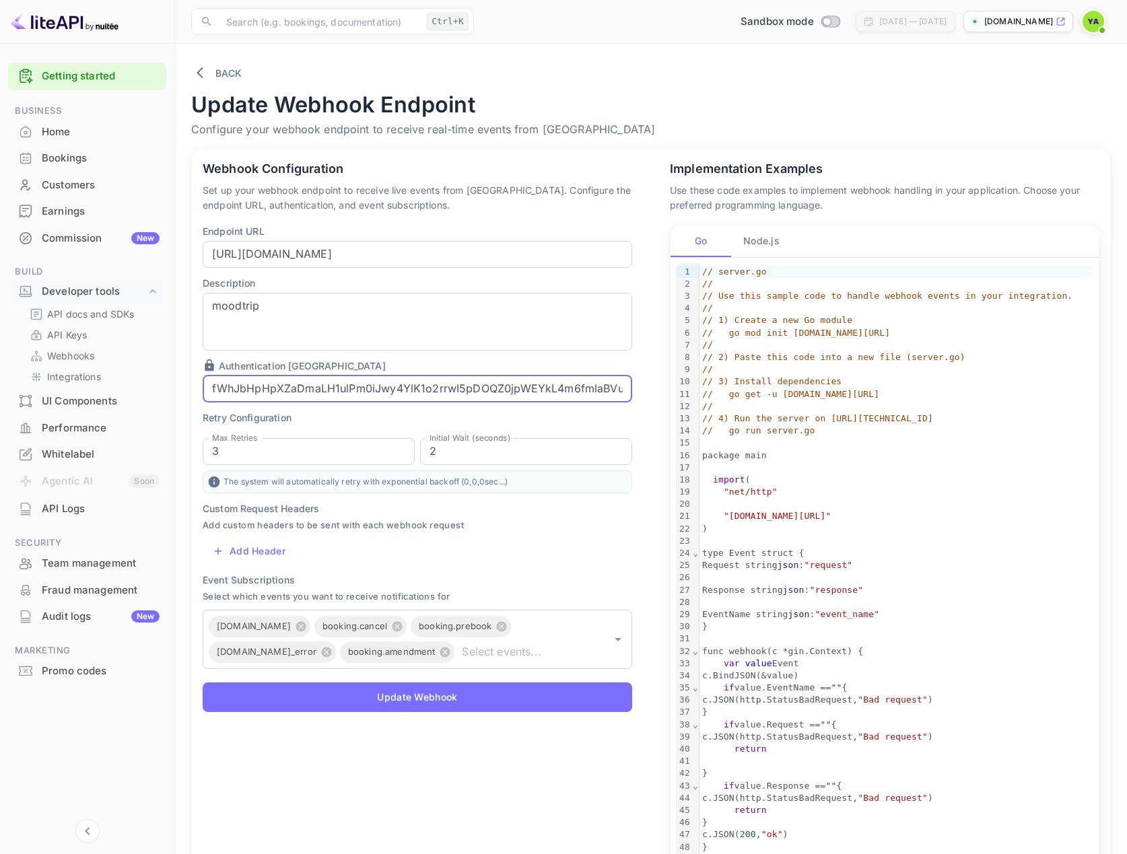
click at [753, 417] on div "Webhook Configuration Set up your webhook endpoint to receive live events from …" at bounding box center [643, 547] width 934 height 829
click at [623, 395] on input "Bearer {34fWhJbHpHpXZaDmaLH1ulPm0iJwy4YlK1o2rrwI5pDOQZ0jpWEYkL4m6fmlaBVu" at bounding box center [417, 389] width 429 height 27
click at [627, 395] on input "Bearer {34fWhJbHpHpXZaDmaLH1ulPm0iJwy4YlK1o2rrwI5pDOQZ0jpWEYkL4m6fmlaBVu" at bounding box center [417, 389] width 429 height 27
click at [629, 388] on input "Bearer {34fWhJbHpHpXZaDmaLH1ulPm0iJwy4YlK1o2rrwI5pDOQZ0jpWEYkL4m6fmlaBVu" at bounding box center [417, 389] width 429 height 27
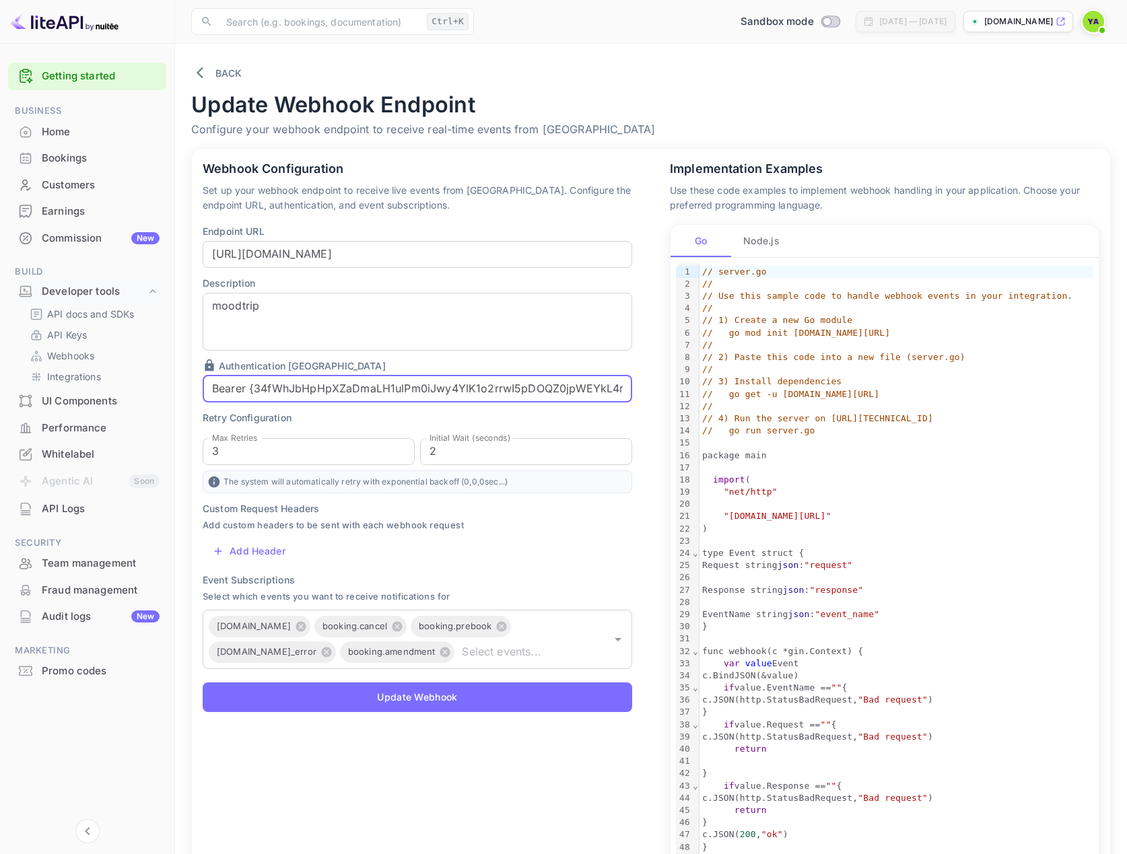
scroll to position [0, 55]
drag, startPoint x: 622, startPoint y: 388, endPoint x: 680, endPoint y: 384, distance: 58.1
click at [802, 394] on div "Webhook Configuration Set up your webhook endpoint to receive live events from …" at bounding box center [643, 547] width 934 height 829
click at [625, 389] on input "Bearer {34fWhJbHpHpXZaDmaLH1ulPm0iJwy4YlK1o2rrwI5pDOQZ0jpWEYkL4m6fmlaBVu" at bounding box center [417, 389] width 429 height 27
click at [625, 394] on input "Bearer {34fWhJbHpHpXZaDmaLH1ulPm0iJwy4YlK1o2rrwI5pDOQZ0jpWEYkL4m6fmlaBVu" at bounding box center [417, 389] width 429 height 27
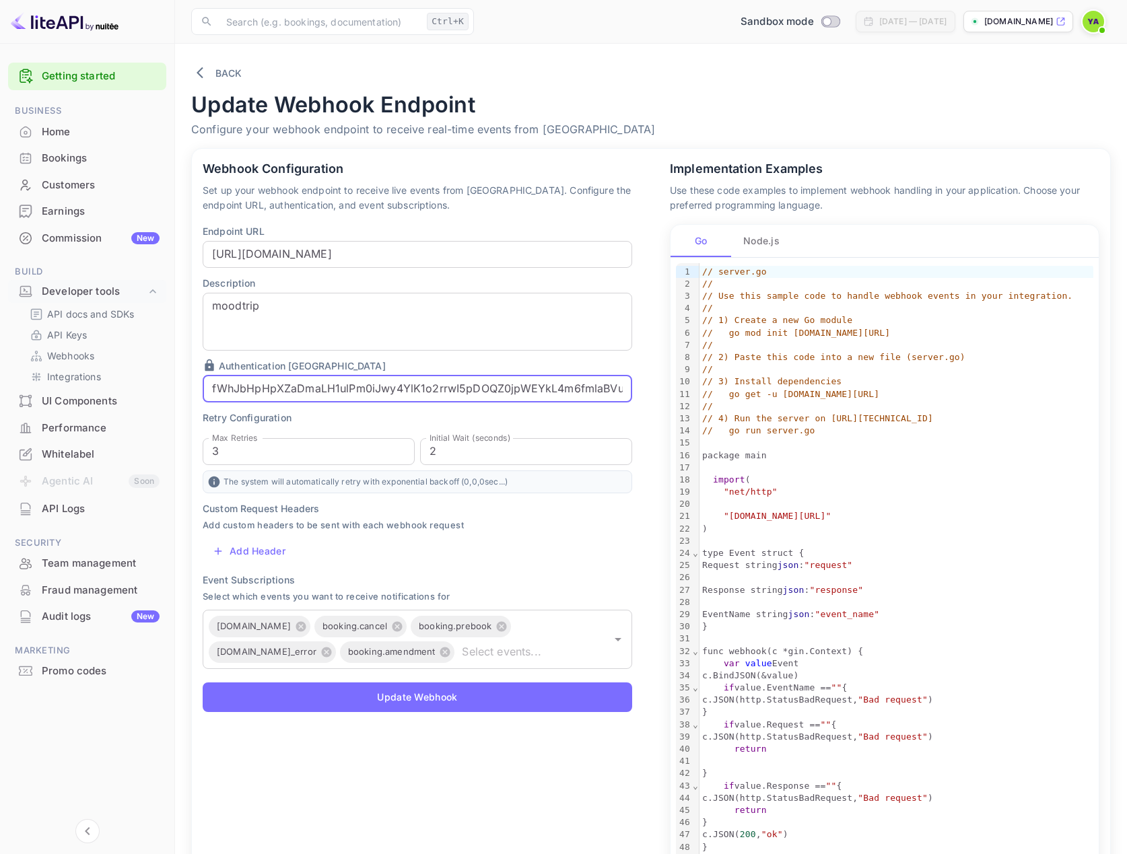
paste input "}"
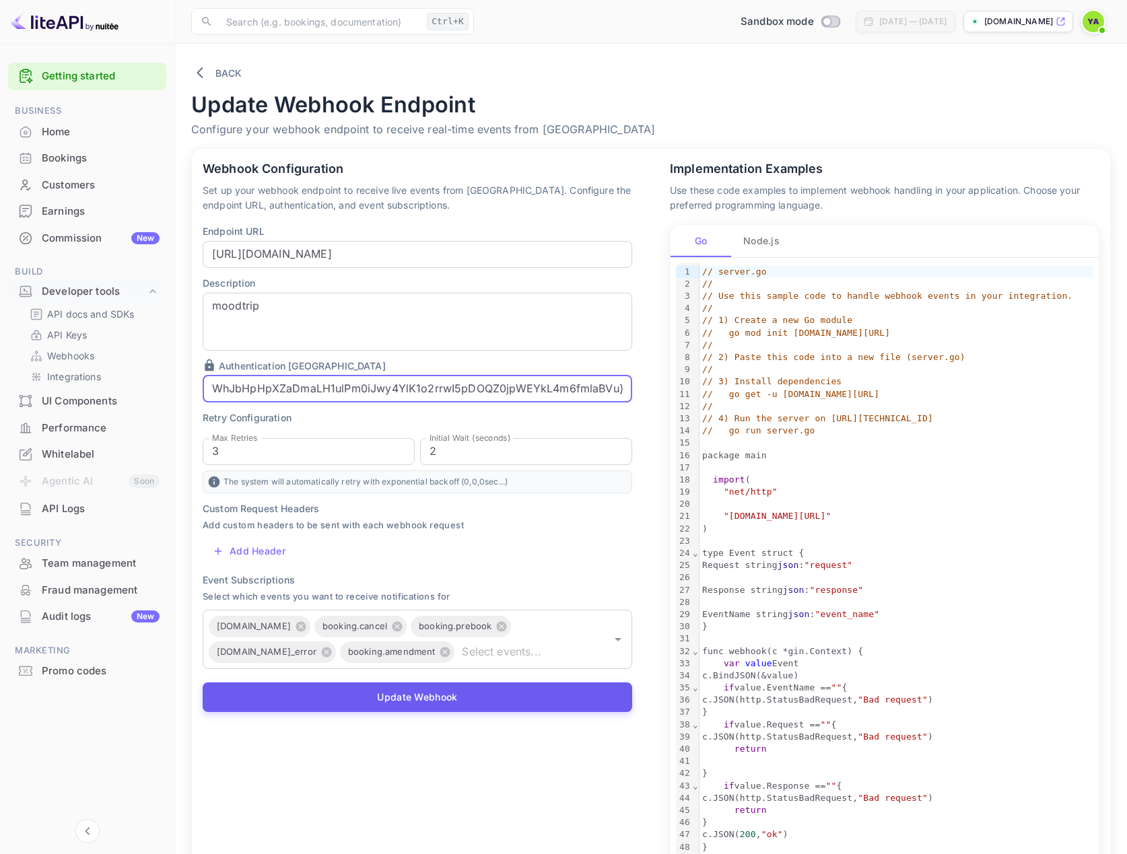
type input "Bearer {34fWhJbHpHpXZaDmaLH1ulPm0iJwy4YlK1o2rrwI5pDOQZ0jpWEYkL4m6fmlaBVu}"
click at [399, 701] on button "Update Webhook" at bounding box center [417, 698] width 429 height 30
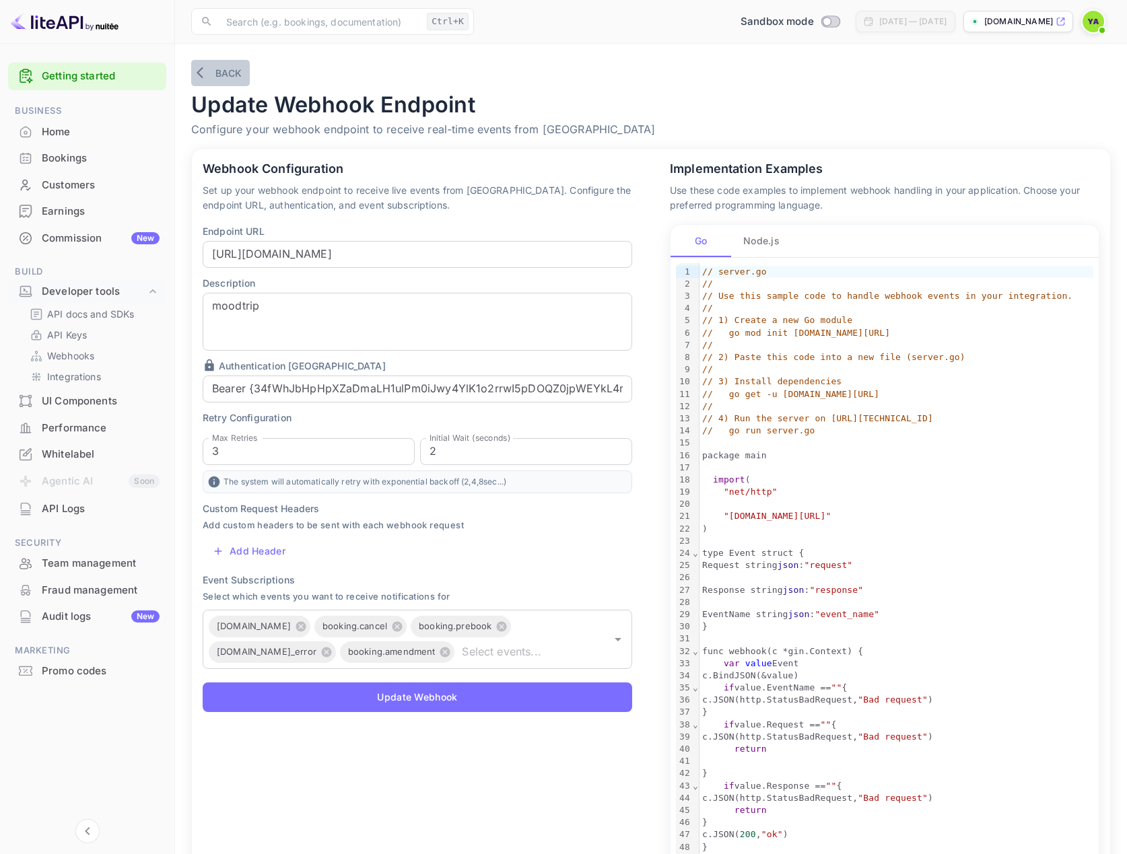
click at [201, 72] on icon "button" at bounding box center [203, 72] width 13 height 13
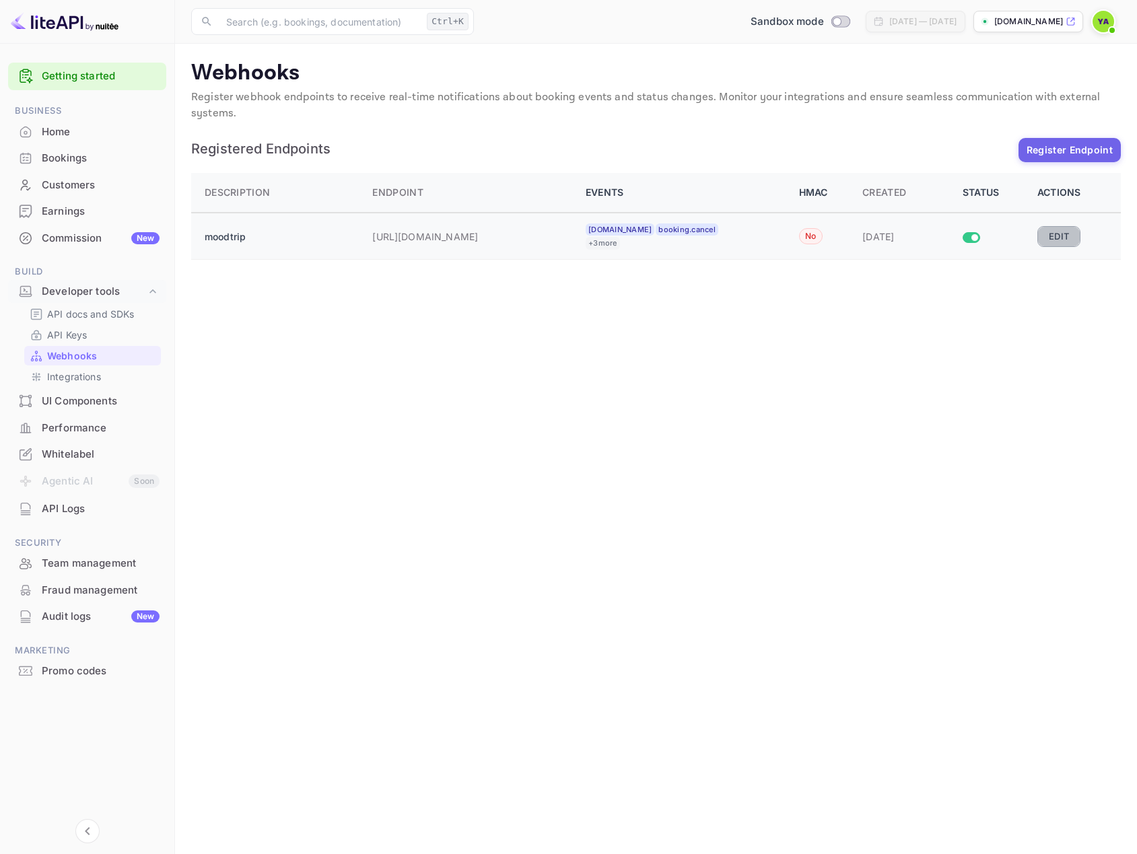
click at [1063, 235] on button "Edit" at bounding box center [1058, 236] width 43 height 20
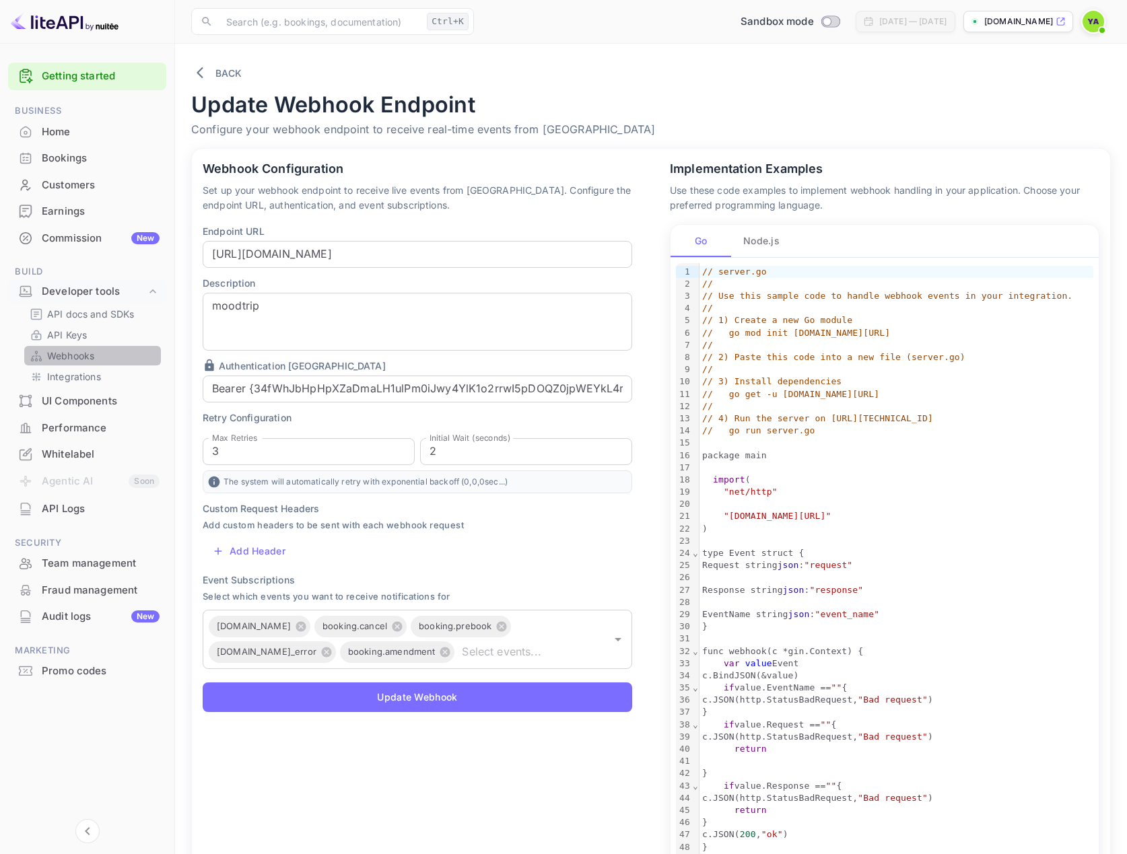
click at [70, 362] on p "Webhooks" at bounding box center [70, 356] width 47 height 14
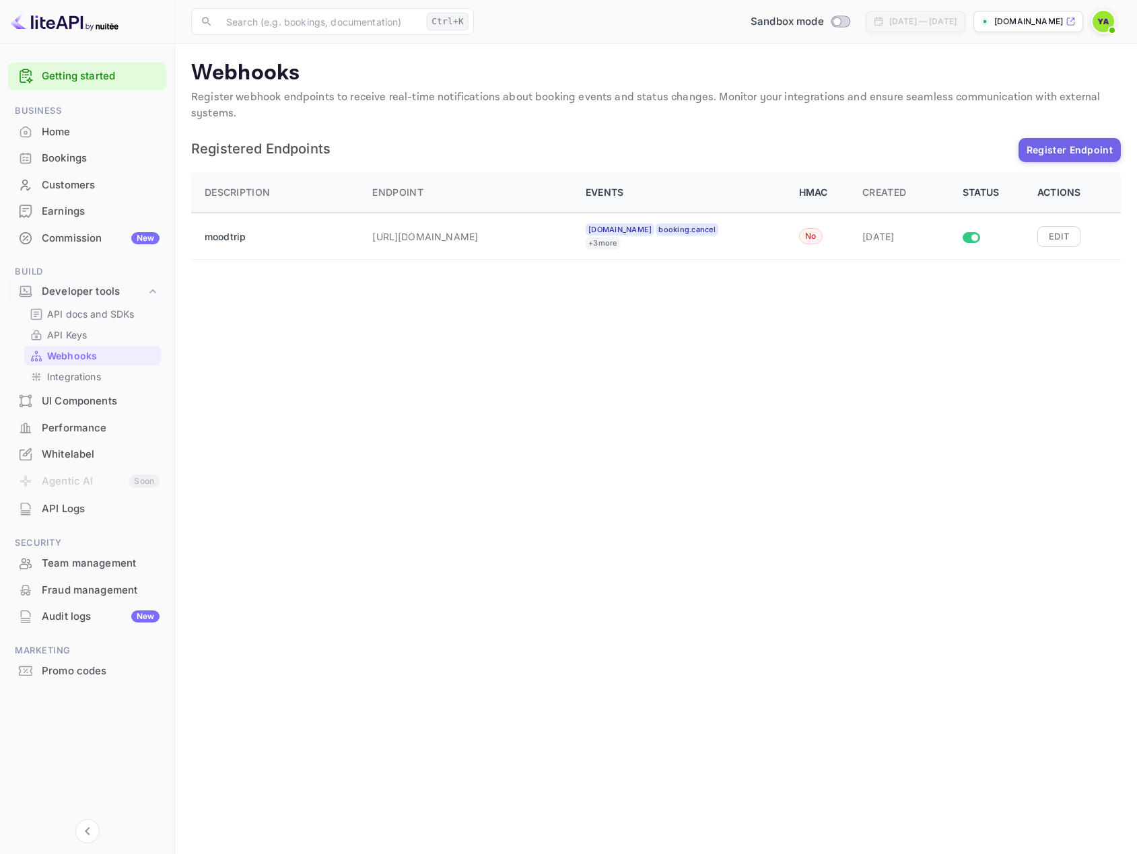
click at [68, 429] on div "Performance" at bounding box center [101, 428] width 118 height 15
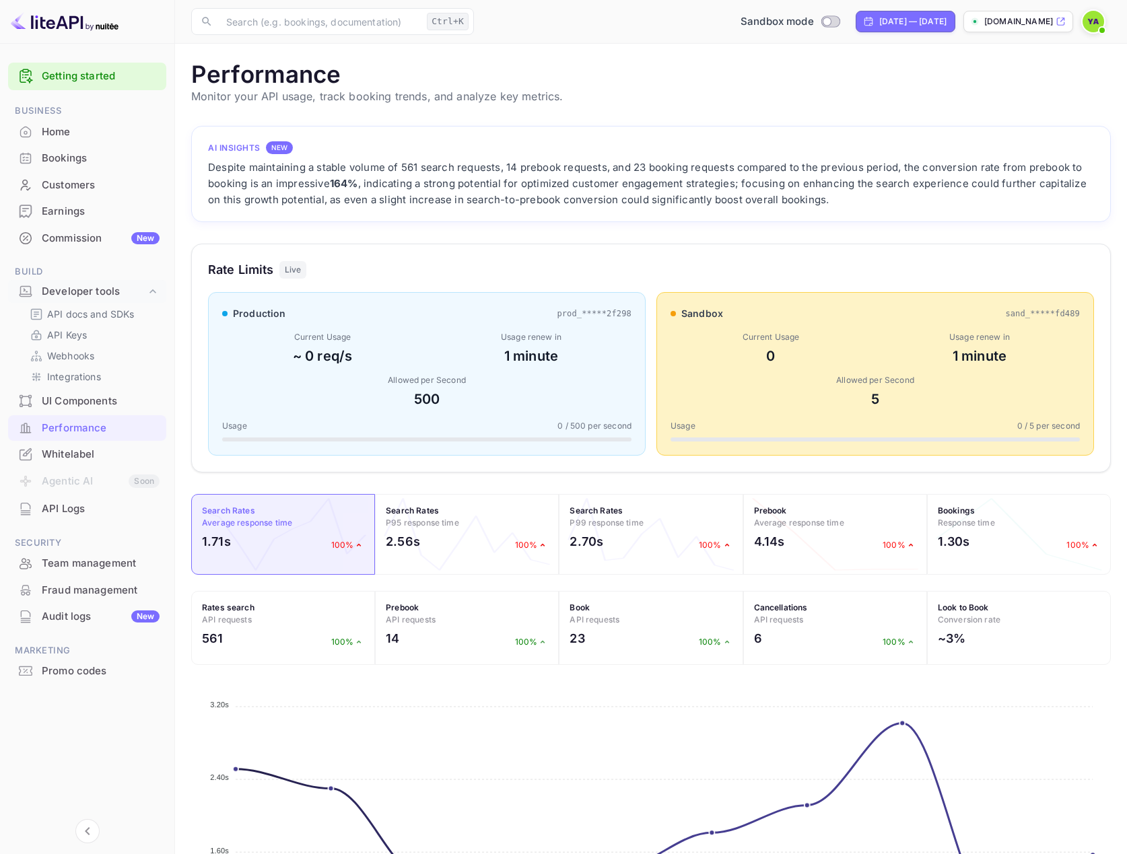
click at [770, 379] on div "Allowed per Second" at bounding box center [874, 380] width 409 height 12
click at [73, 357] on p "Webhooks" at bounding box center [70, 356] width 47 height 14
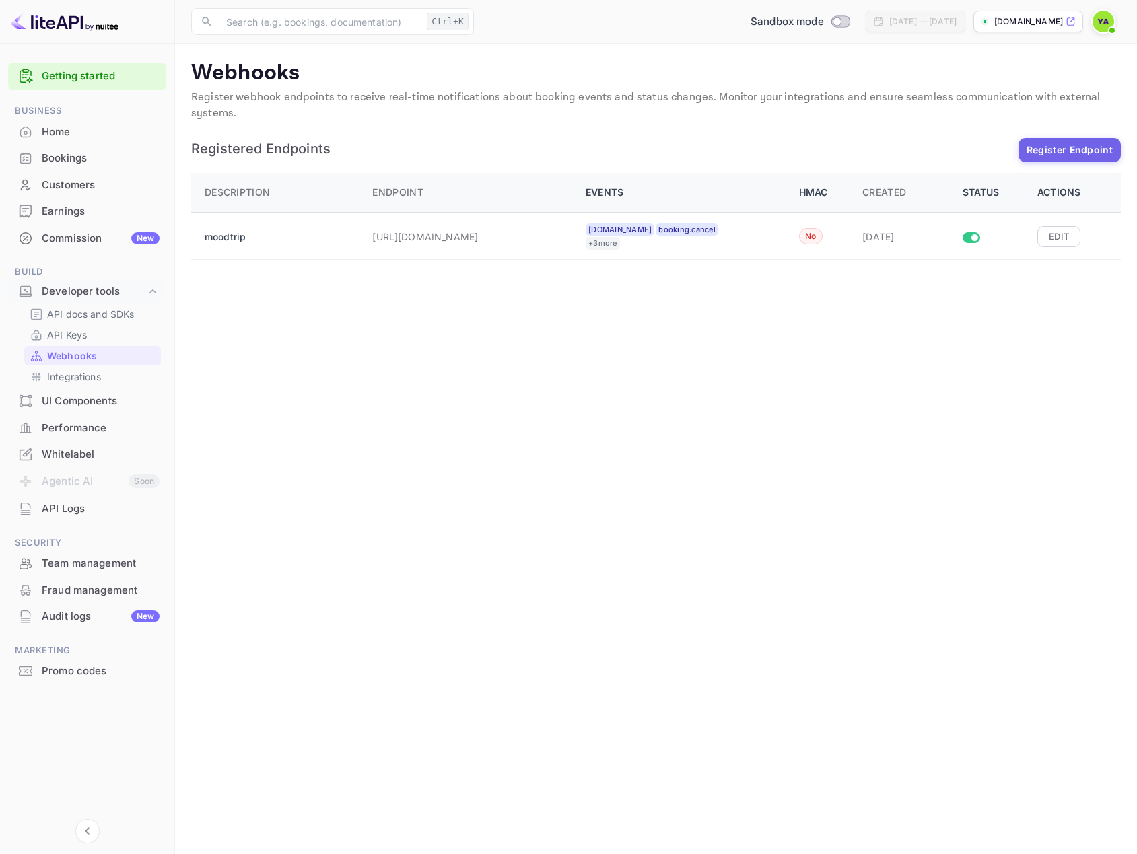
click at [71, 153] on div "Bookings" at bounding box center [101, 158] width 118 height 15
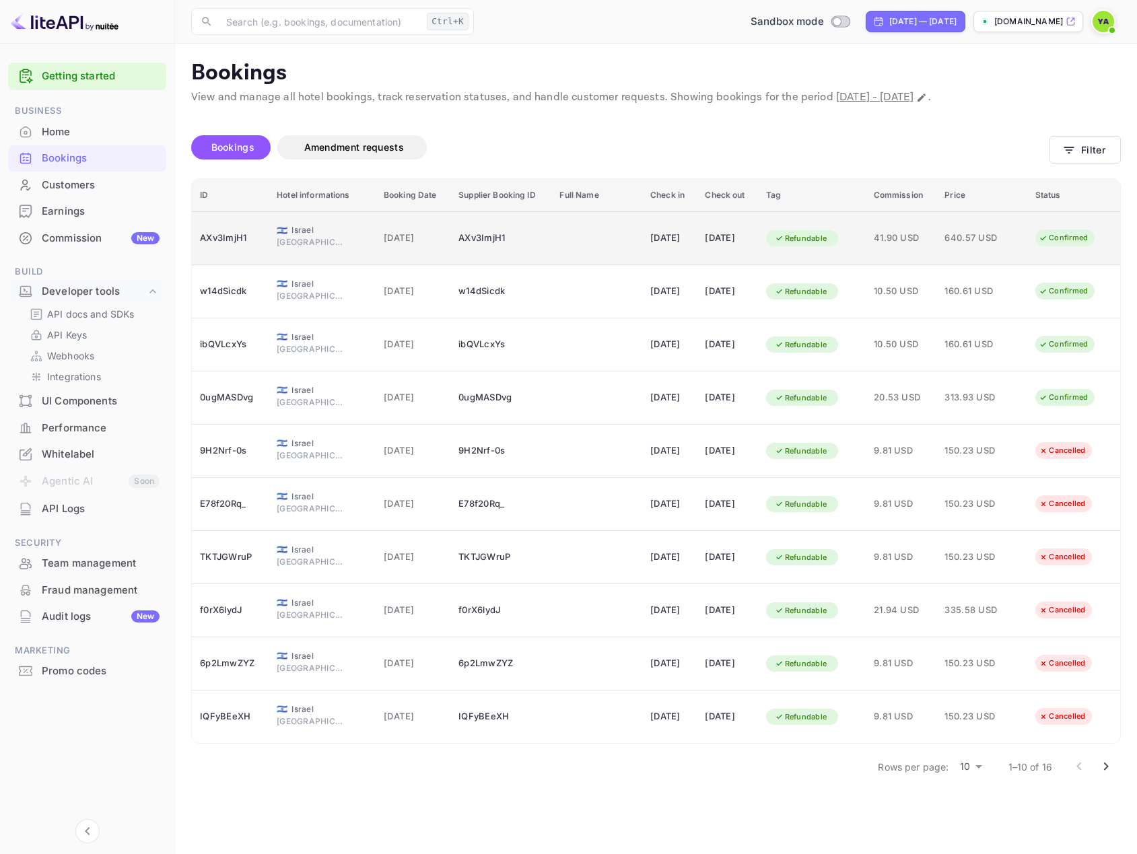
click at [703, 233] on td "[DATE]" at bounding box center [727, 238] width 61 height 54
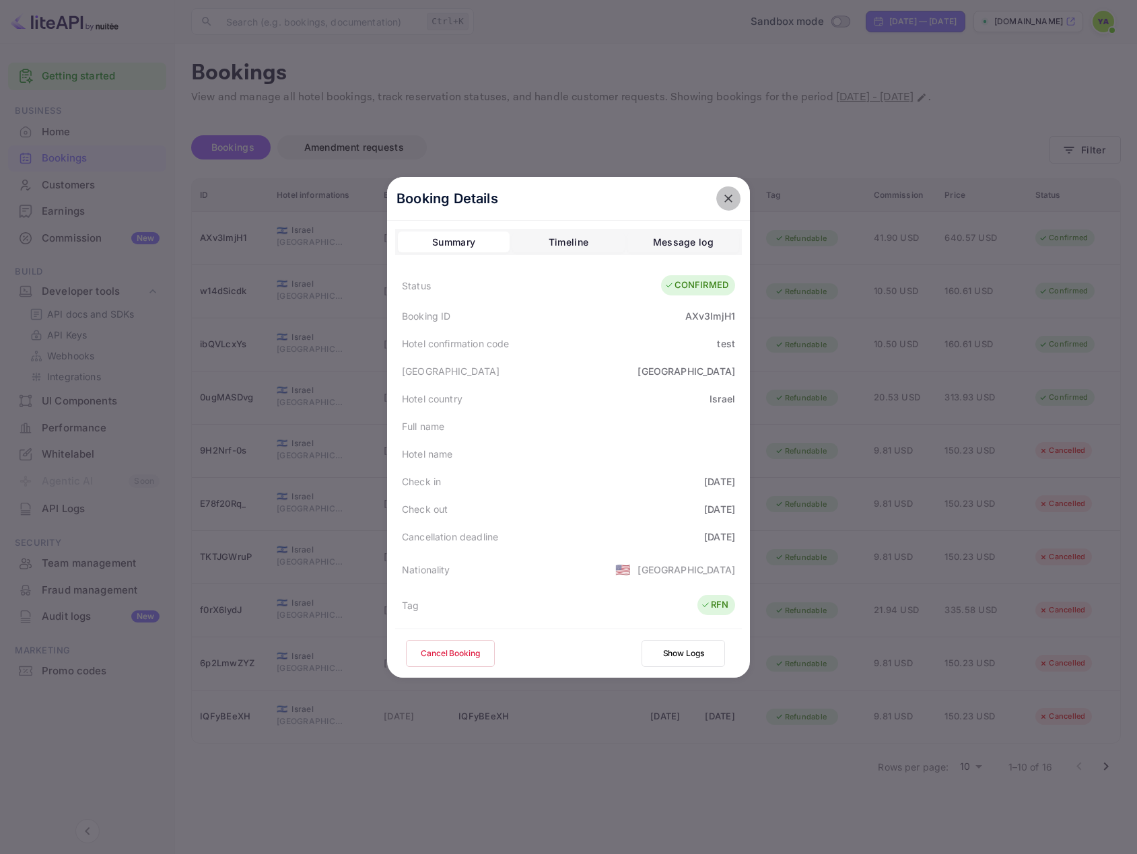
click at [724, 197] on icon "close" at bounding box center [728, 198] width 13 height 13
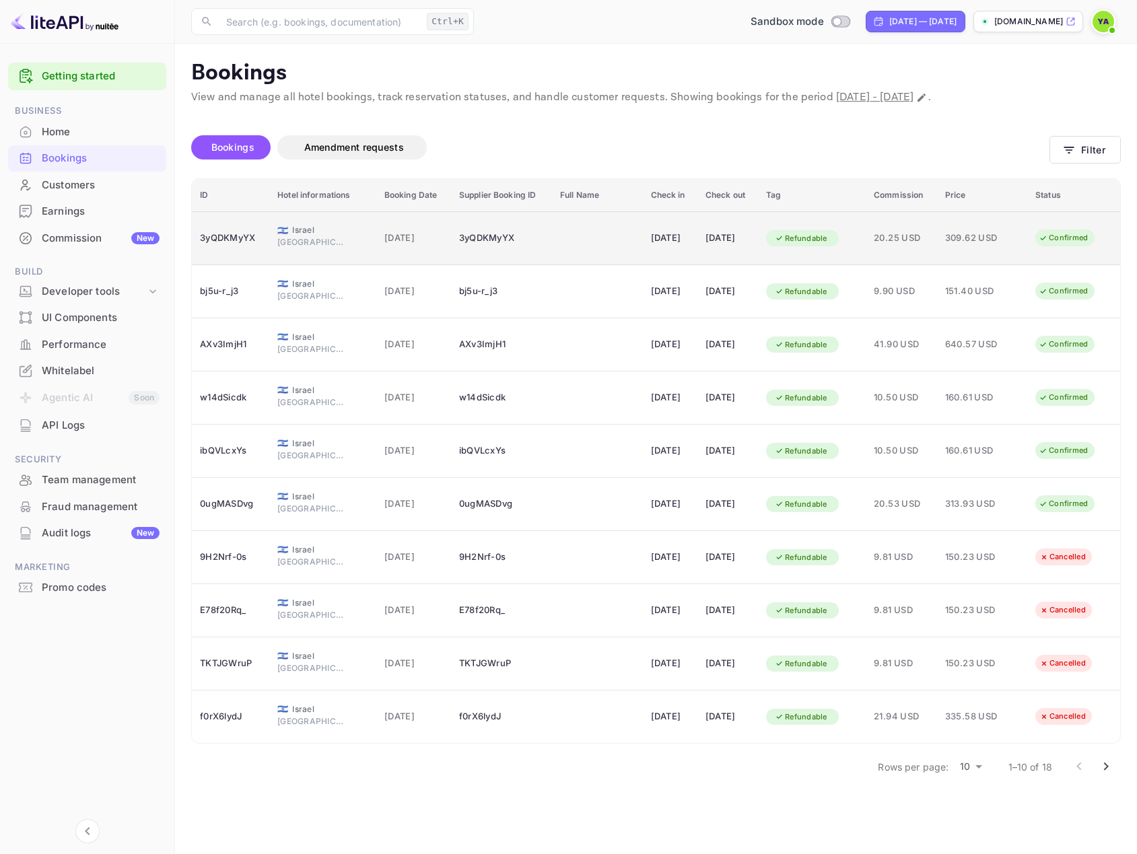
click at [451, 240] on td "3yQDKMyYX" at bounding box center [501, 238] width 101 height 54
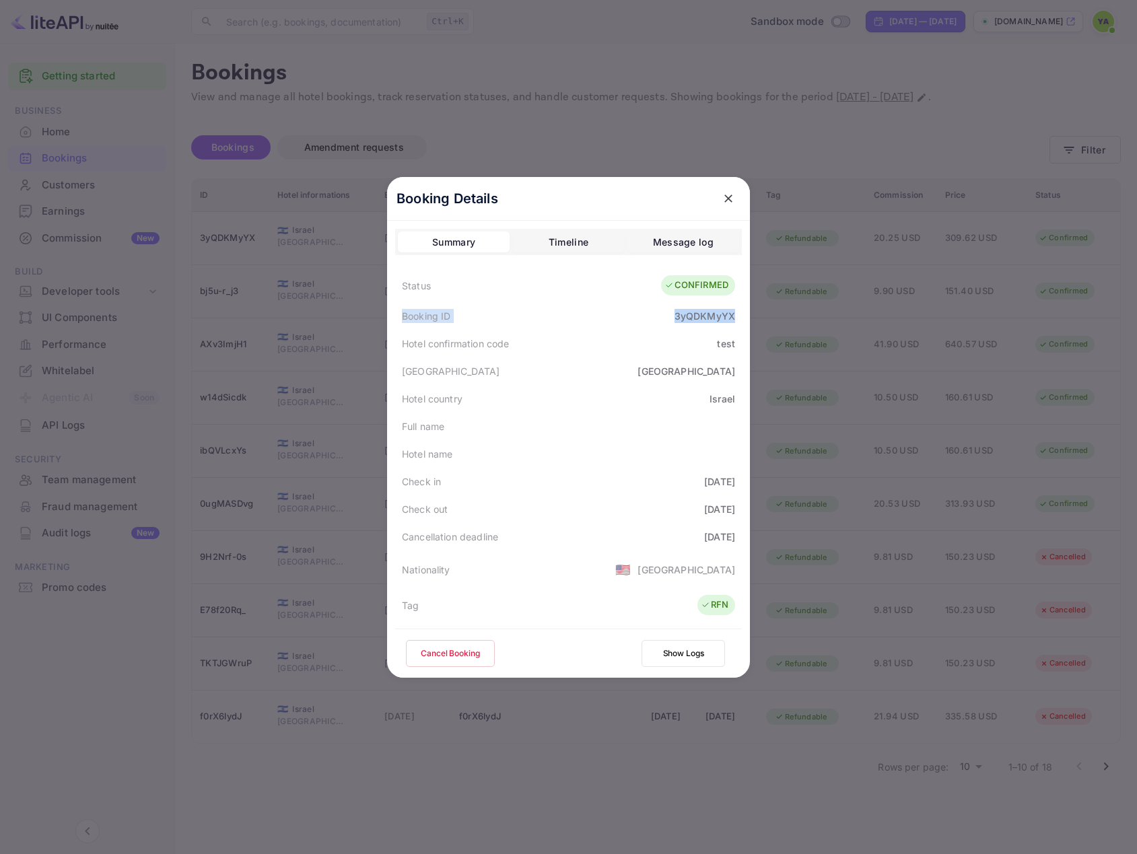
drag, startPoint x: 407, startPoint y: 320, endPoint x: 732, endPoint y: 324, distance: 324.5
click at [732, 324] on div "Booking ID 3yQDKMyYX" at bounding box center [568, 316] width 347 height 28
copy div "Booking ID 3yQDKMyYX"
click at [725, 198] on icon "close" at bounding box center [728, 198] width 13 height 13
